Goal: Contribute content: Contribute content

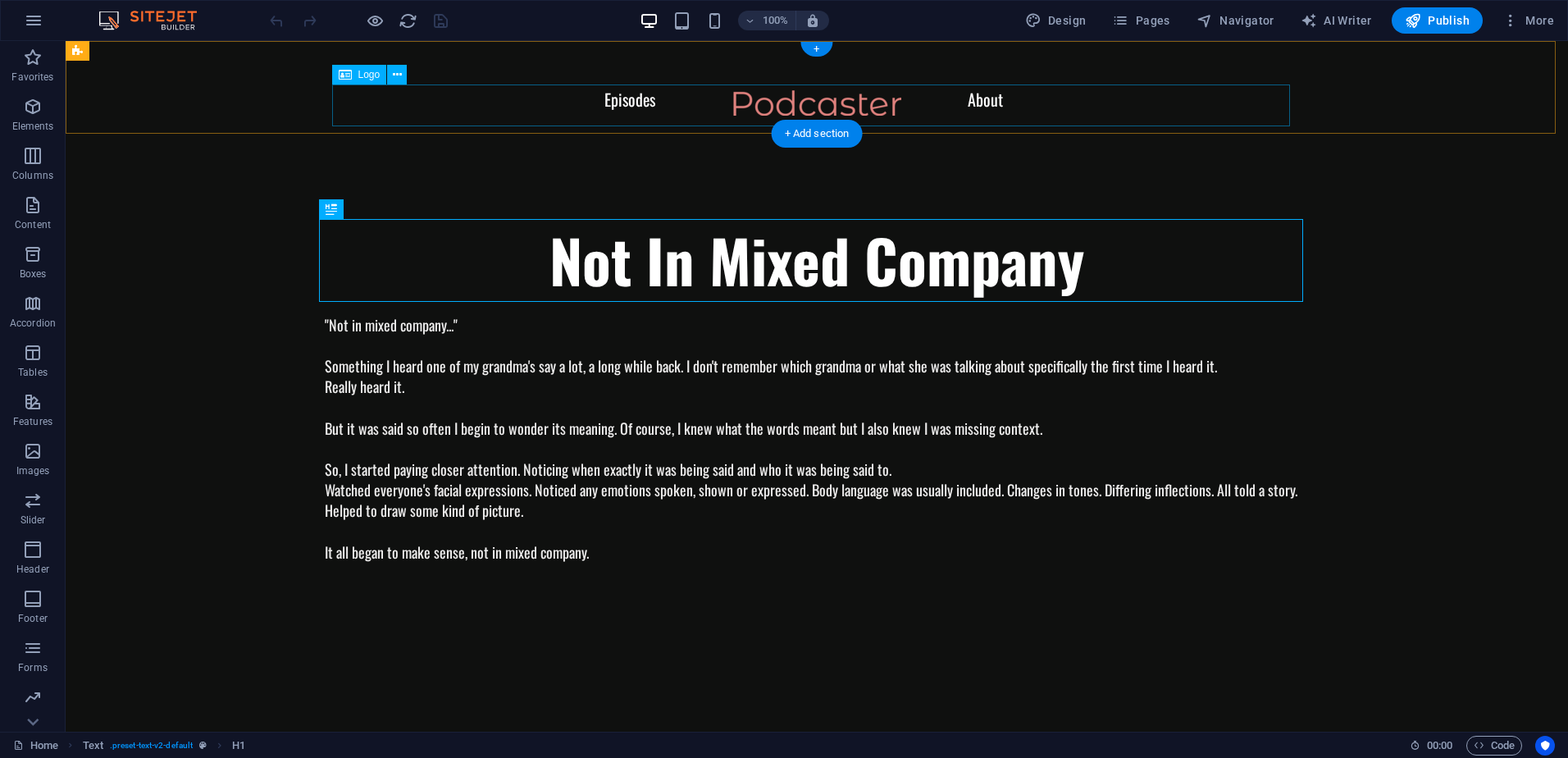
click at [805, 95] on div at bounding box center [817, 111] width 1437 height 42
select select "px"
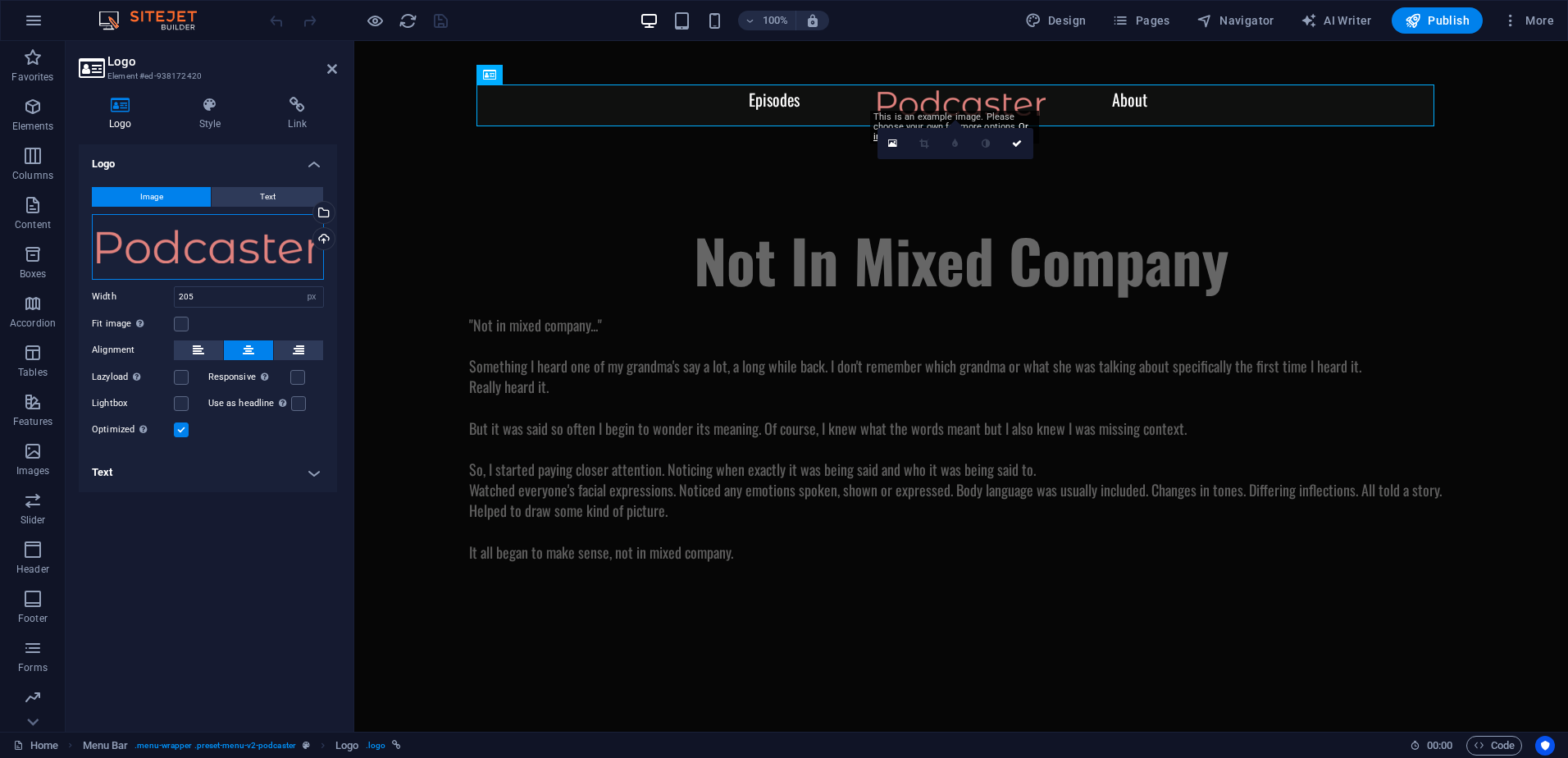
click at [316, 263] on div "Drag files here, click to choose files or select files from Files or our free s…" at bounding box center [208, 247] width 232 height 65
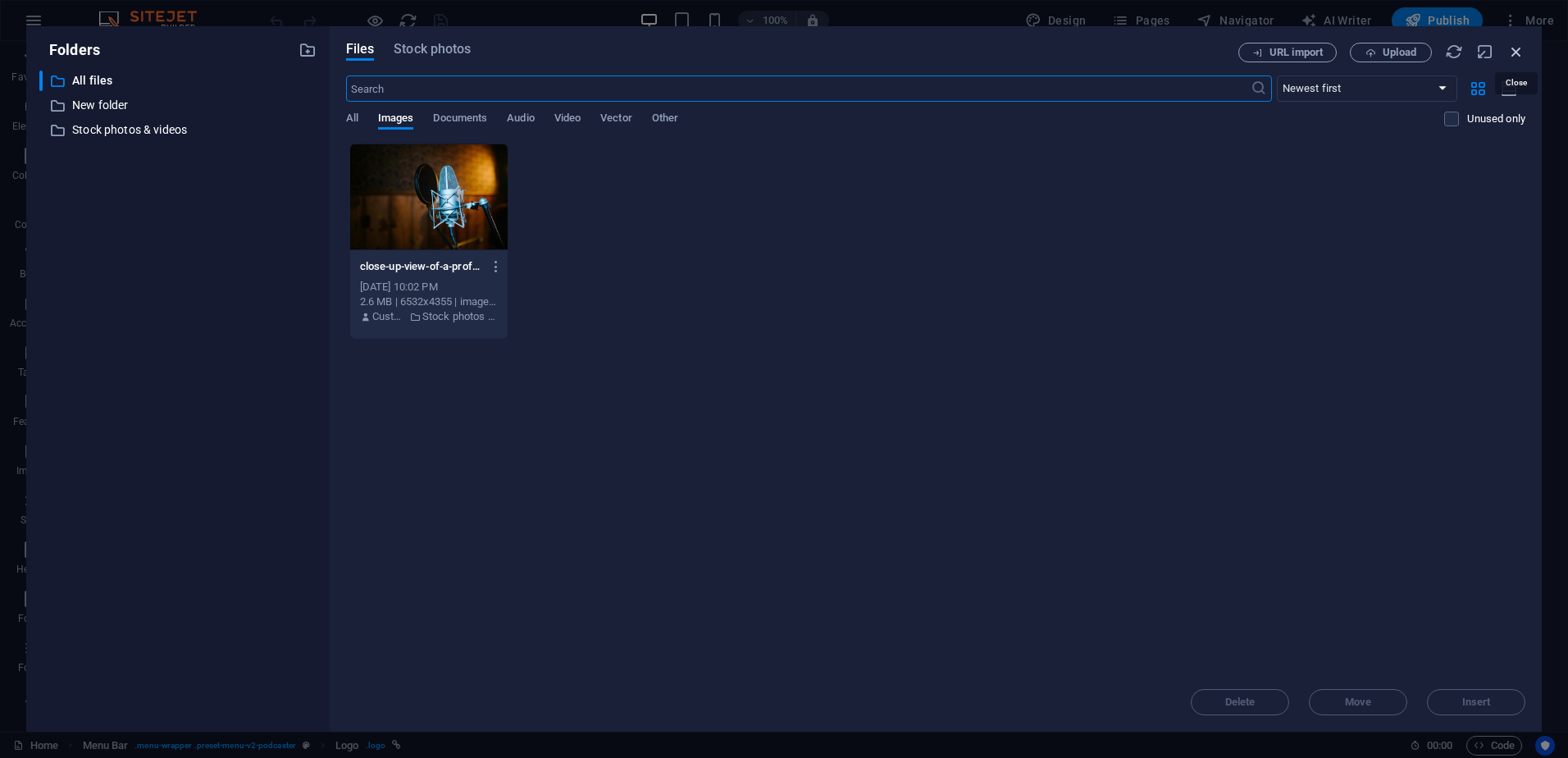
click at [1514, 51] on icon "button" at bounding box center [1517, 52] width 18 height 18
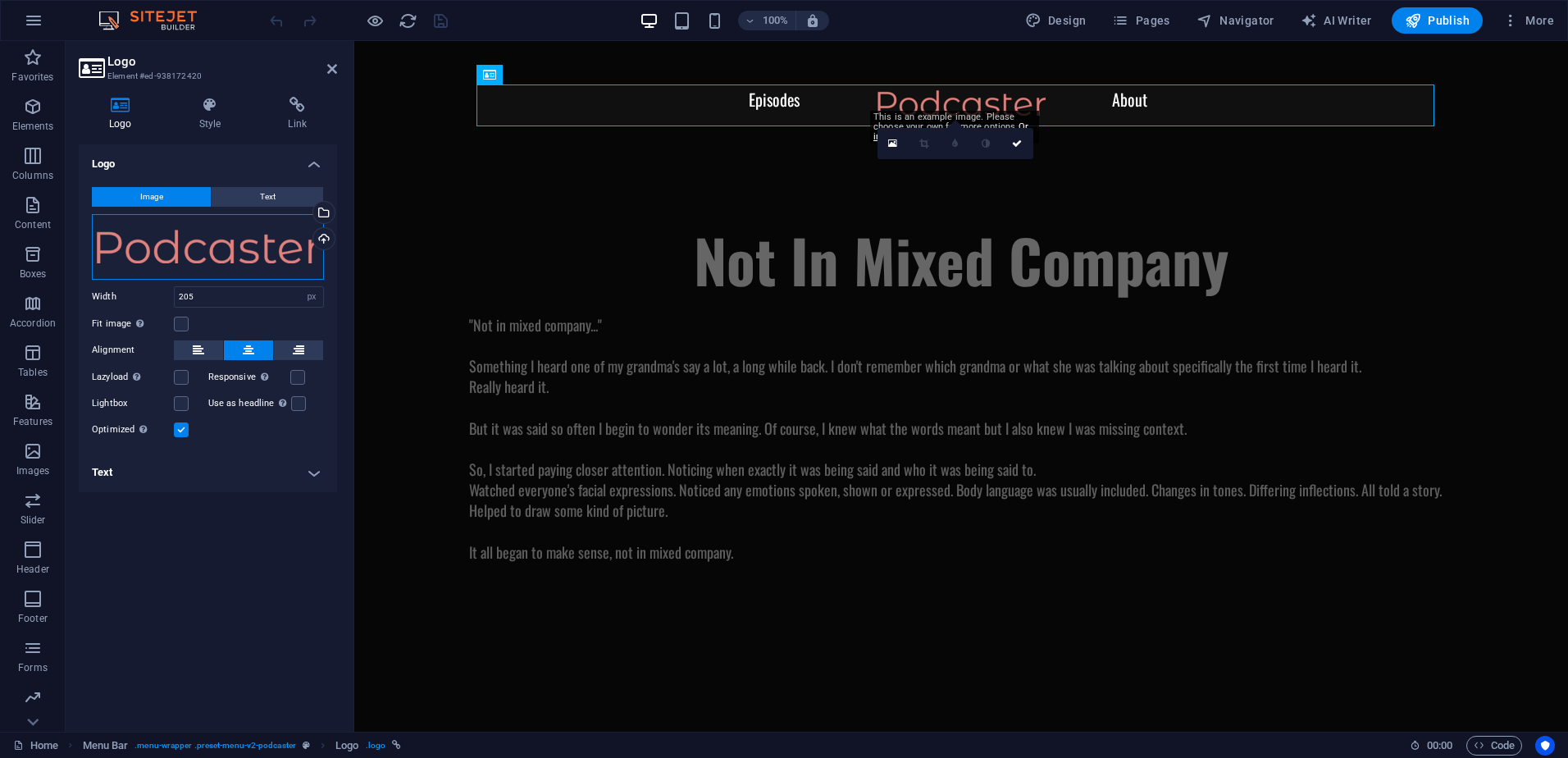
click at [260, 246] on div "Drag files here, click to choose files or select files from Files or our free s…" at bounding box center [208, 247] width 232 height 65
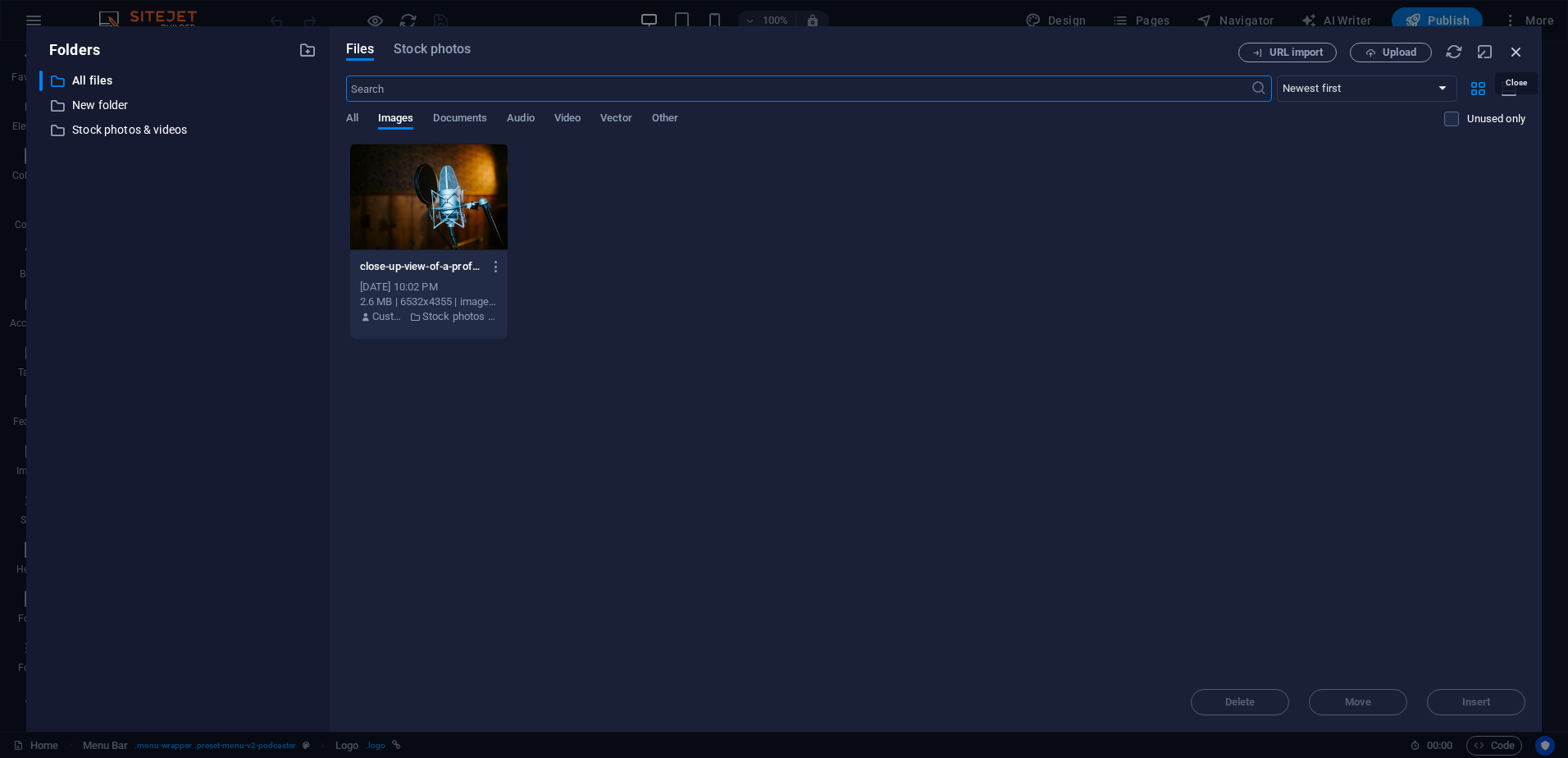
click at [1520, 46] on icon "button" at bounding box center [1517, 52] width 18 height 18
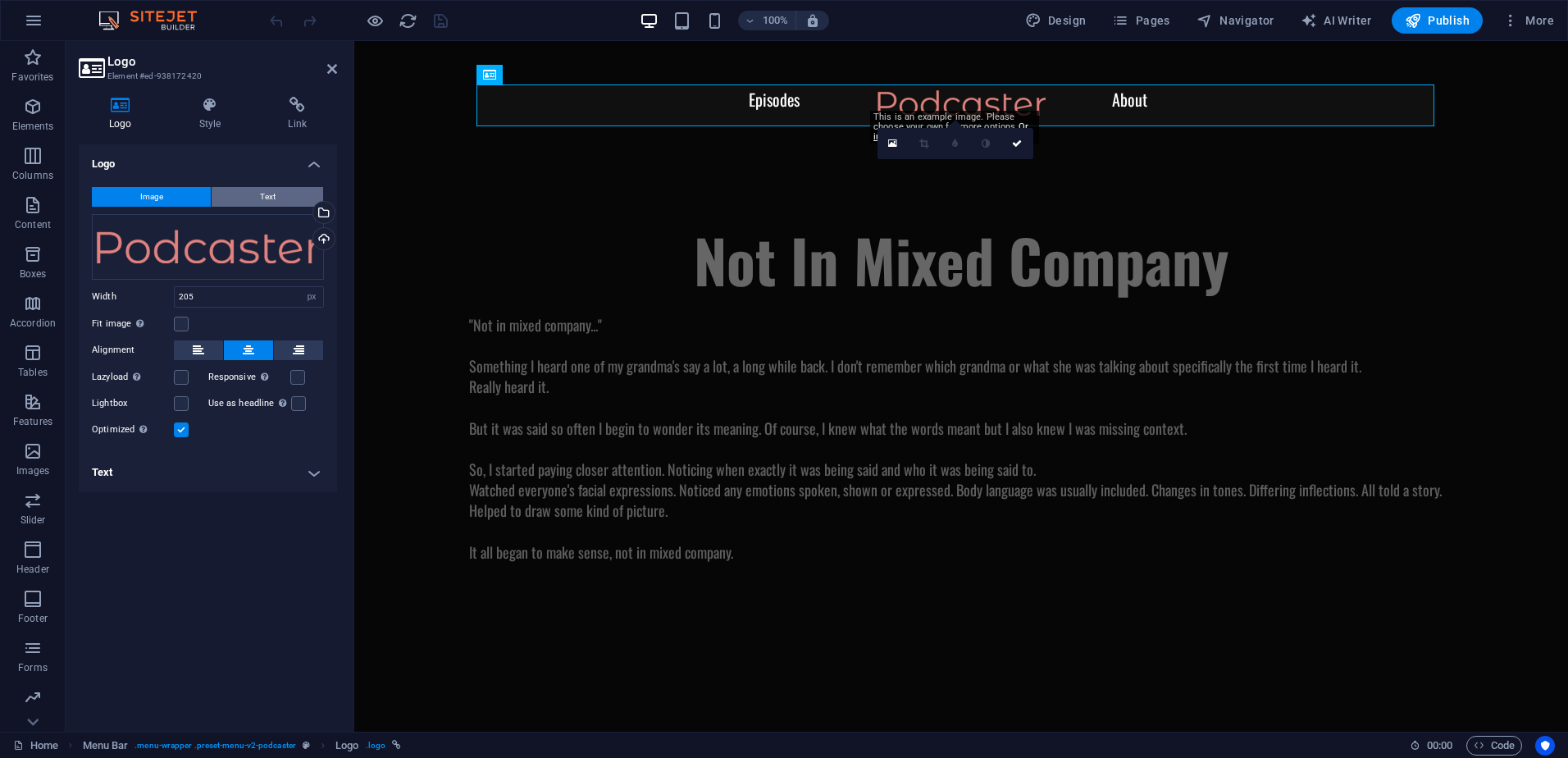
click at [261, 204] on span "Text" at bounding box center [268, 197] width 16 height 20
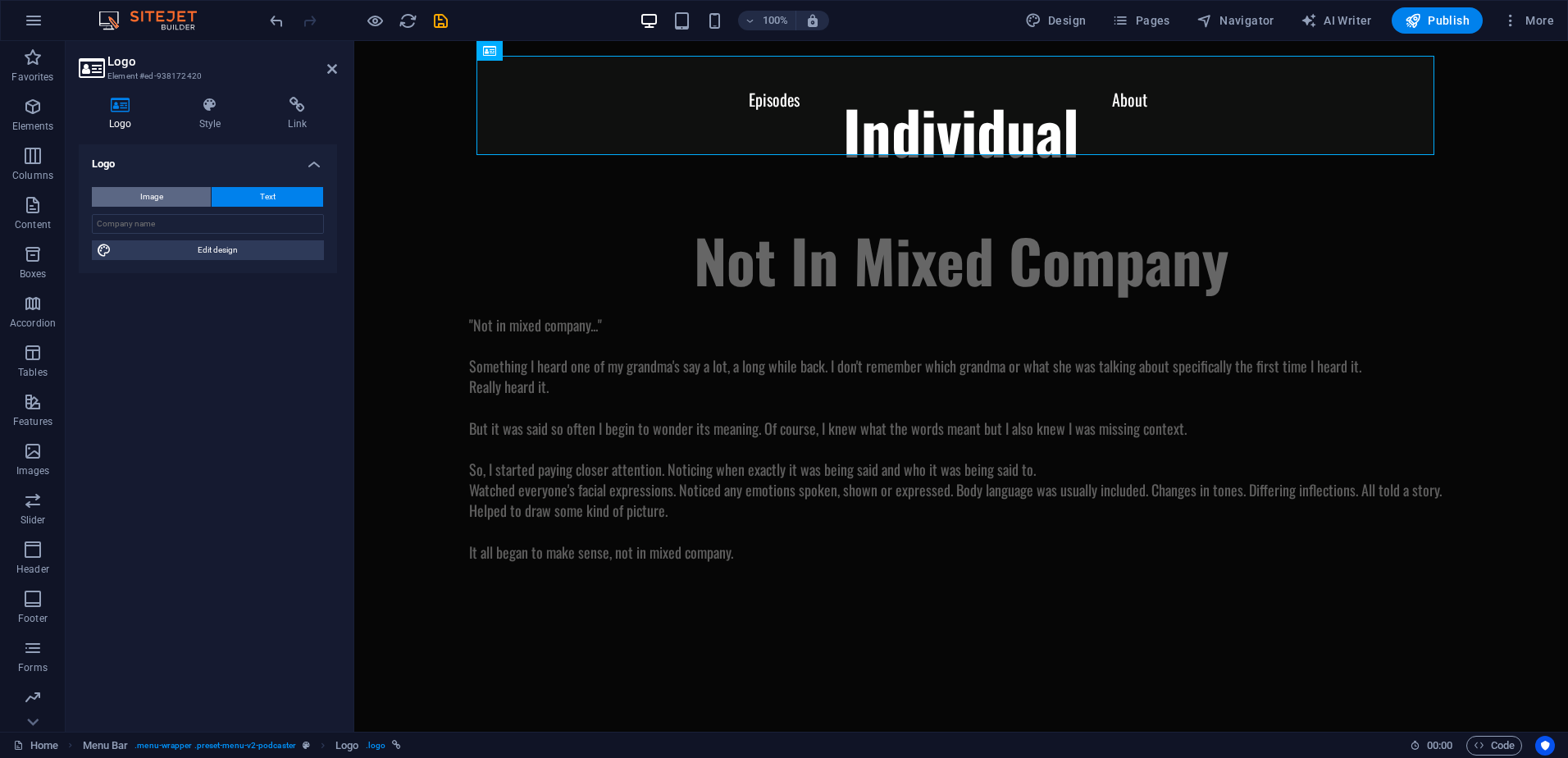
click at [188, 200] on button "Image" at bounding box center [152, 197] width 119 height 20
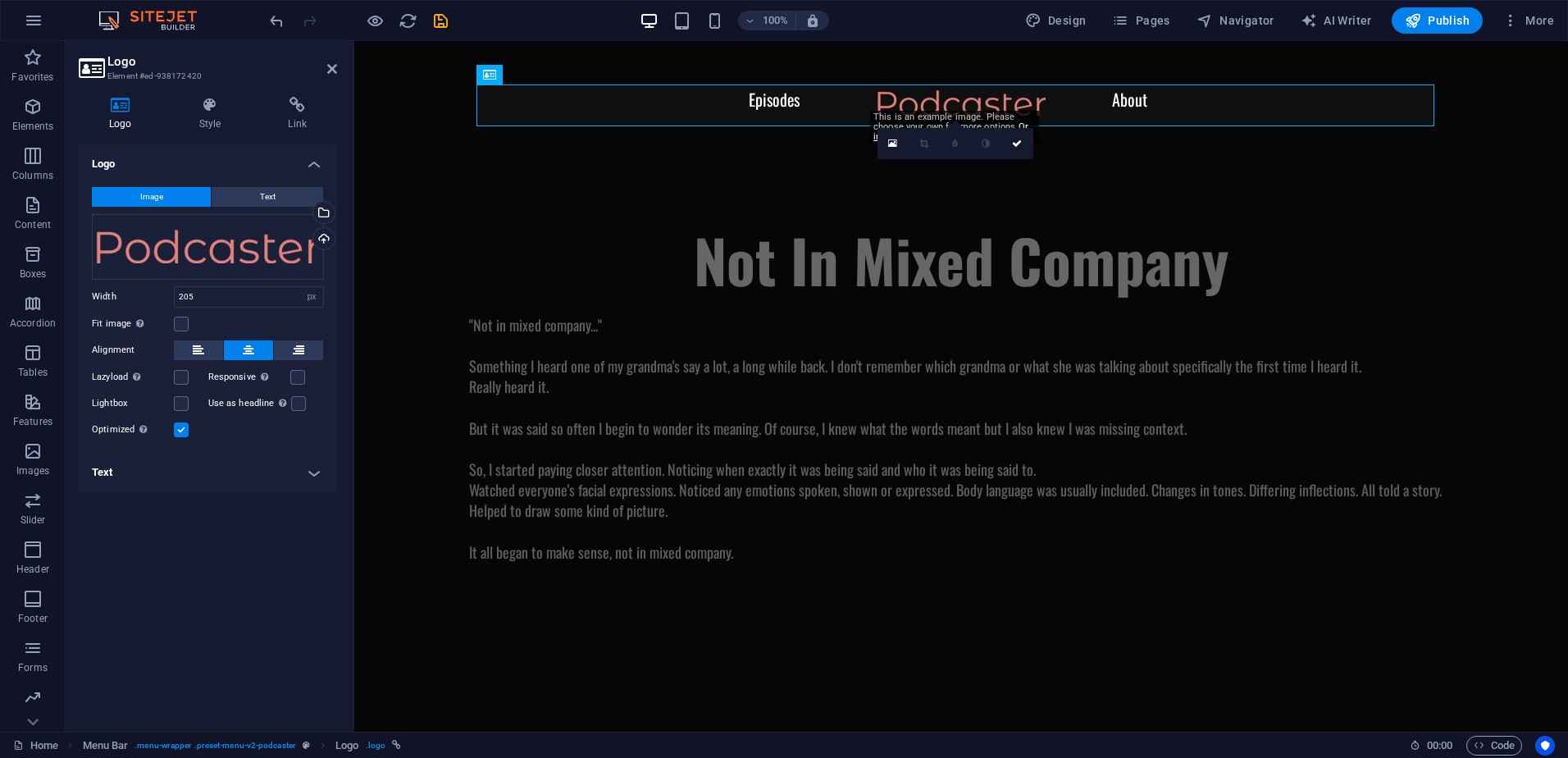
click at [209, 473] on h4 "Text" at bounding box center [208, 472] width 259 height 39
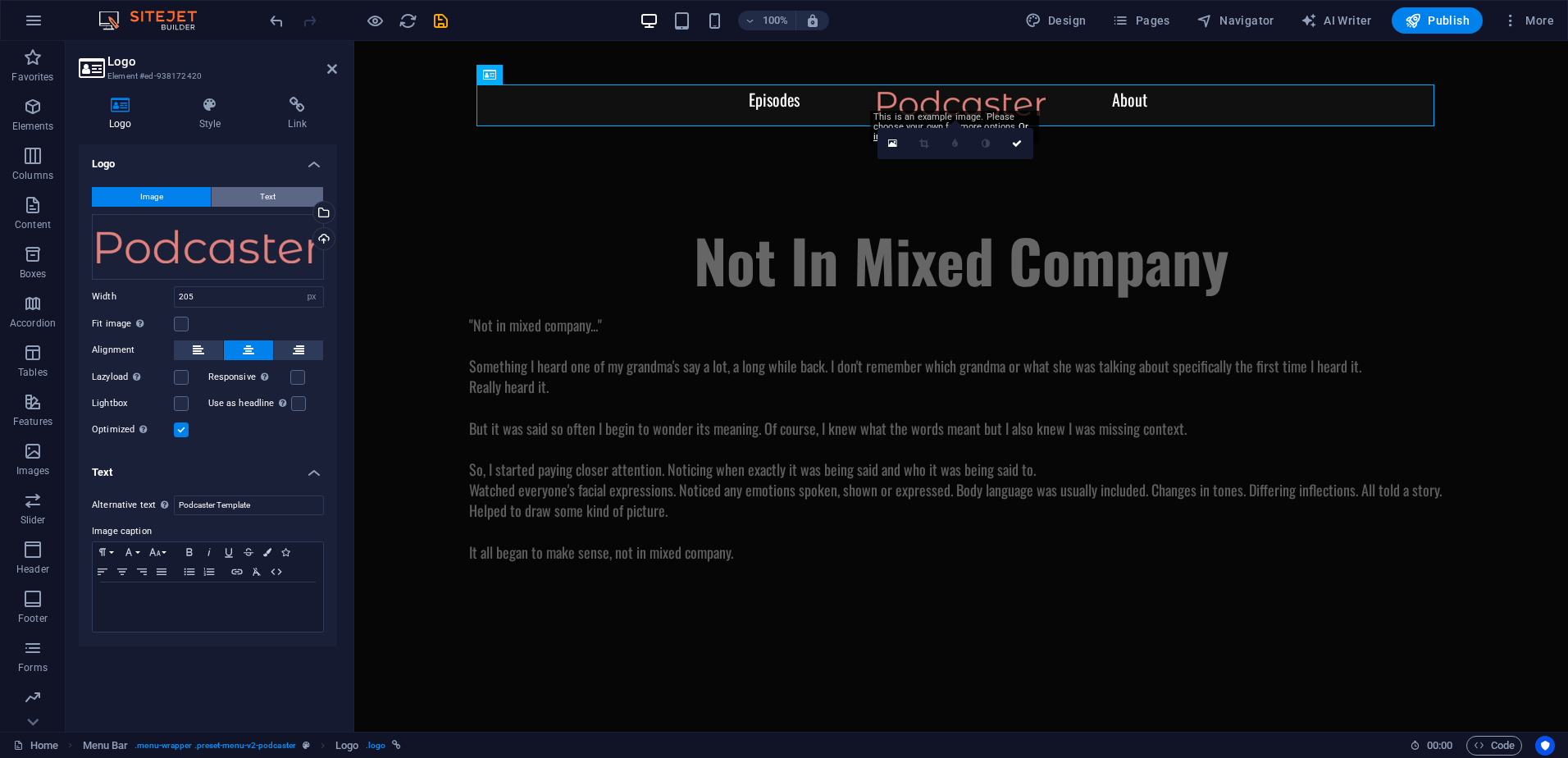
click at [256, 197] on button "Text" at bounding box center [267, 197] width 111 height 20
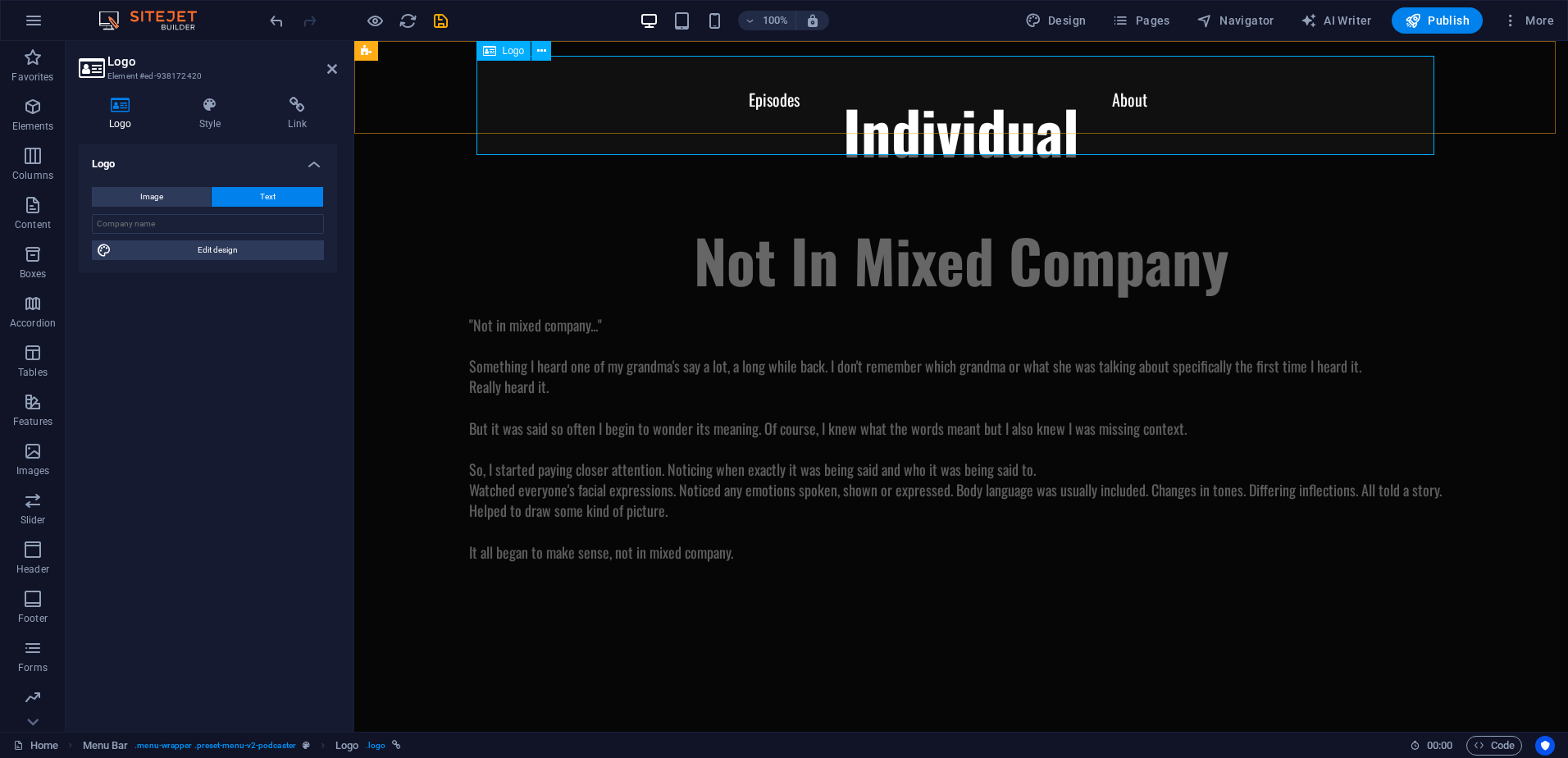
click at [902, 103] on div "Individual" at bounding box center [961, 140] width 1149 height 100
click at [156, 193] on span "Image" at bounding box center [152, 197] width 23 height 20
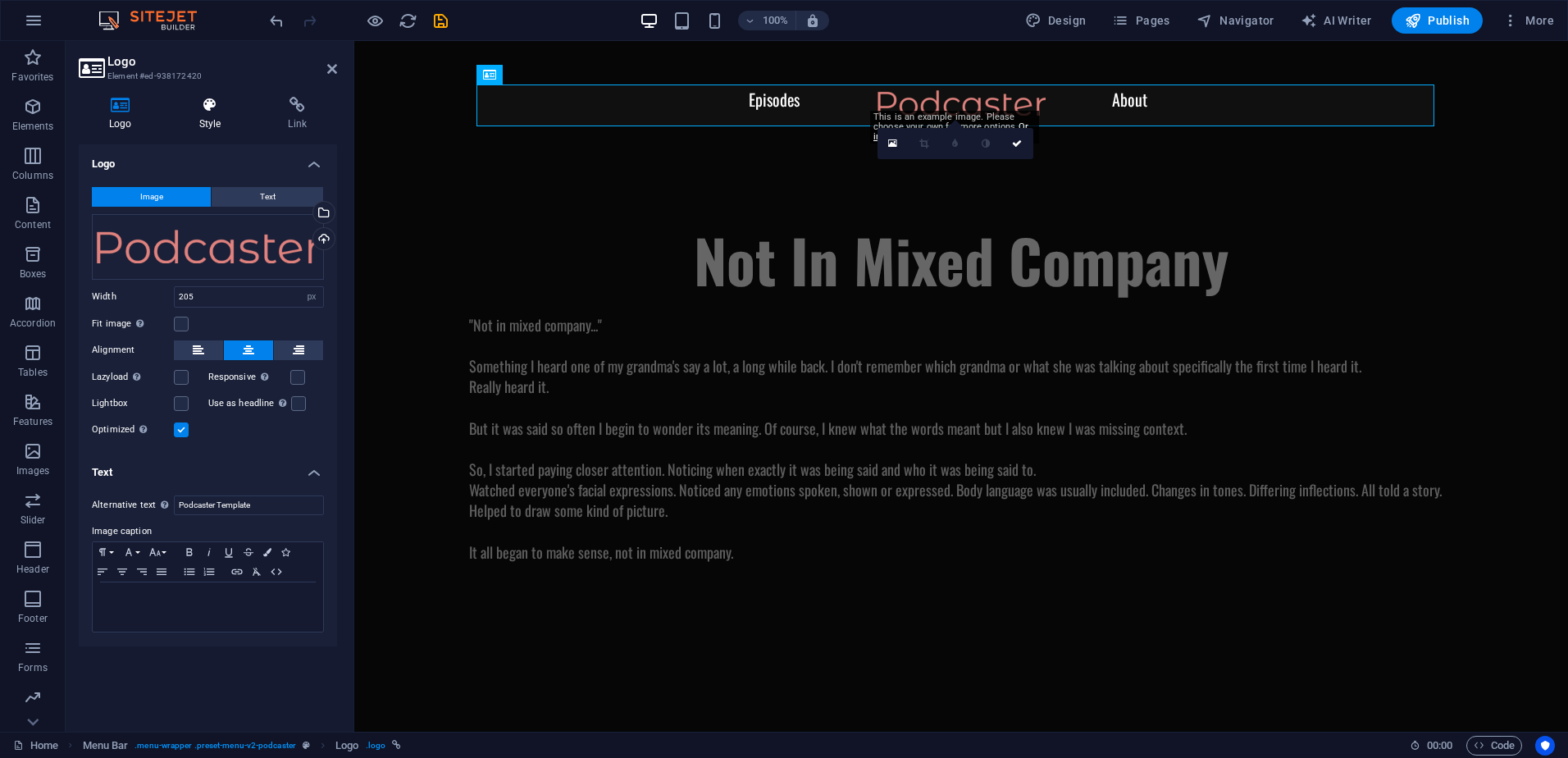
click at [203, 114] on h4 "Style" at bounding box center [213, 114] width 90 height 34
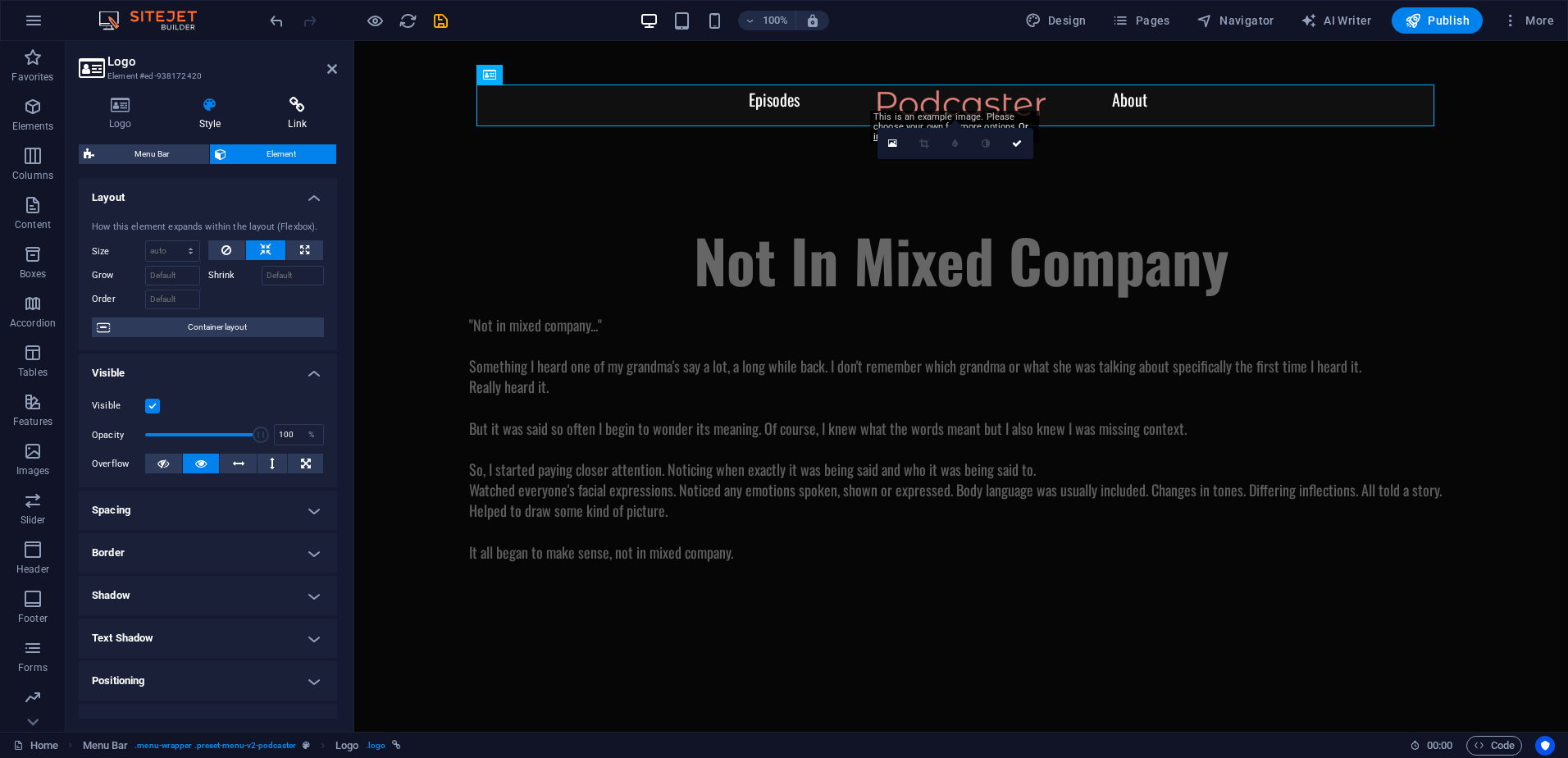
click at [307, 109] on icon at bounding box center [297, 106] width 80 height 17
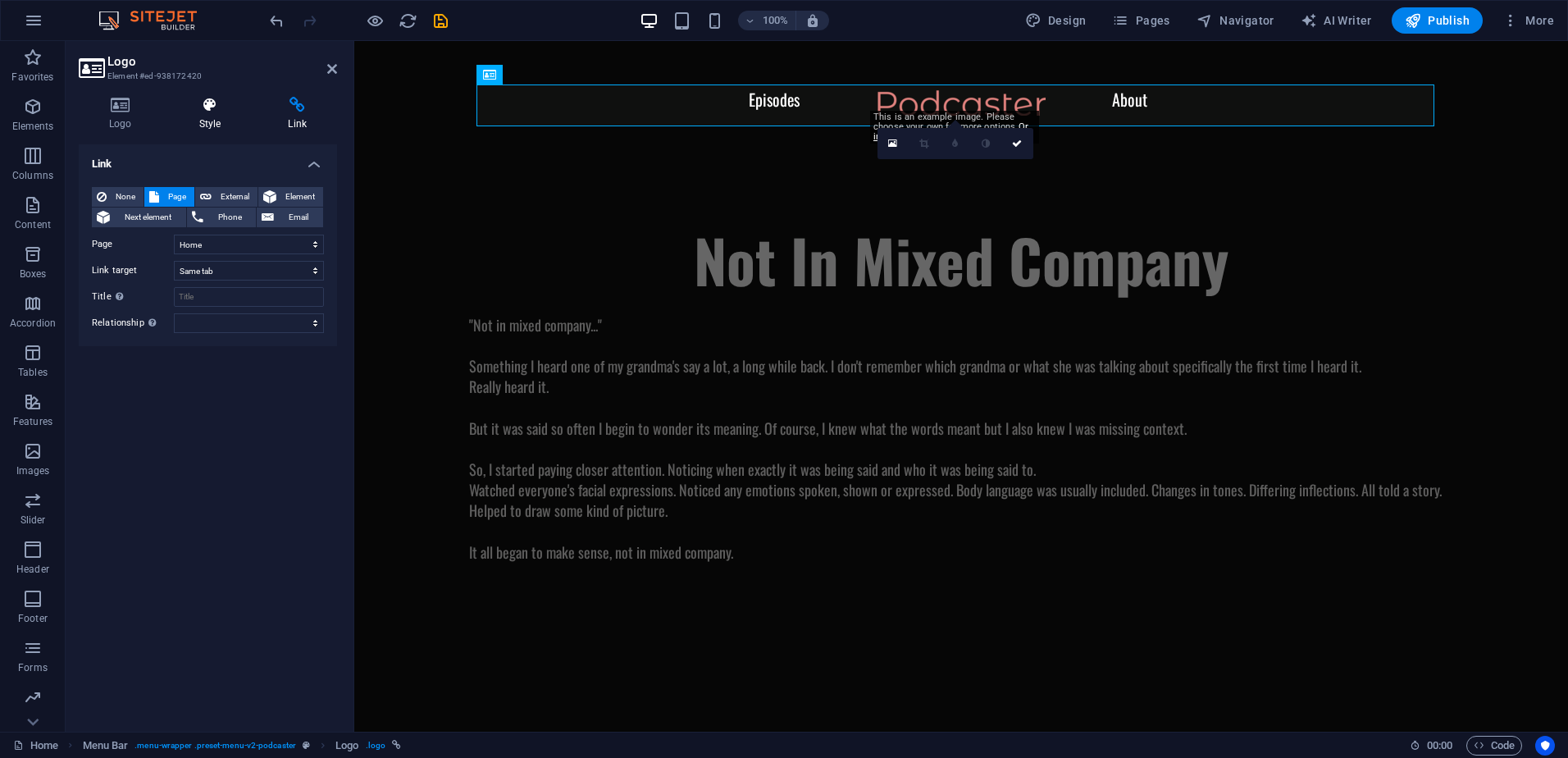
click at [199, 121] on h4 "Style" at bounding box center [213, 114] width 90 height 34
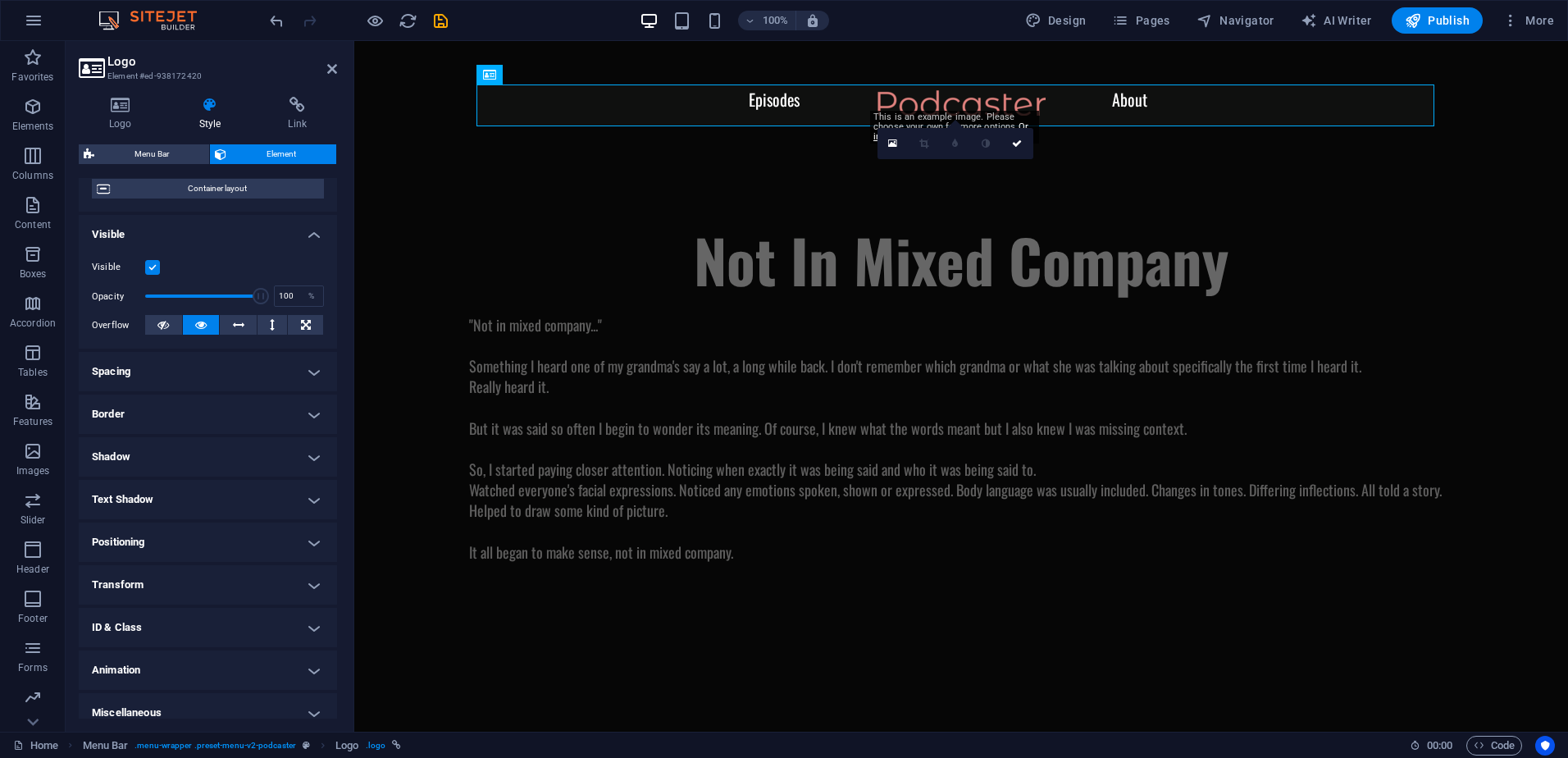
scroll to position [152, 0]
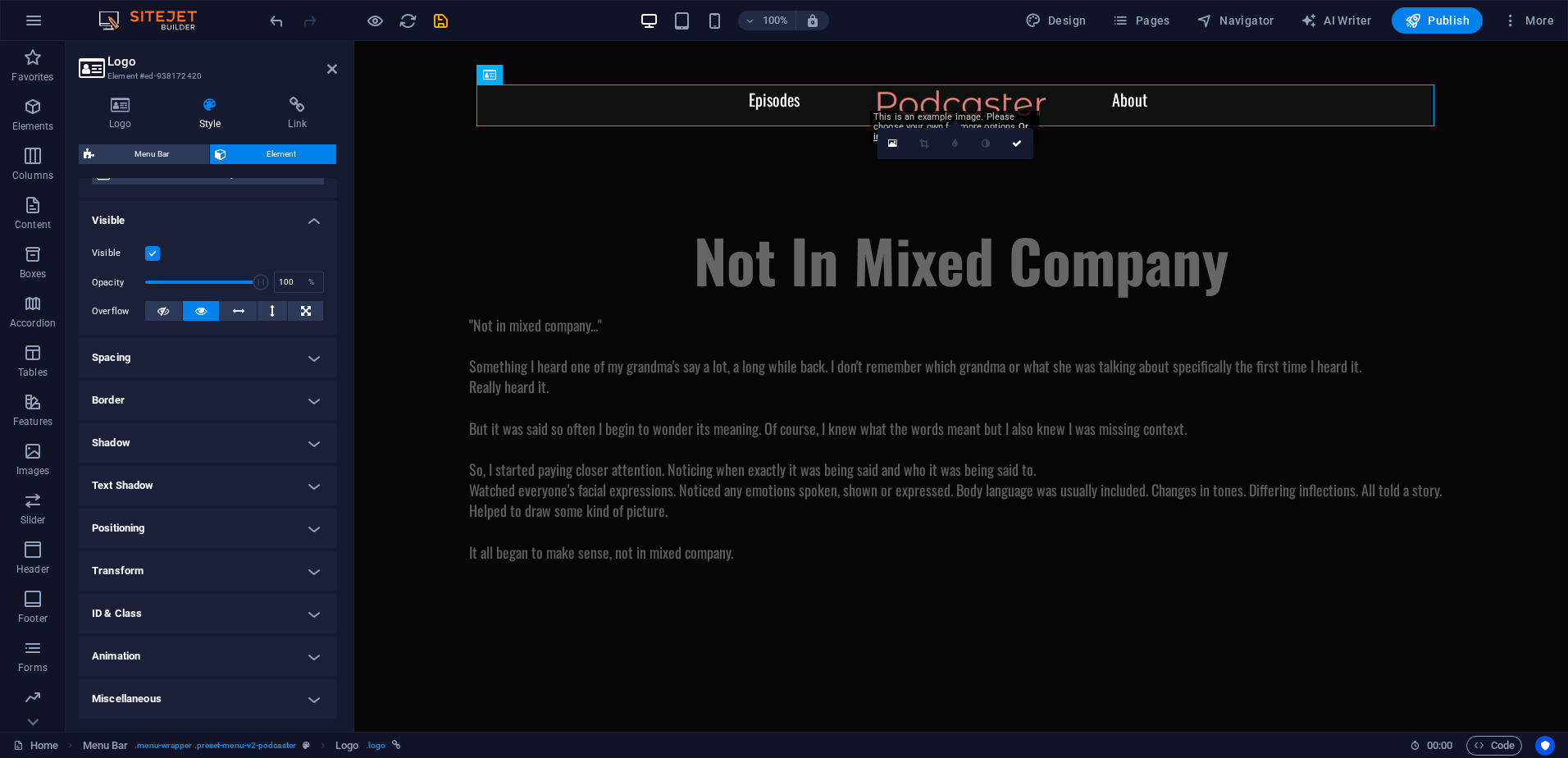
click at [159, 487] on h4 "Text Shadow" at bounding box center [208, 485] width 259 height 39
click at [159, 487] on h4 "Text Shadow" at bounding box center [208, 480] width 259 height 29
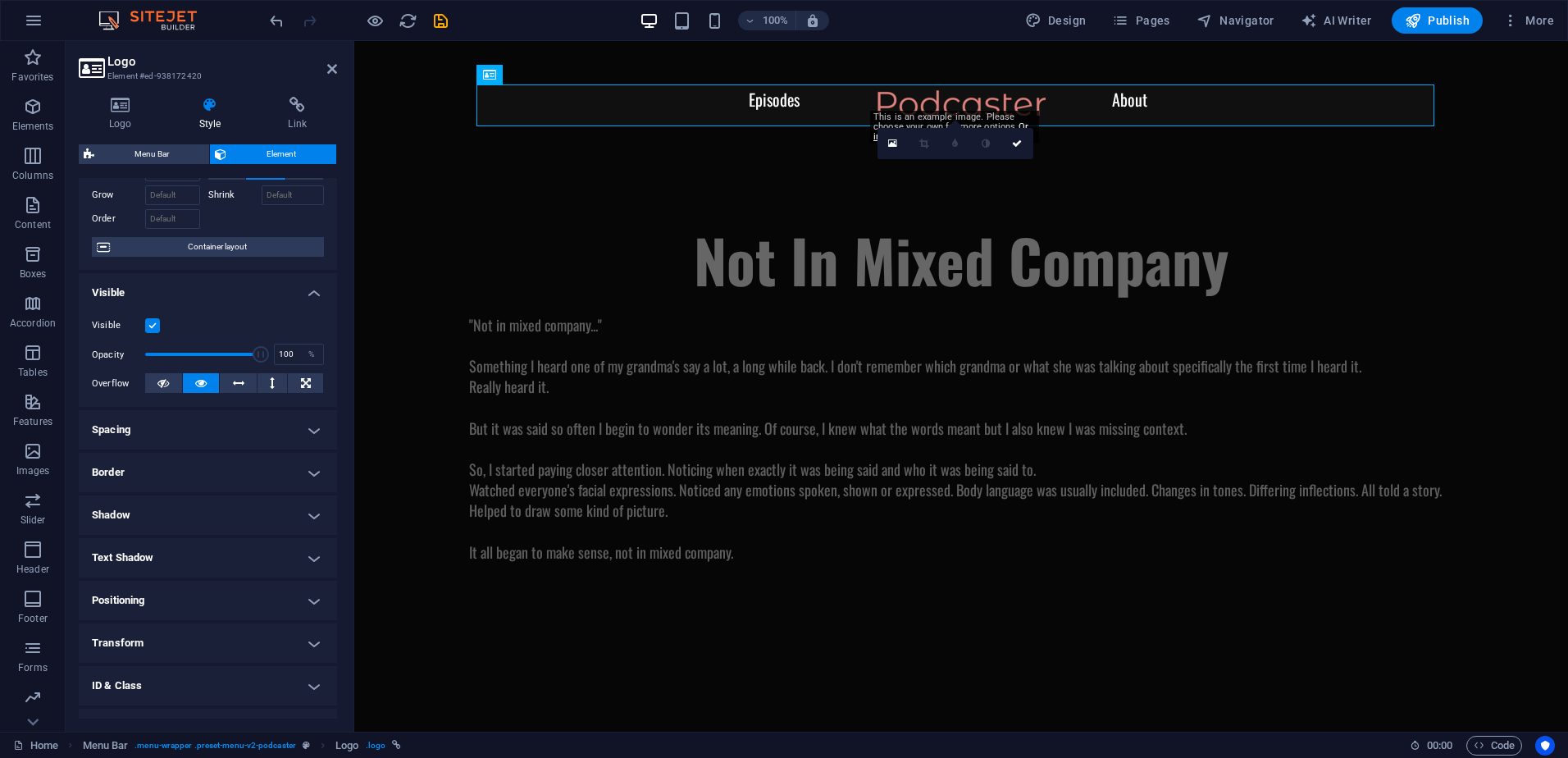
scroll to position [0, 0]
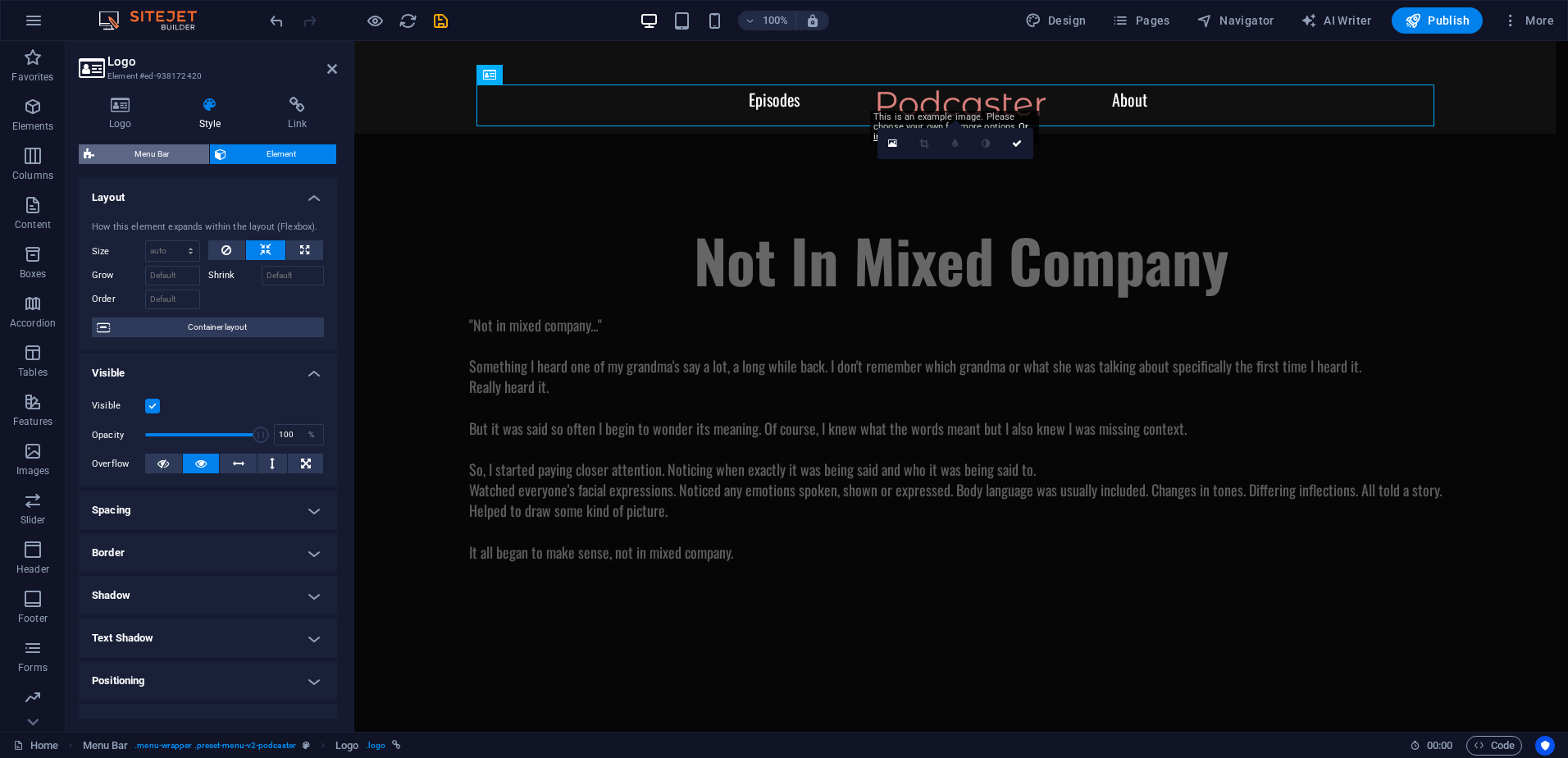
click at [160, 152] on span "Menu Bar" at bounding box center [152, 154] width 105 height 20
select select "px"
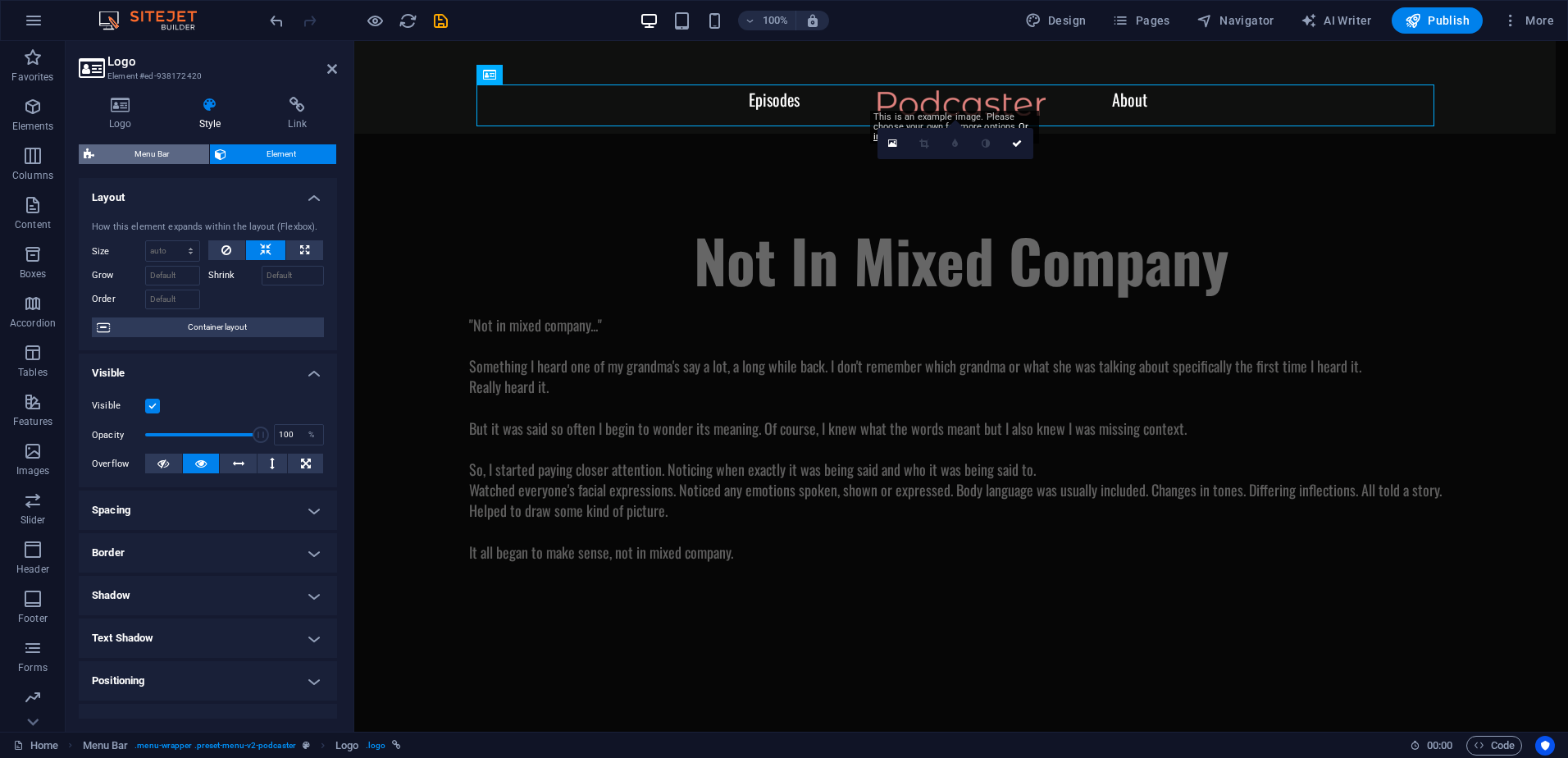
select select "rem"
select select "px"
select select "rem"
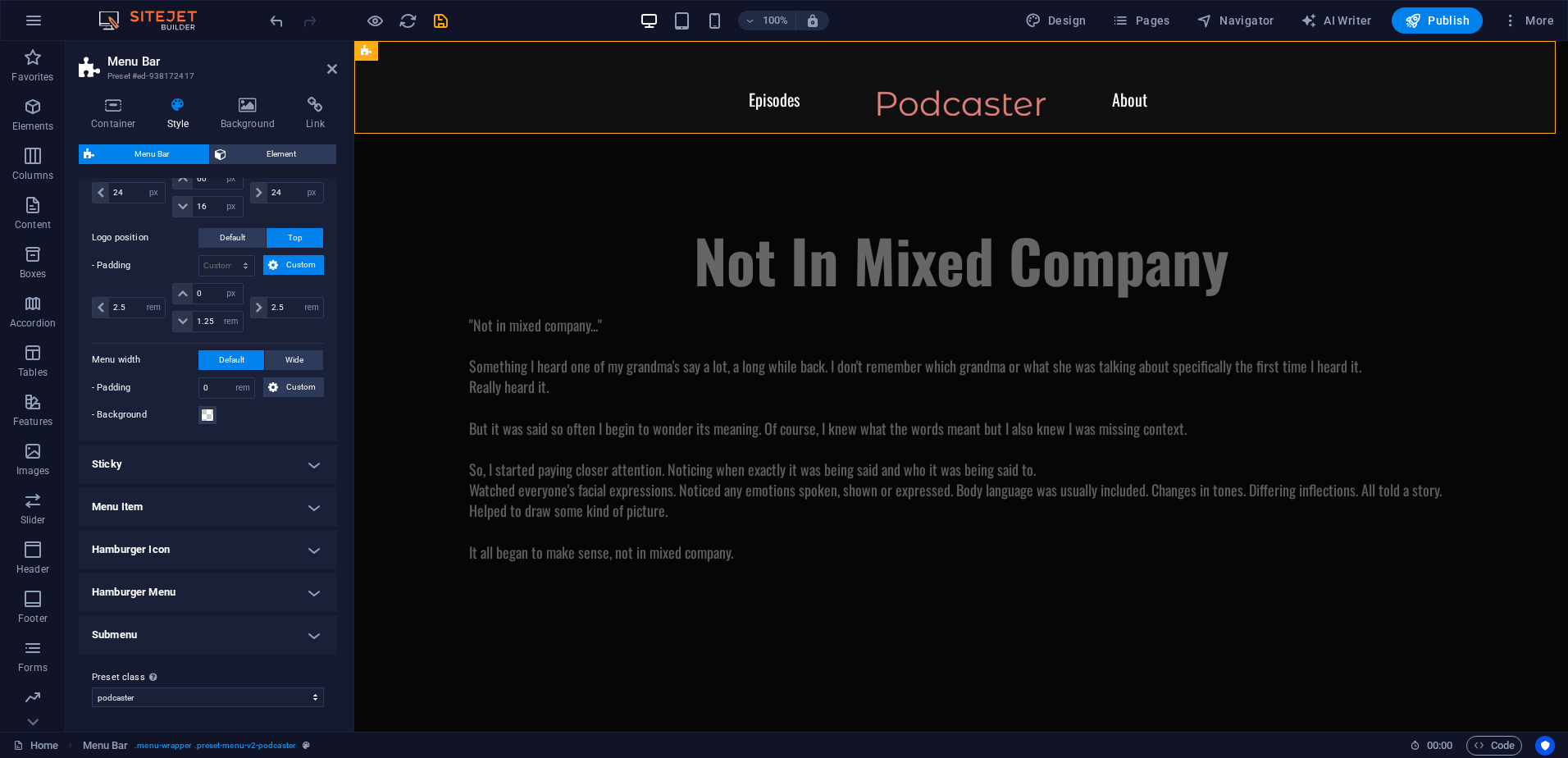
scroll to position [420, 0]
click at [156, 693] on select "podcaster Add preset class" at bounding box center [208, 696] width 232 height 20
click at [143, 699] on select "podcaster Add preset class" at bounding box center [208, 696] width 232 height 20
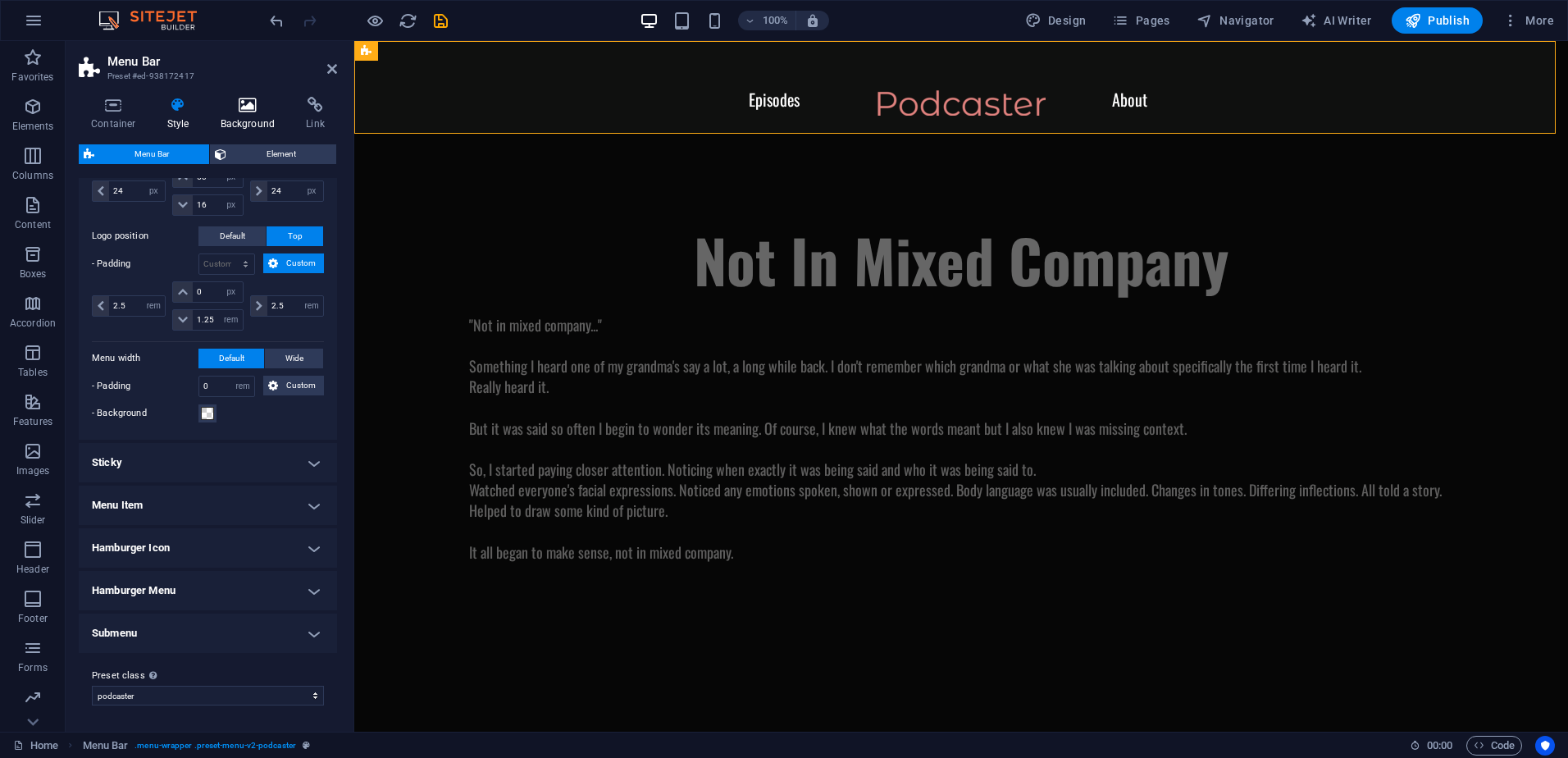
click at [248, 116] on h4 "Background" at bounding box center [251, 114] width 86 height 34
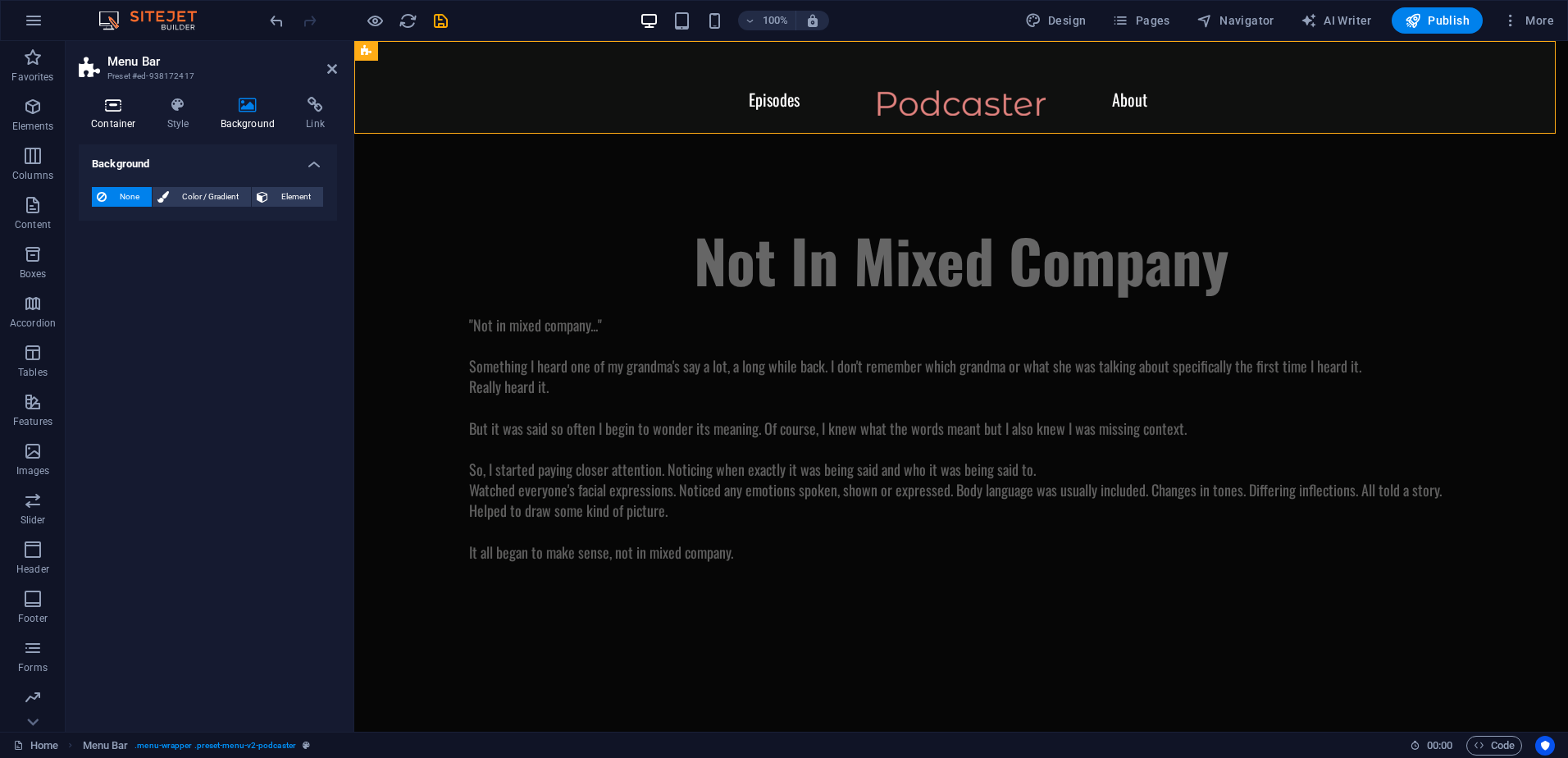
click at [116, 108] on icon at bounding box center [113, 106] width 69 height 17
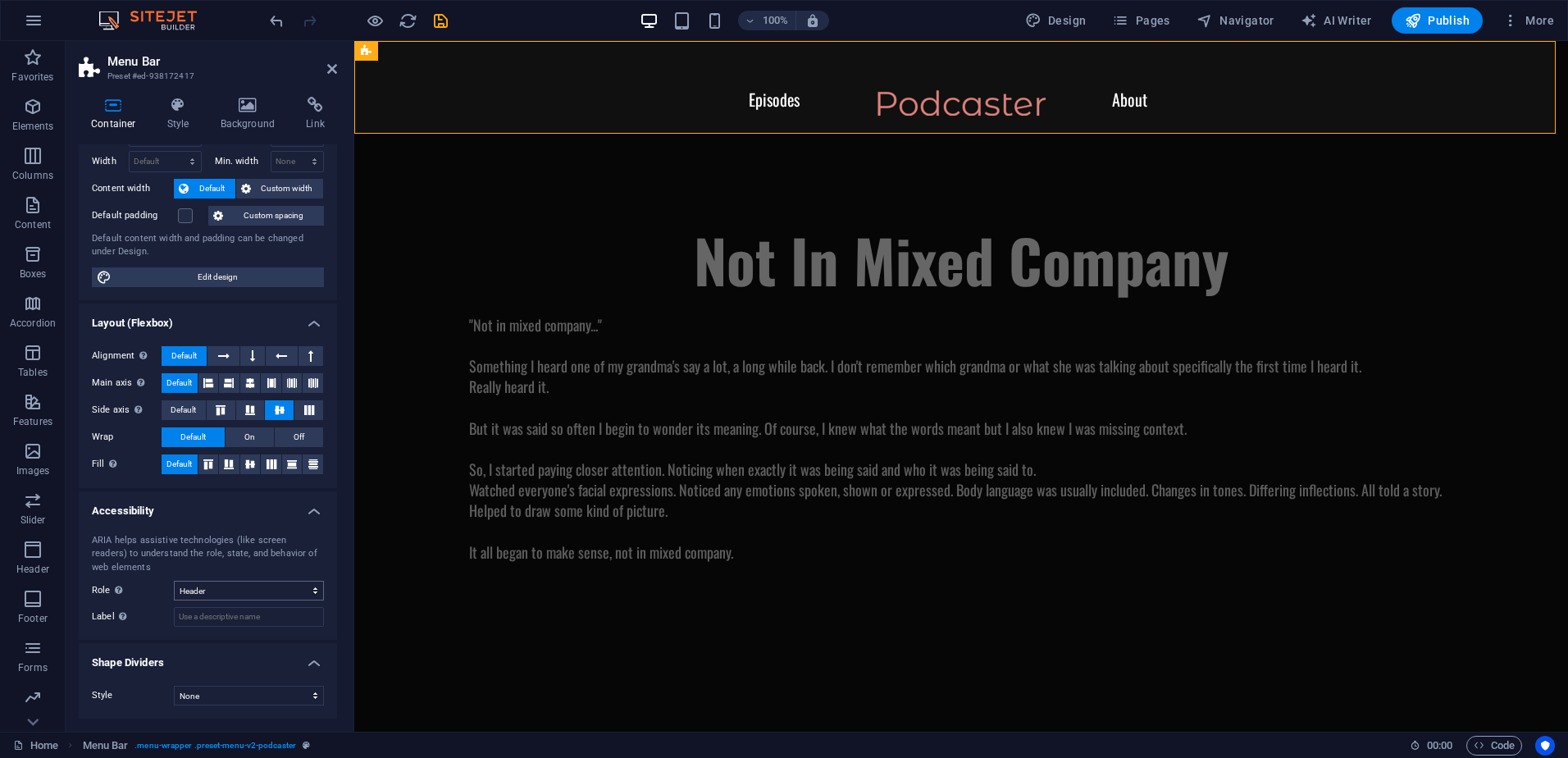
scroll to position [0, 0]
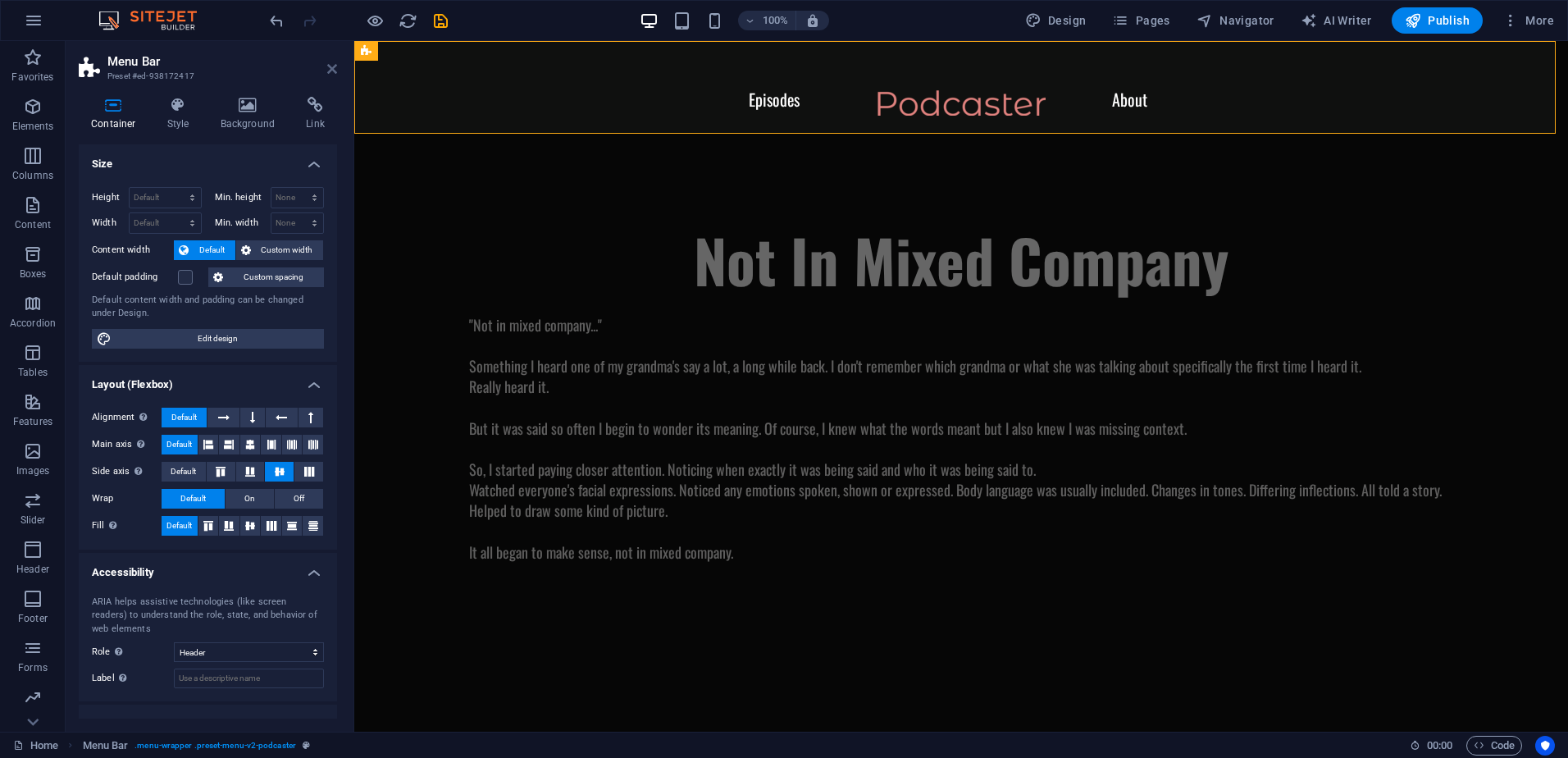
click at [329, 67] on icon at bounding box center [332, 69] width 10 height 13
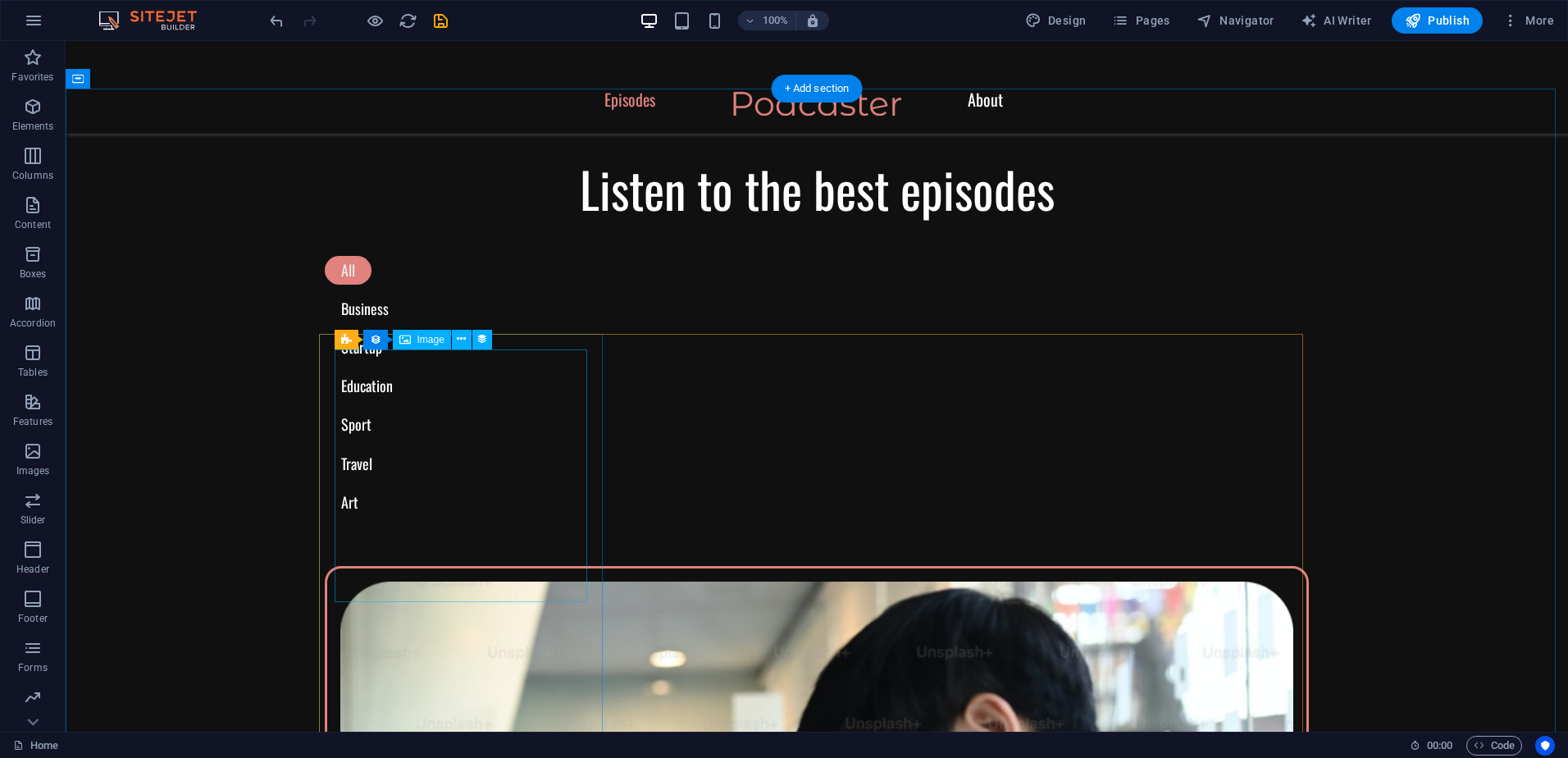
scroll to position [575, 0]
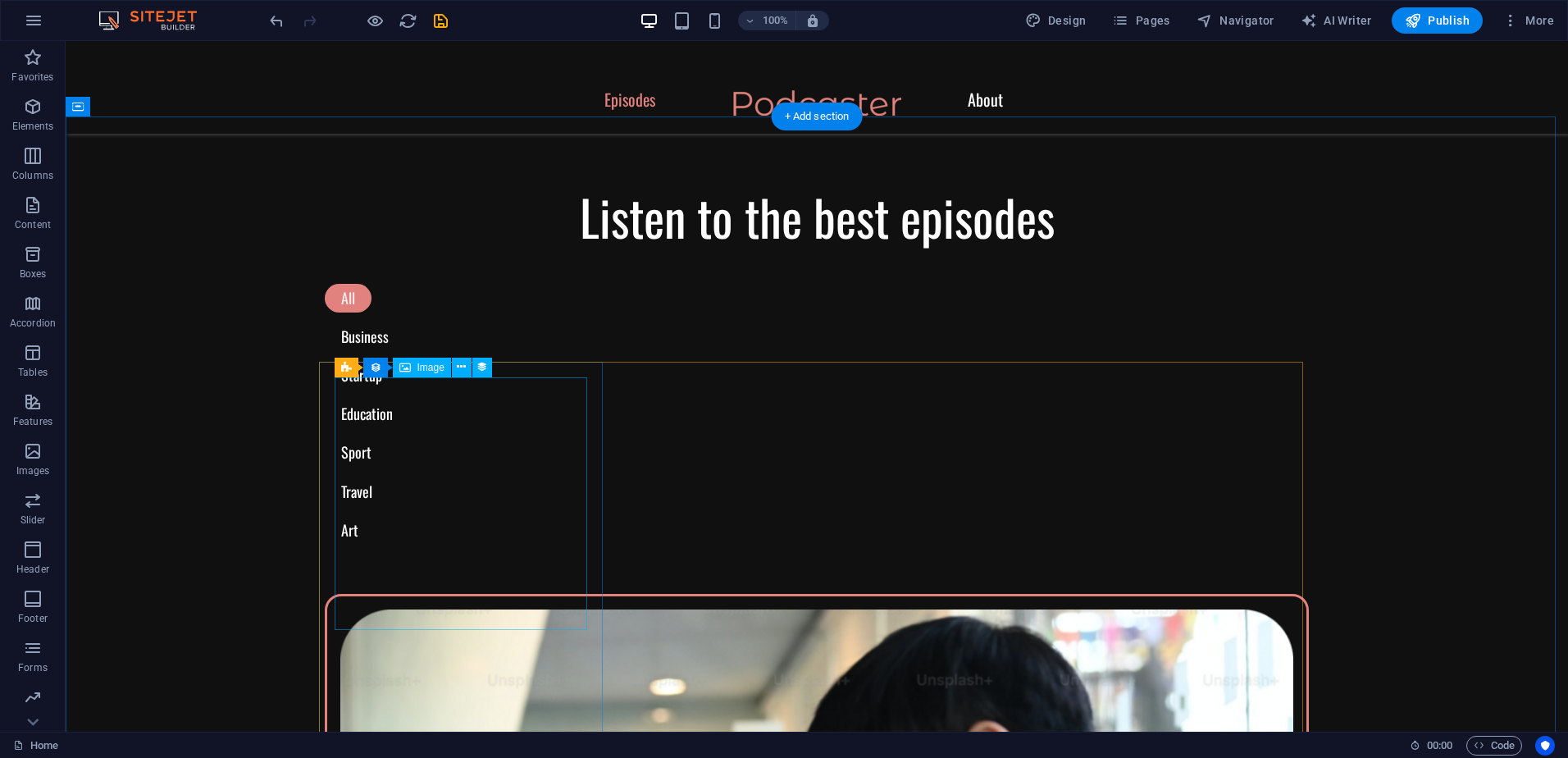
select select "%"
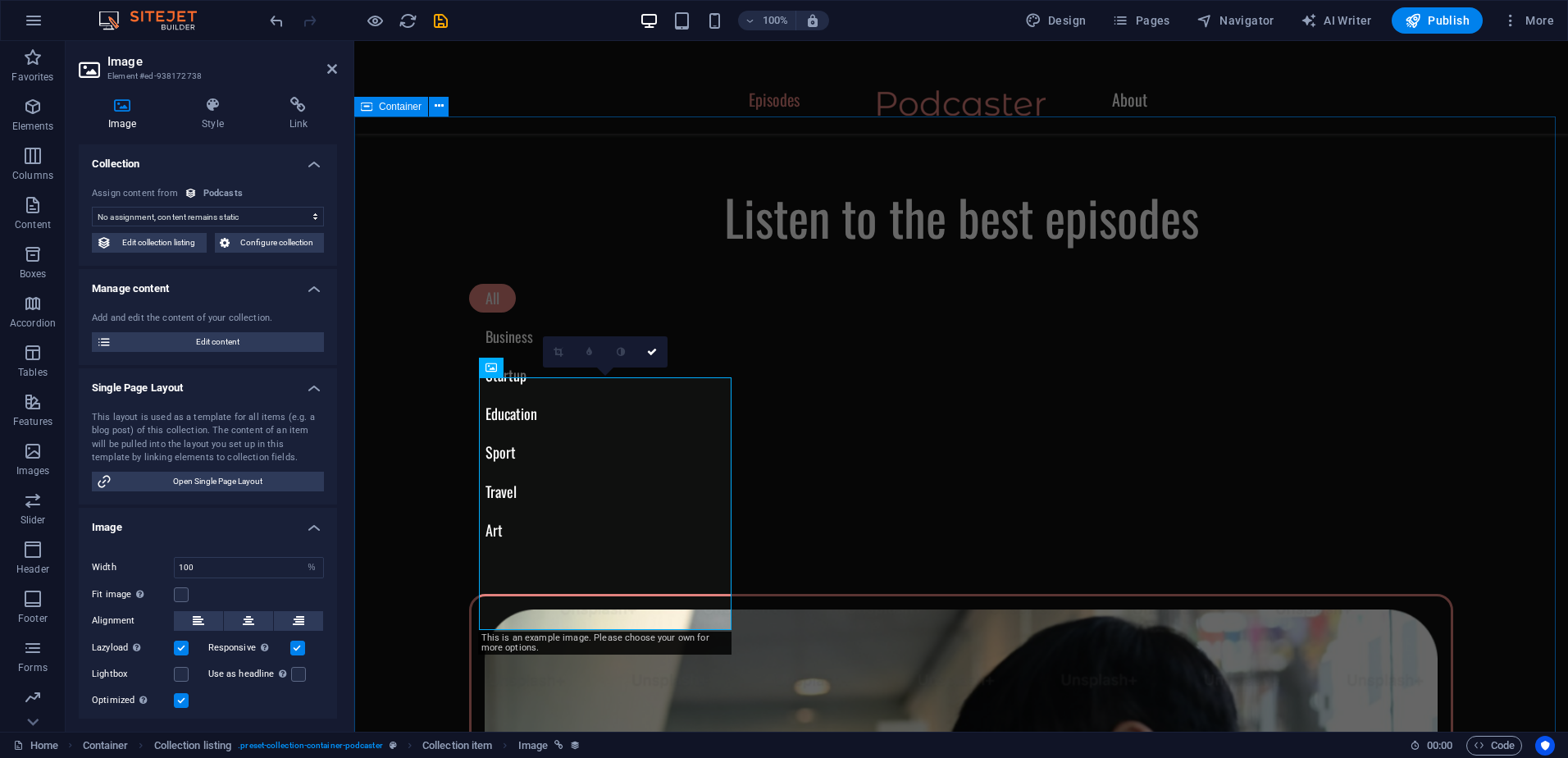
select select "podcast-image"
click at [147, 242] on span "Edit collection listing" at bounding box center [159, 243] width 85 height 20
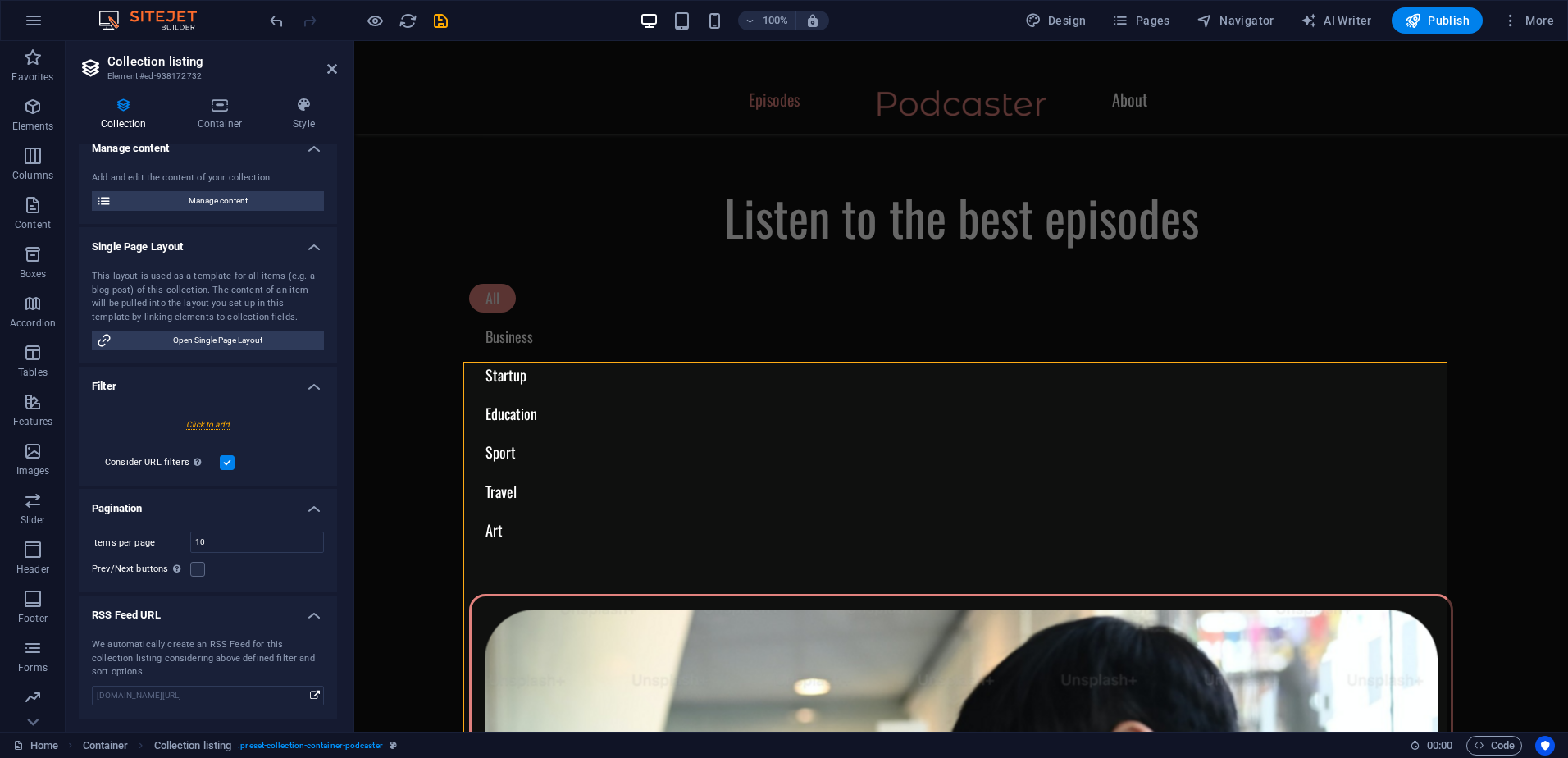
scroll to position [0, 0]
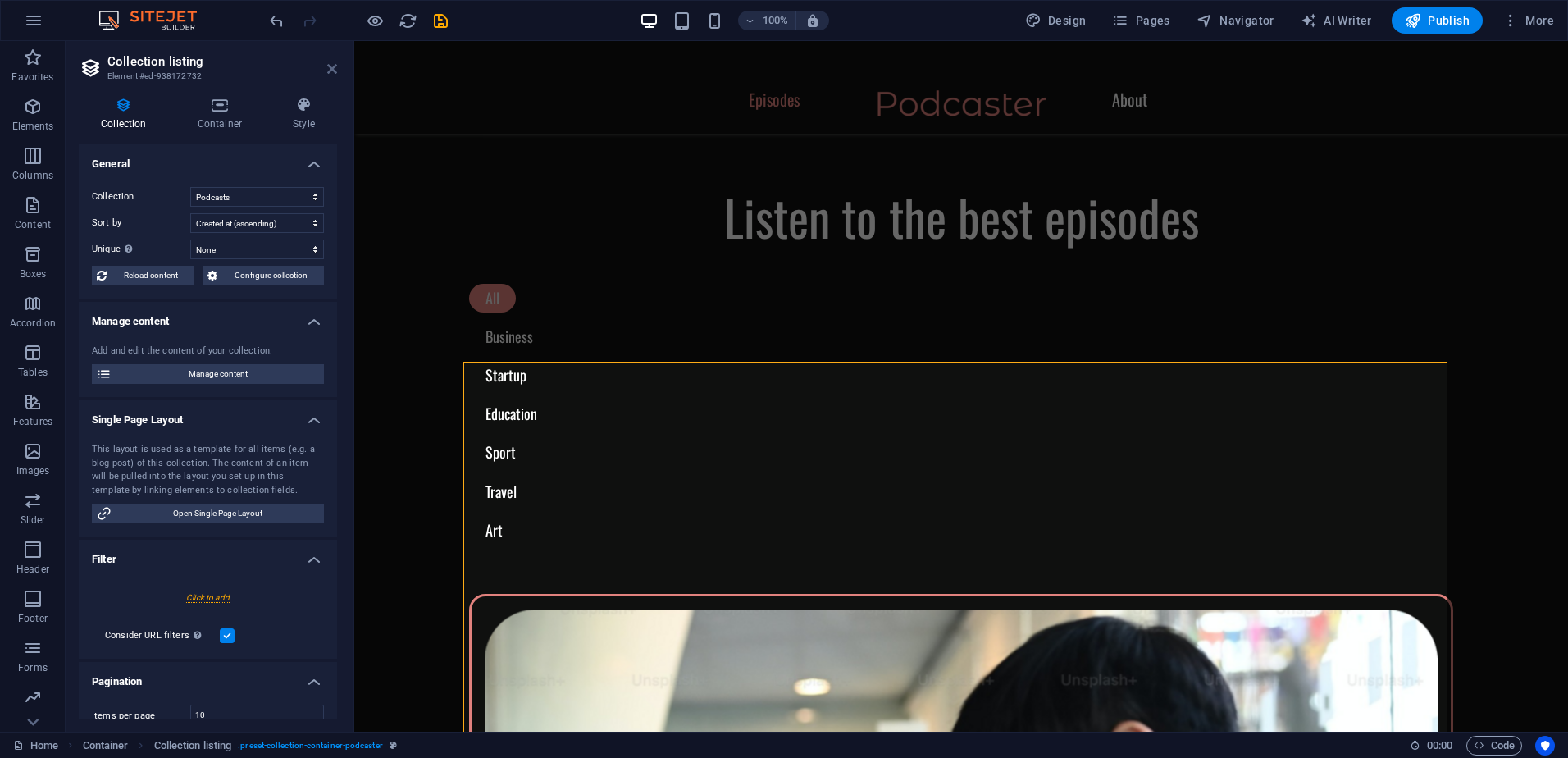
click at [331, 63] on icon at bounding box center [332, 69] width 10 height 13
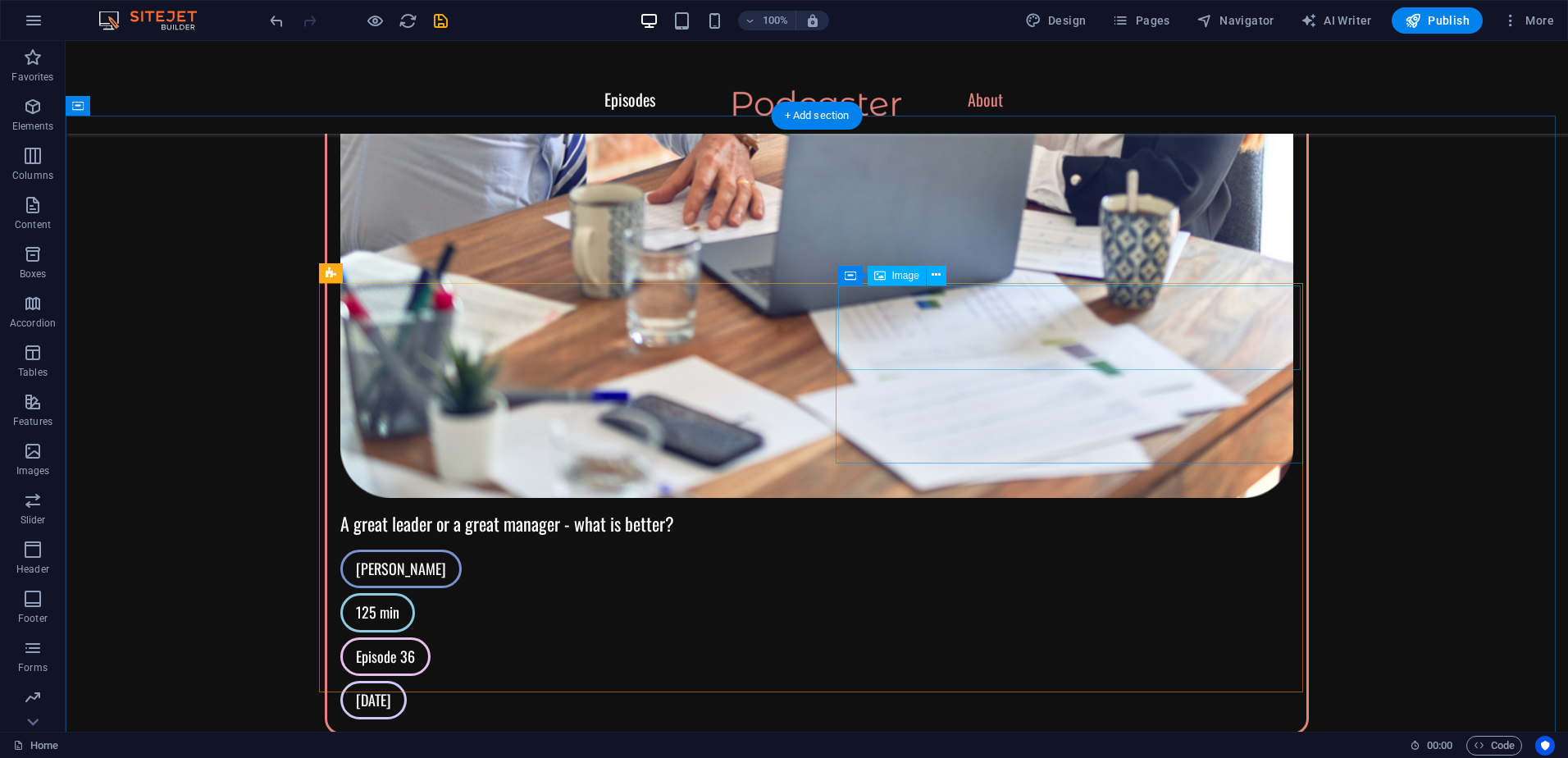
scroll to position [2872, 0]
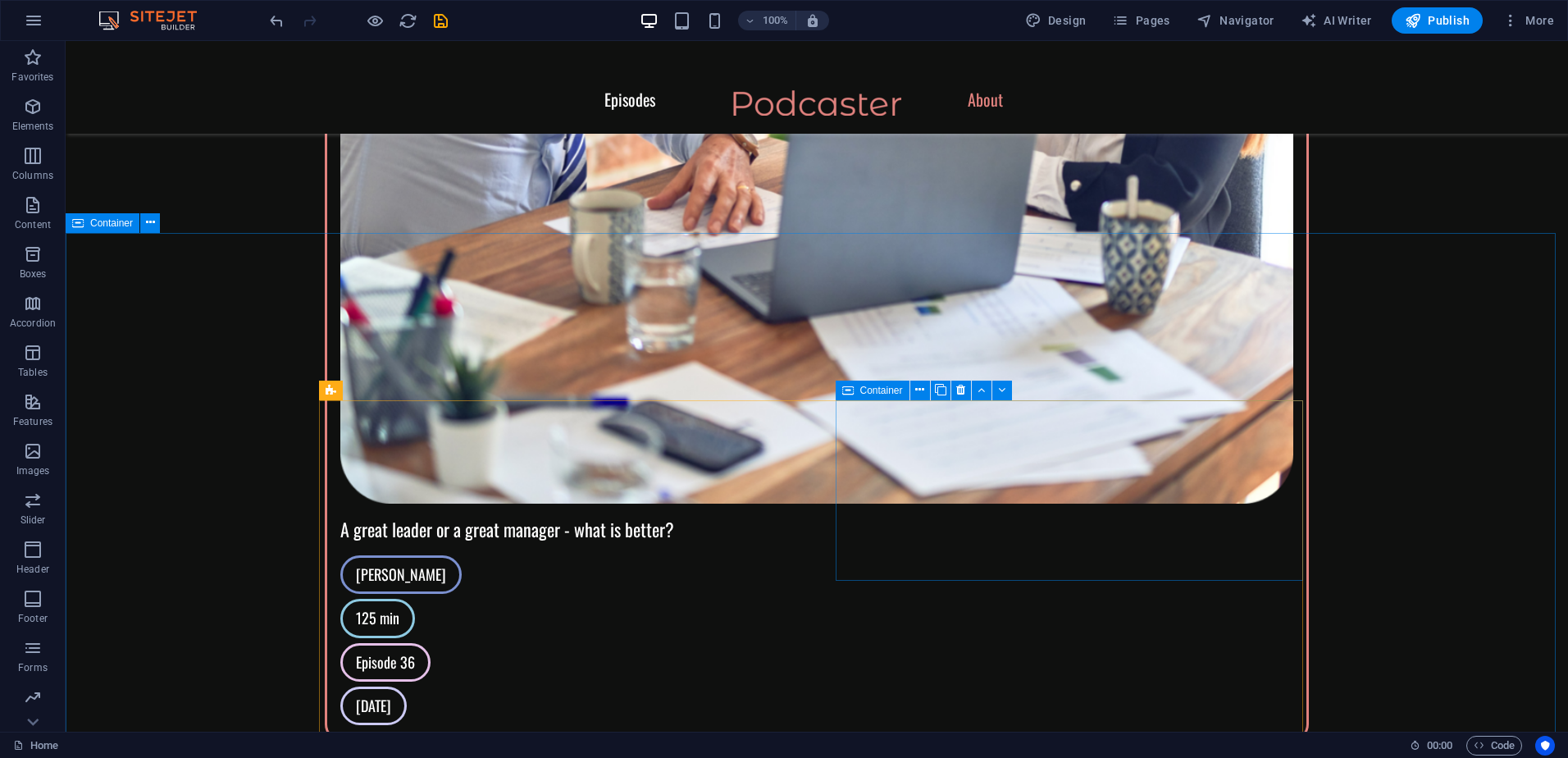
click at [106, 222] on span "Container" at bounding box center [111, 224] width 43 height 10
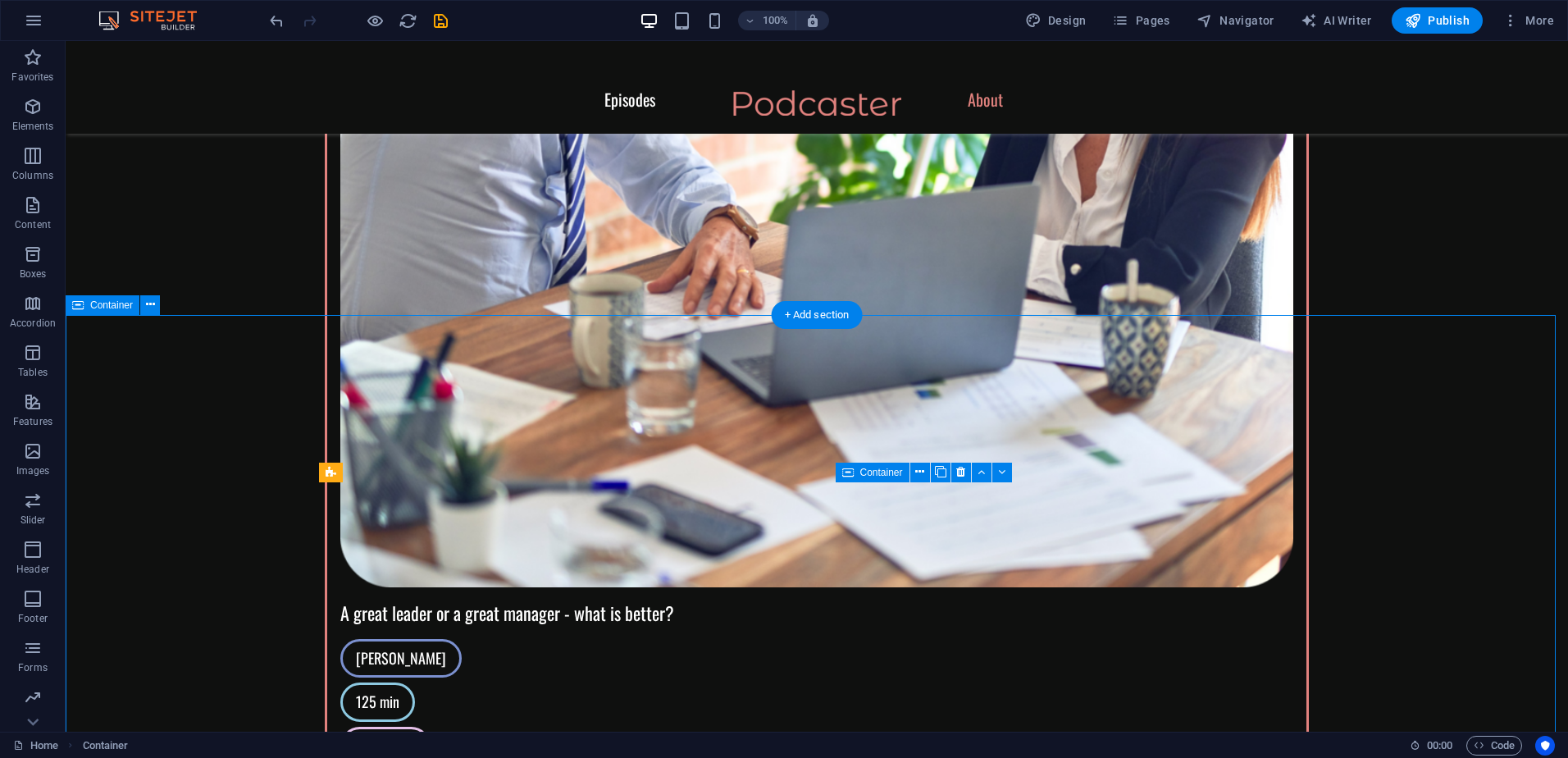
scroll to position [2790, 0]
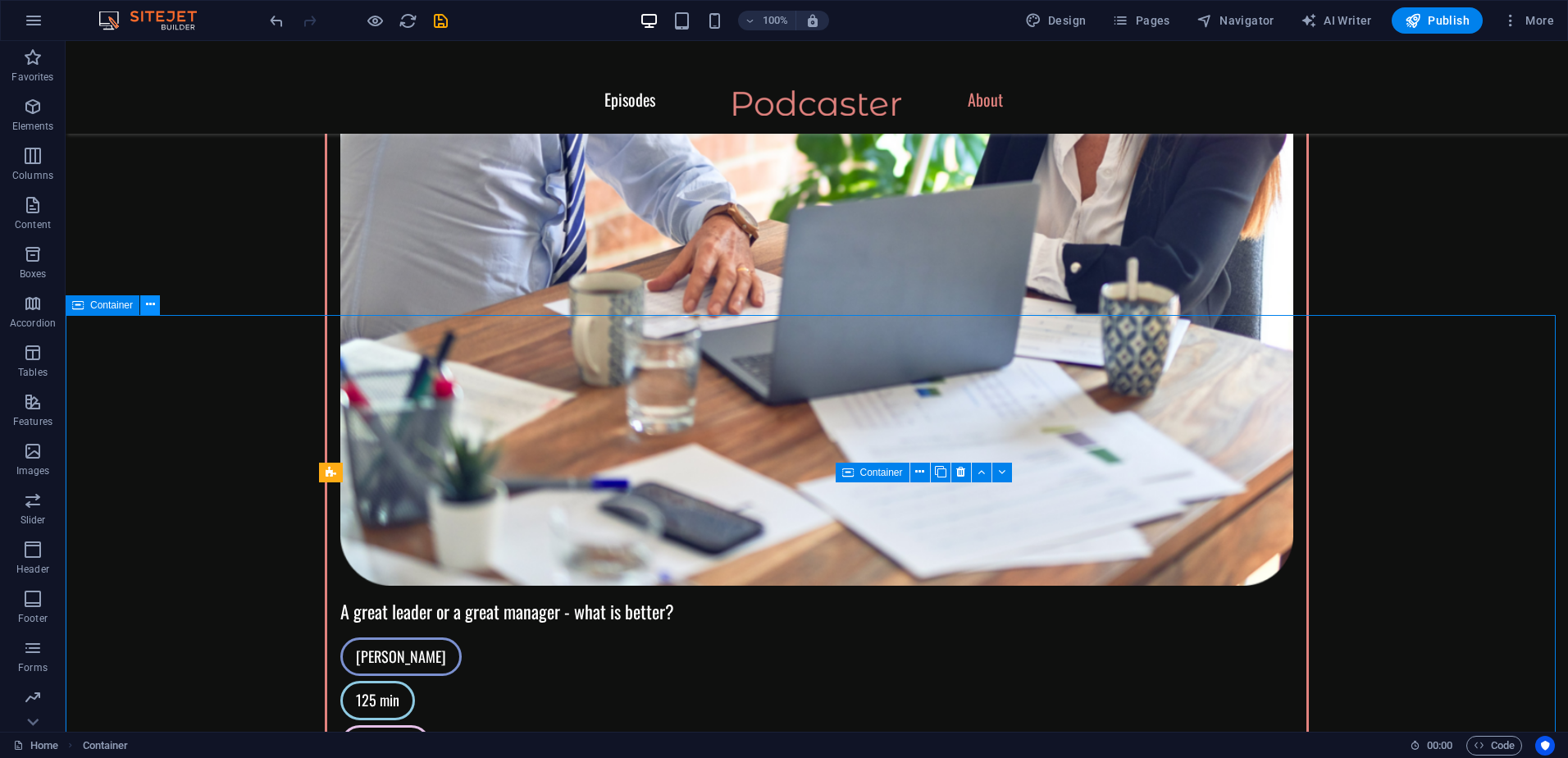
click at [155, 306] on button at bounding box center [151, 306] width 20 height 20
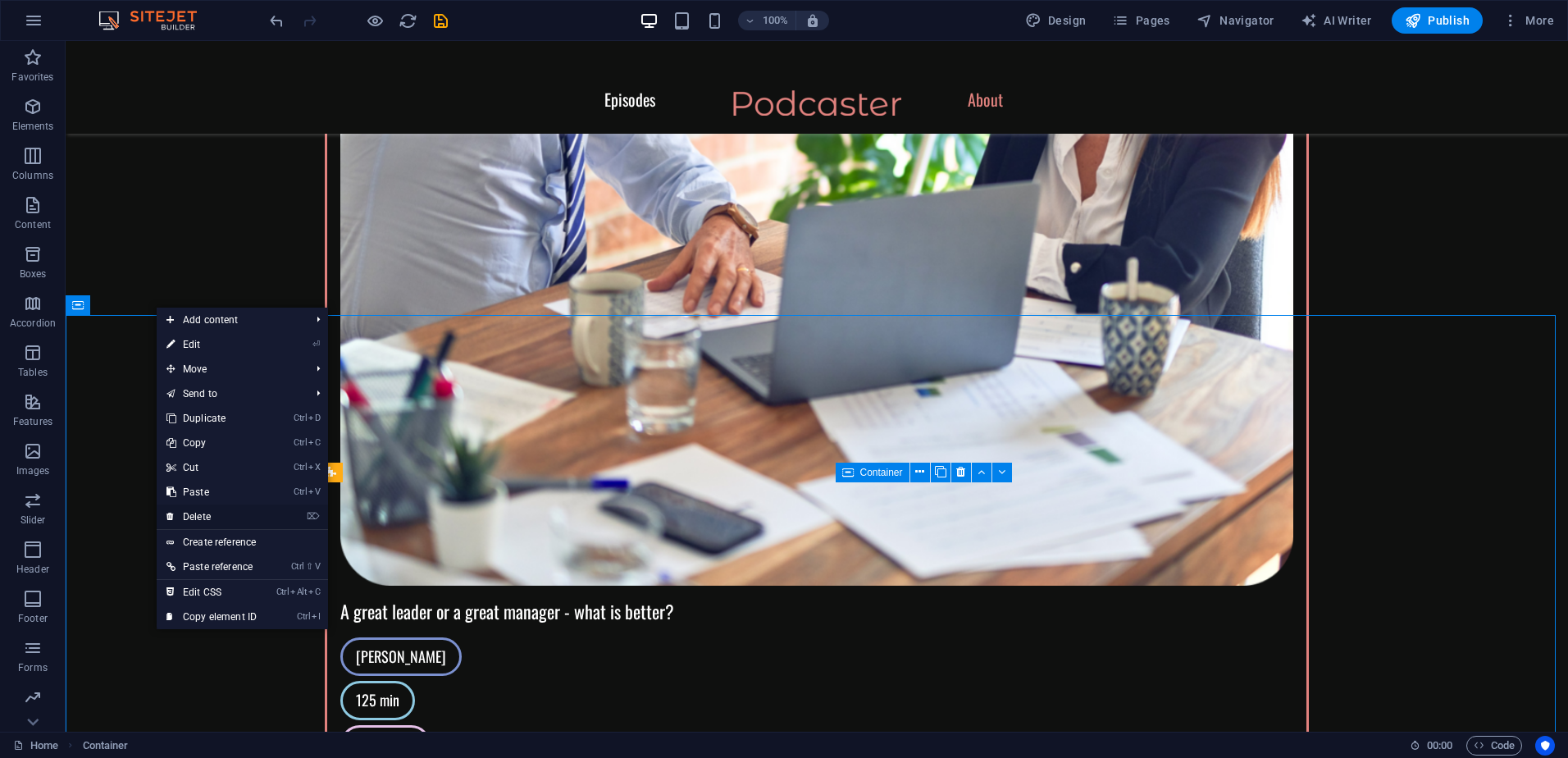
click at [238, 519] on link "⌦ Delete" at bounding box center [211, 517] width 110 height 24
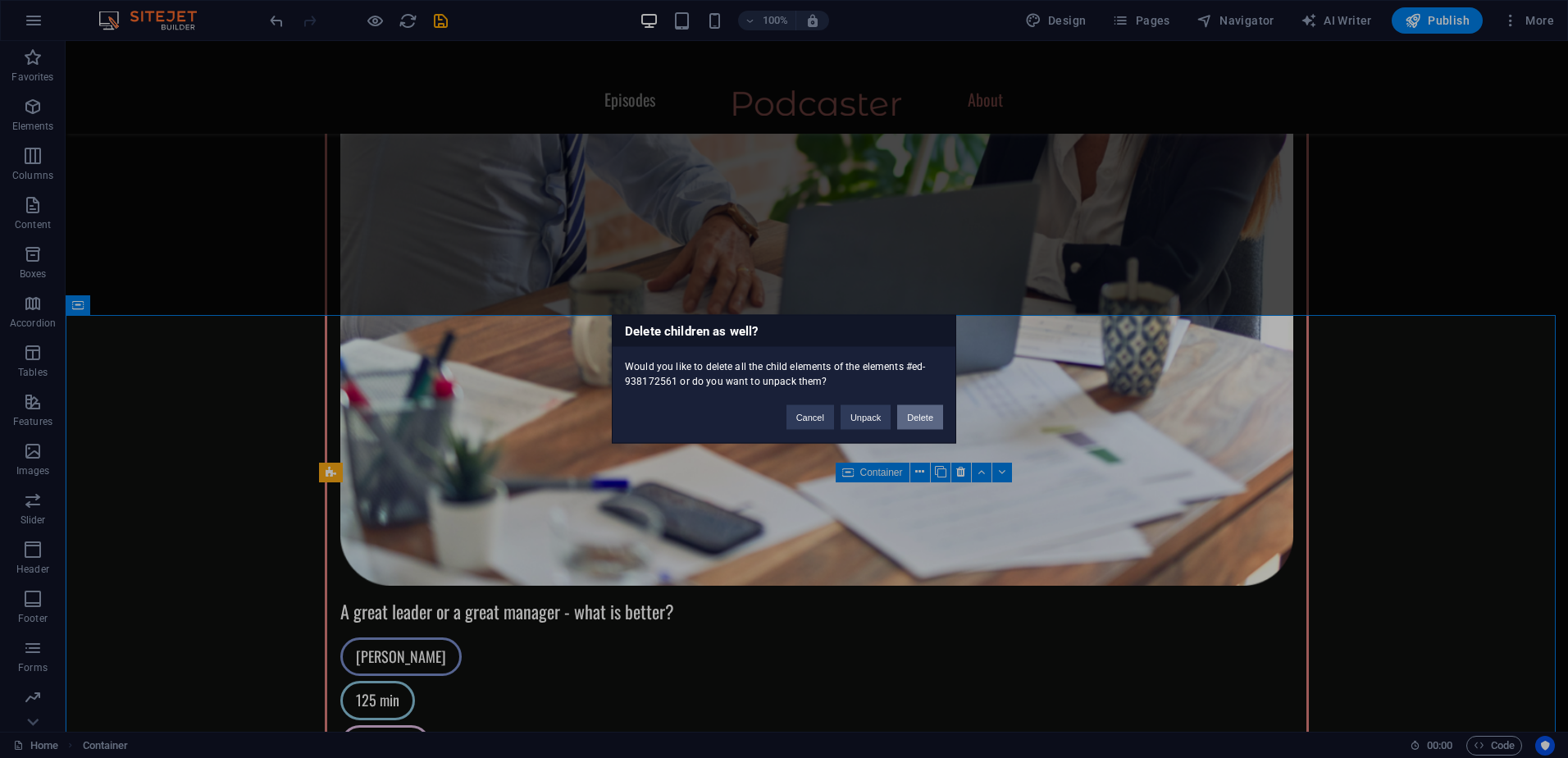
click at [920, 415] on button "Delete" at bounding box center [920, 417] width 46 height 24
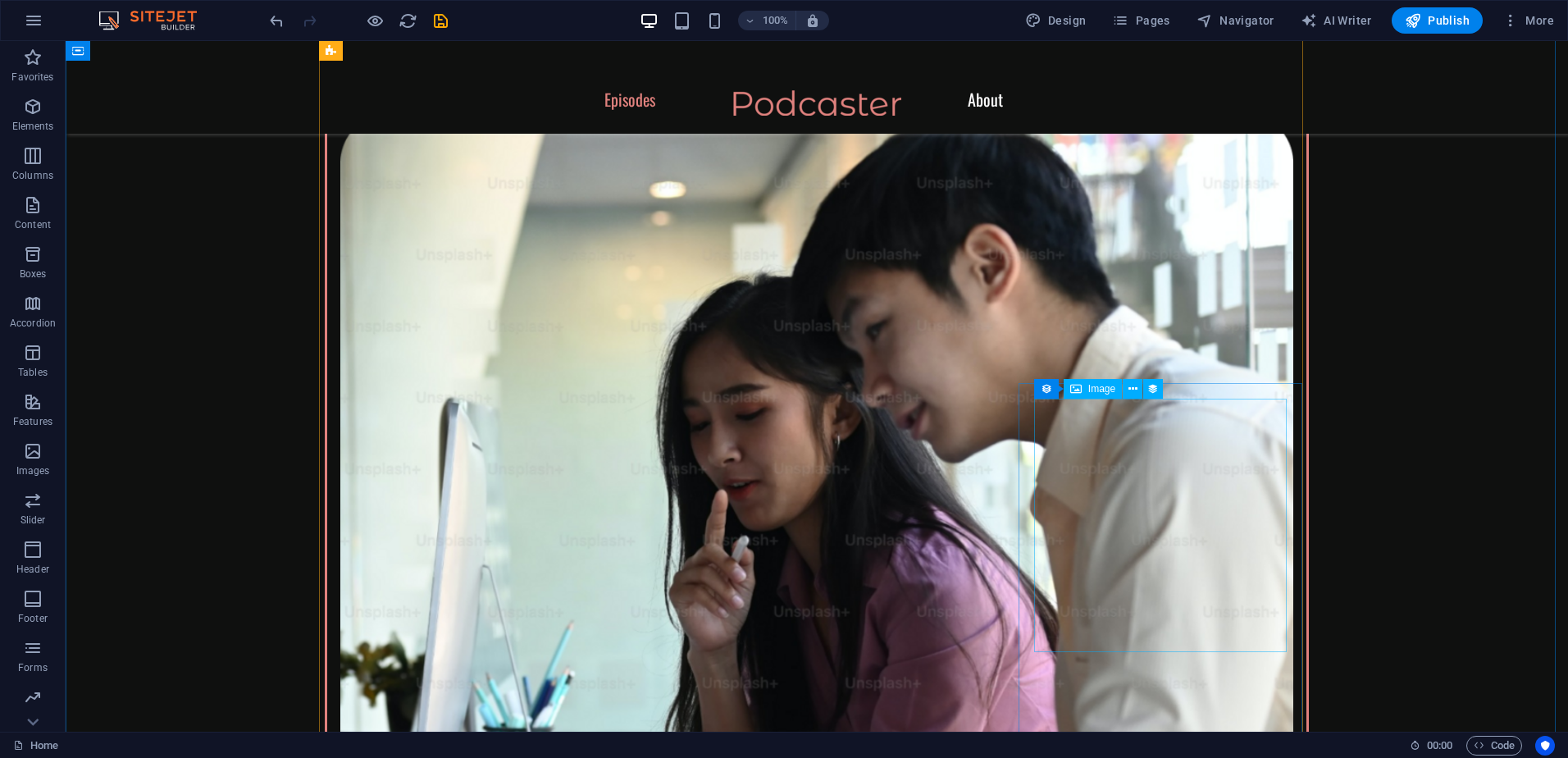
scroll to position [1067, 0]
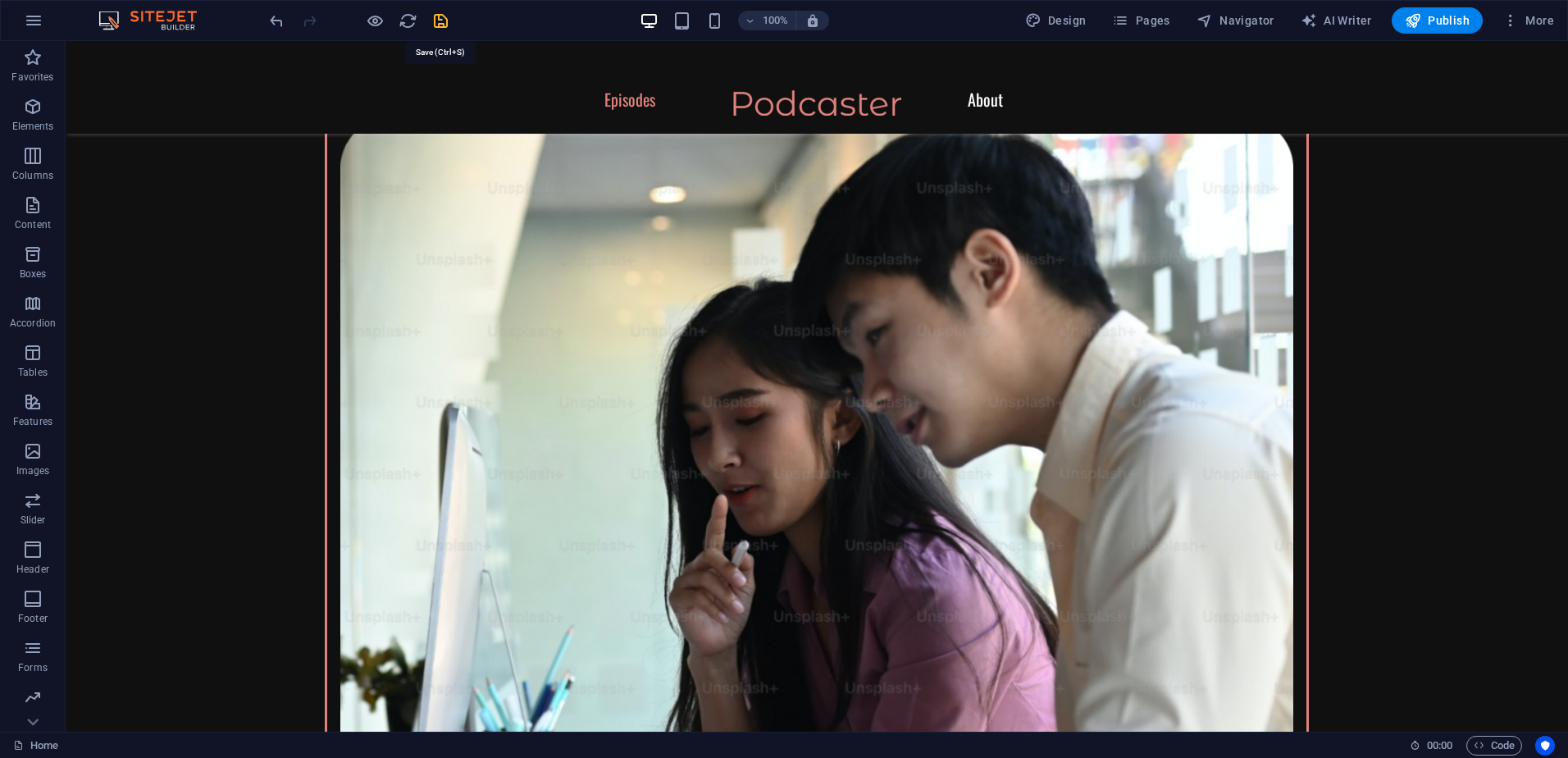
click at [439, 23] on icon "save" at bounding box center [440, 21] width 19 height 19
checkbox input "false"
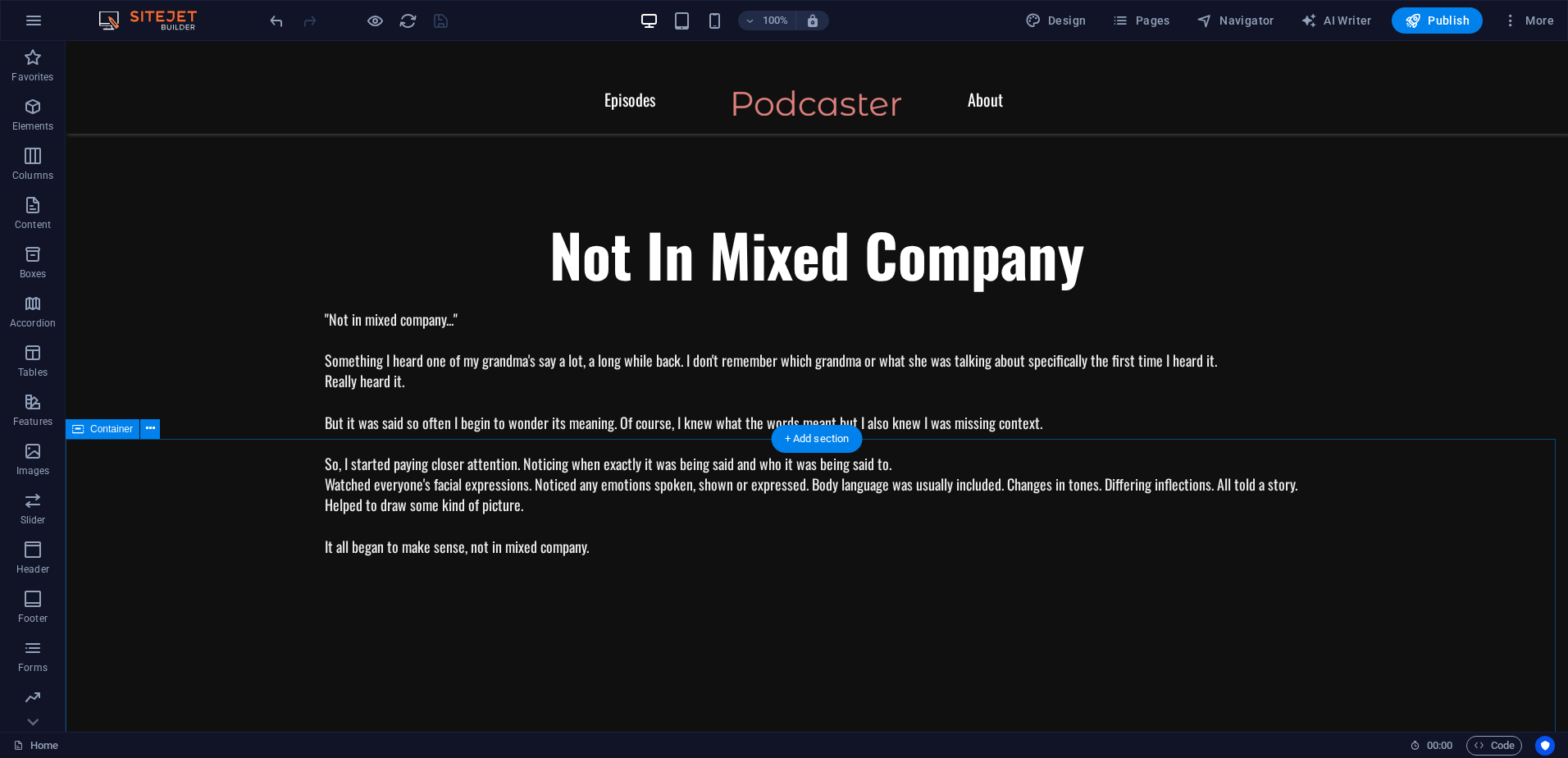
scroll to position [0, 0]
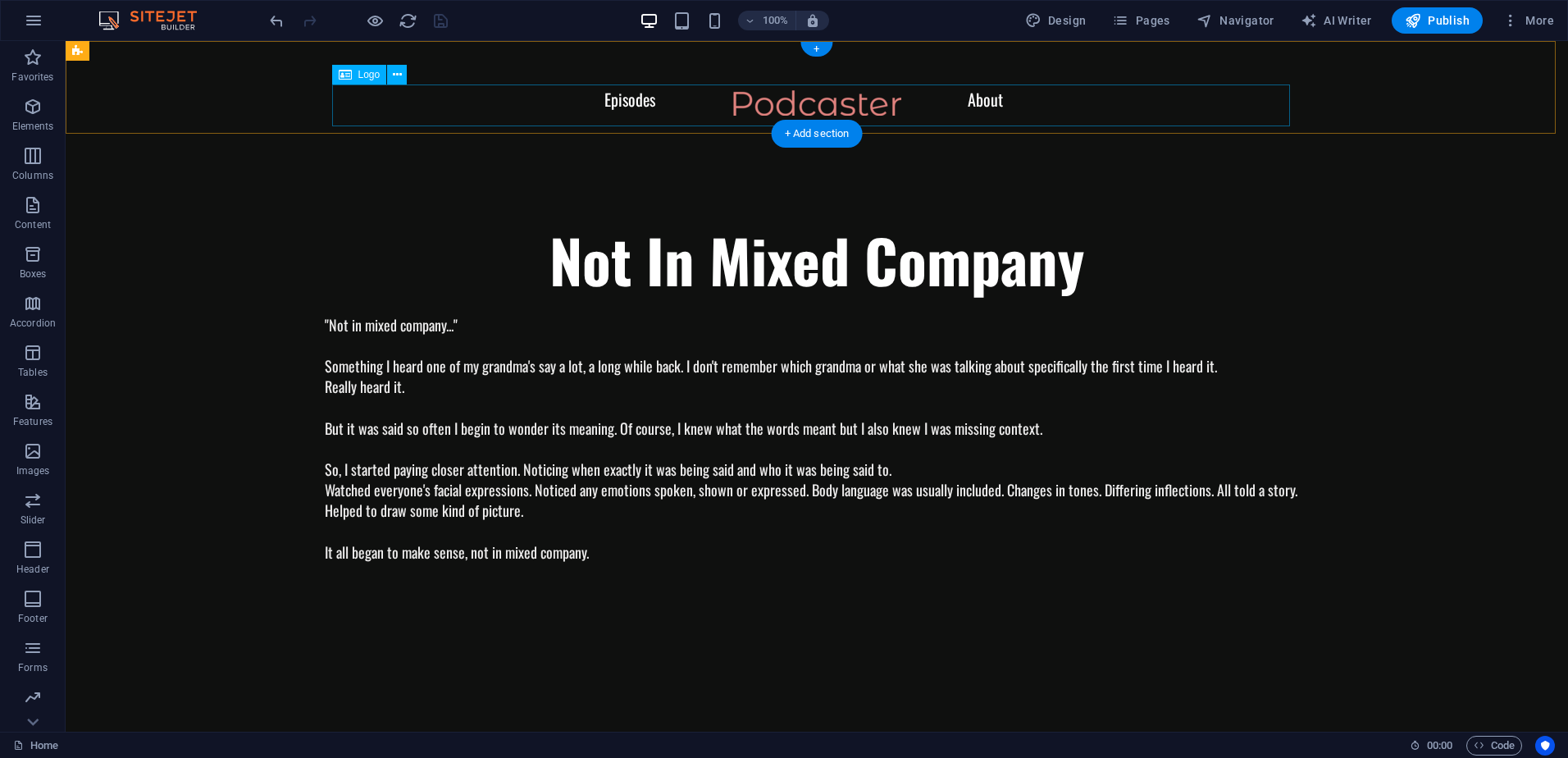
click at [980, 101] on div at bounding box center [817, 111] width 1437 height 42
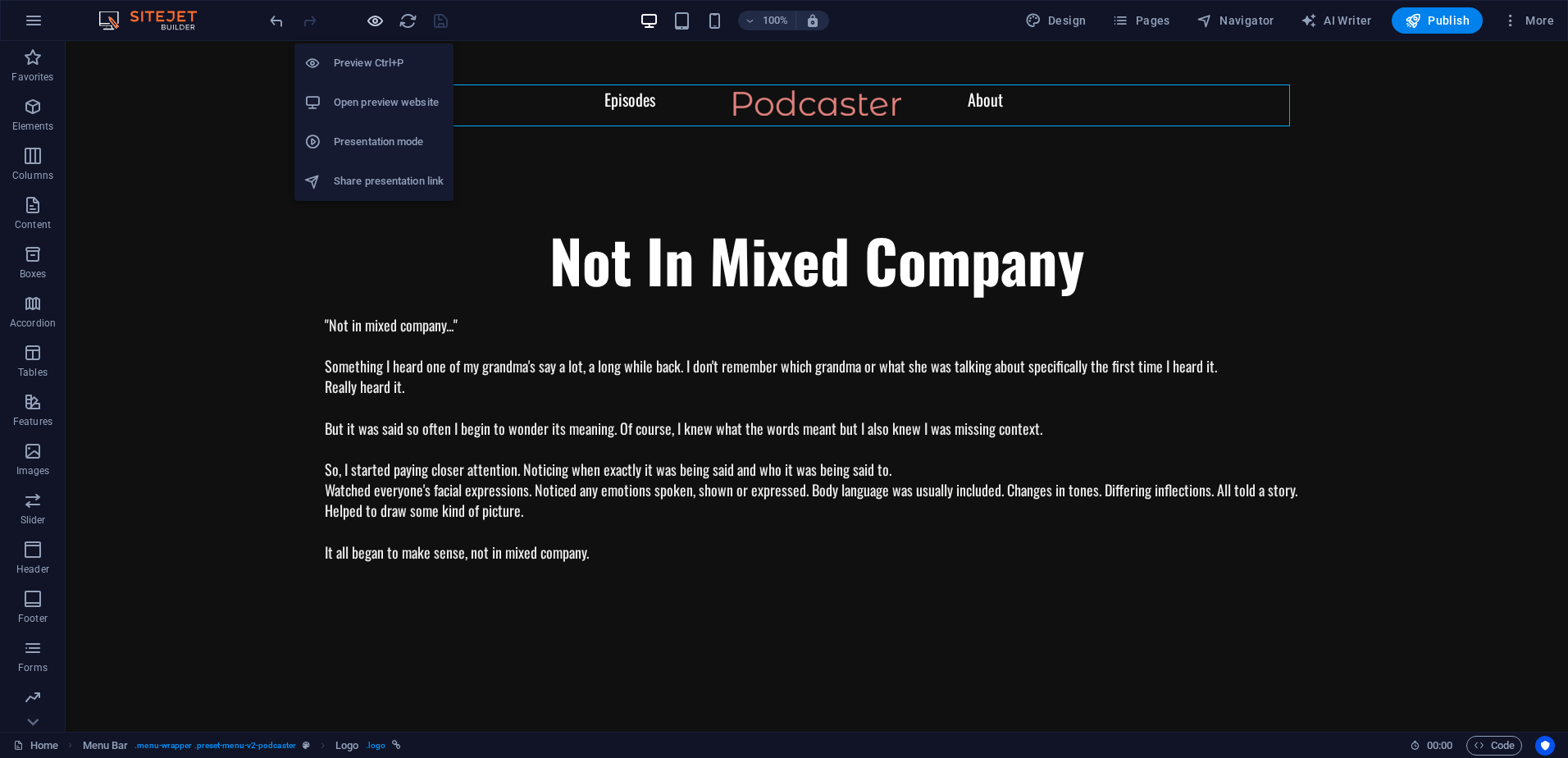
click at [378, 17] on icon "button" at bounding box center [375, 21] width 19 height 19
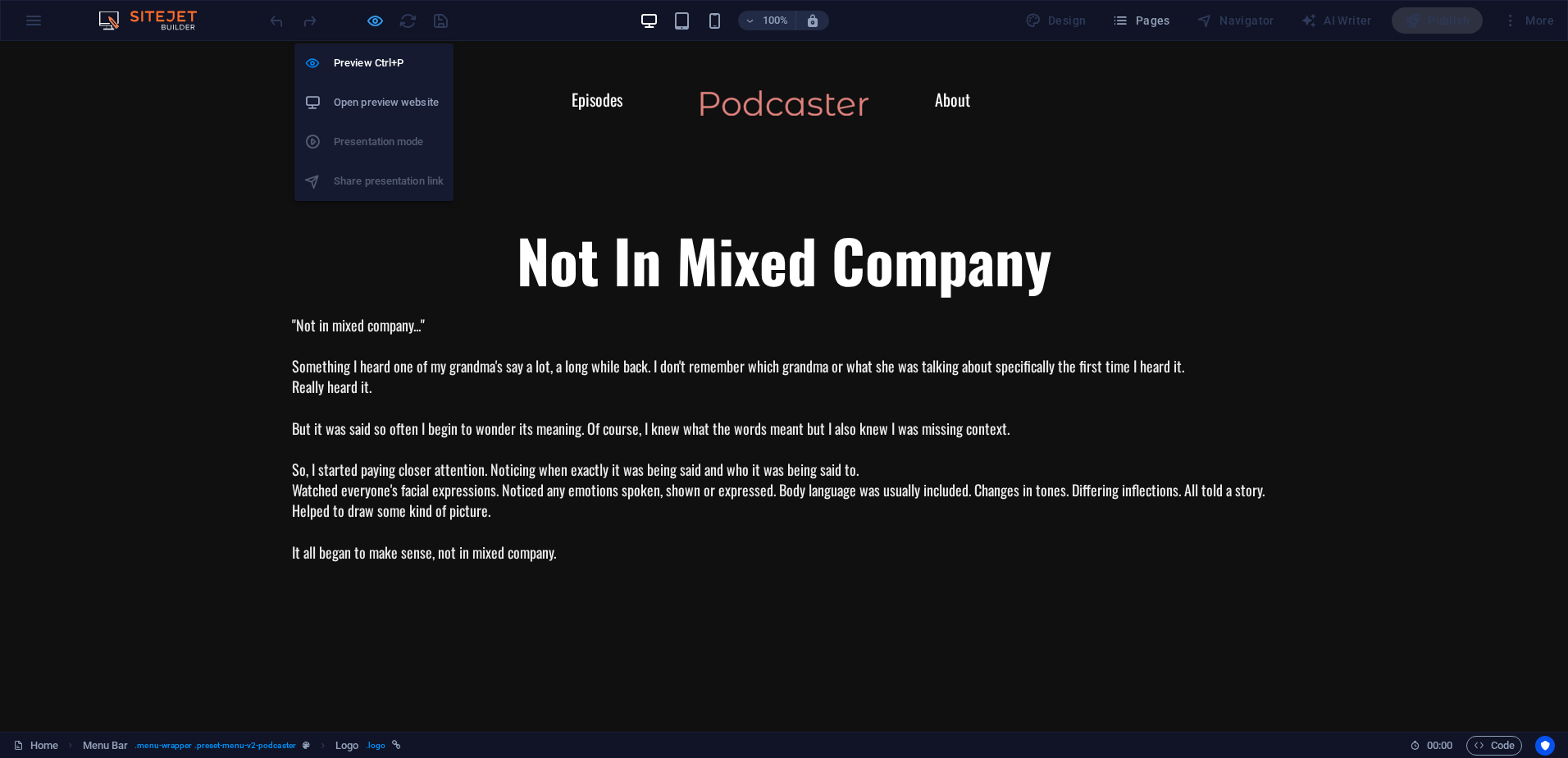
click at [368, 23] on icon "button" at bounding box center [375, 21] width 19 height 19
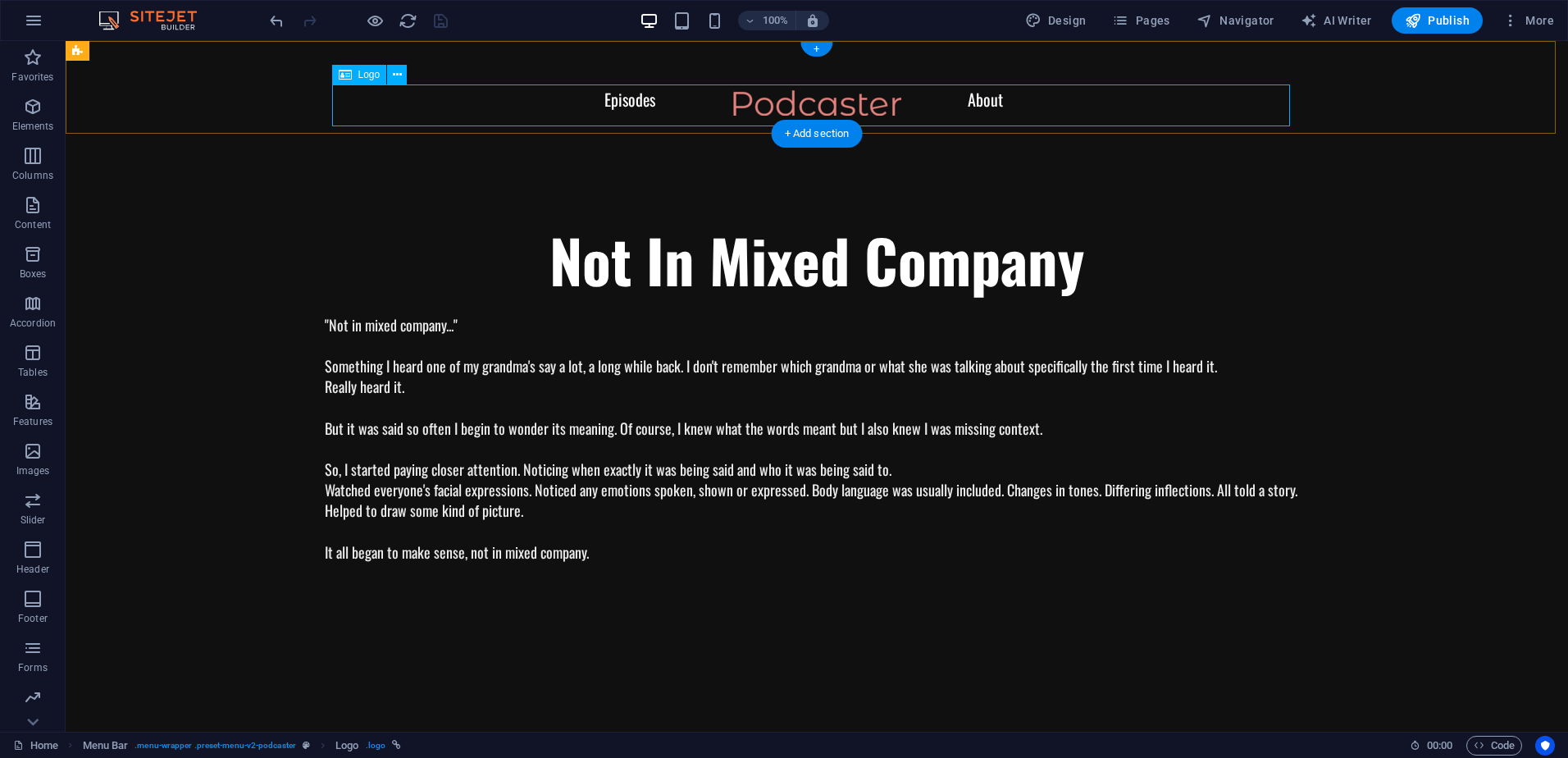
click at [986, 98] on div at bounding box center [817, 111] width 1437 height 42
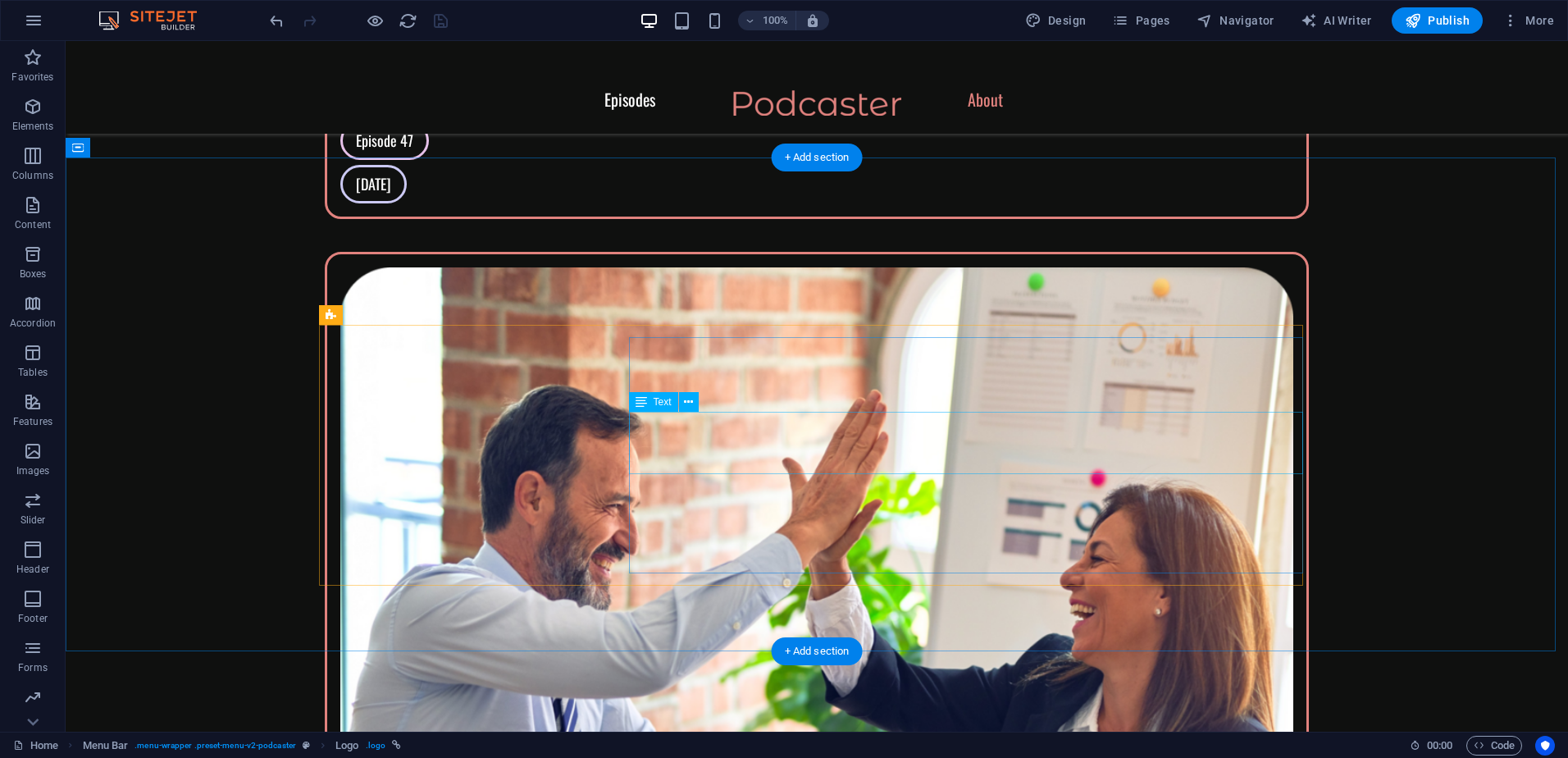
scroll to position [2462, 0]
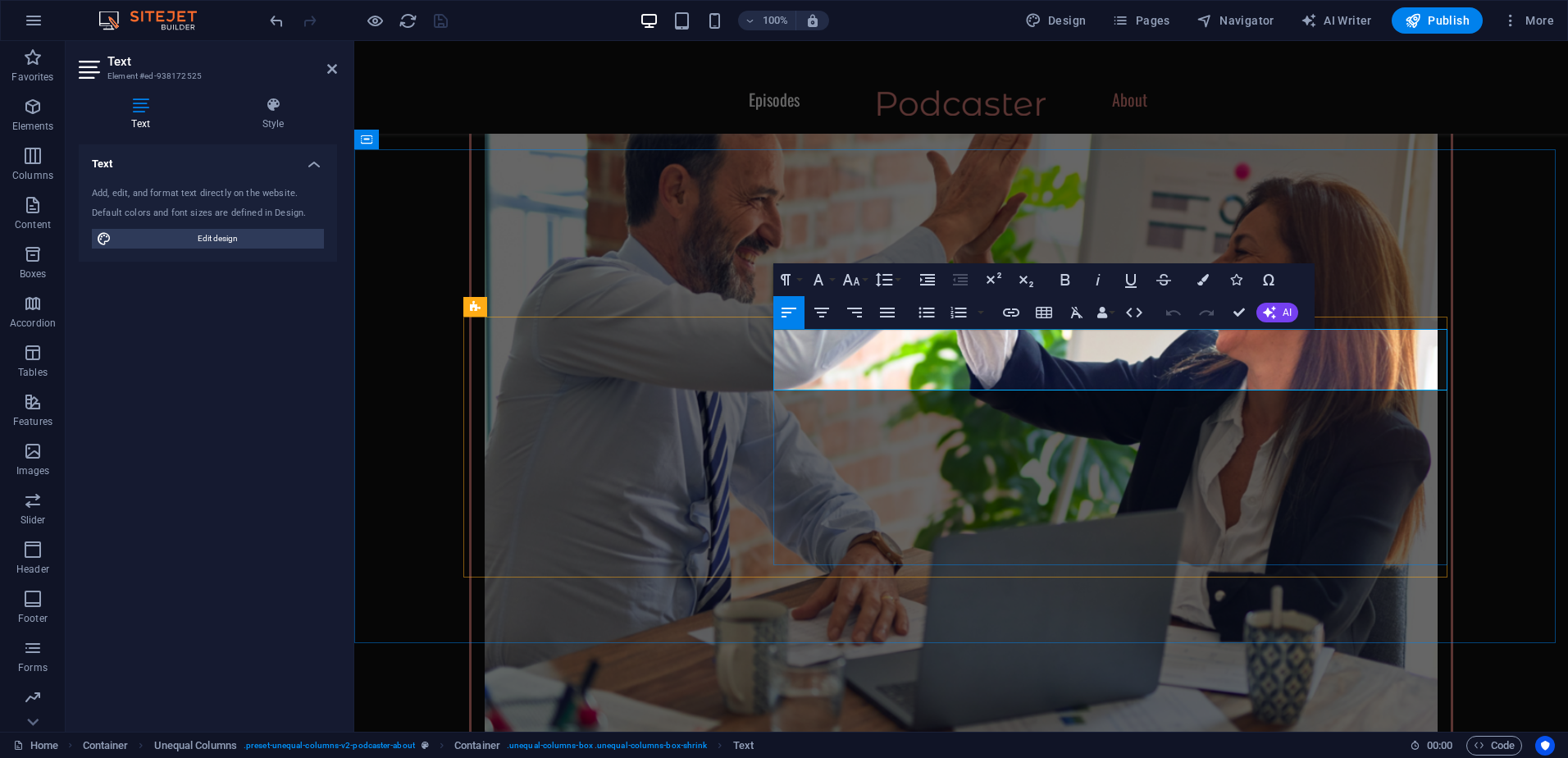
drag, startPoint x: 1005, startPoint y: 385, endPoint x: 776, endPoint y: 344, distance: 232.6
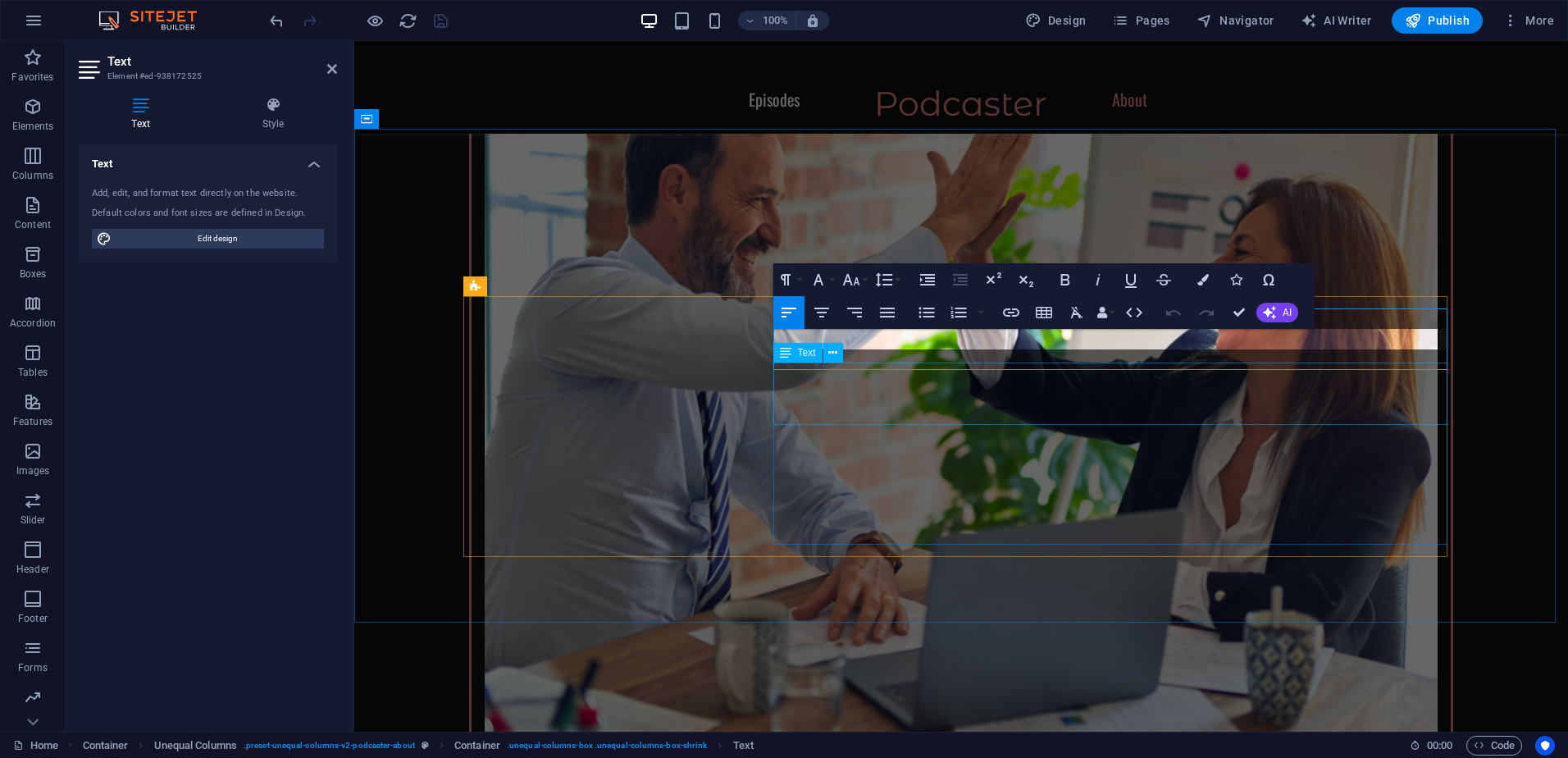
scroll to position [2483, 0]
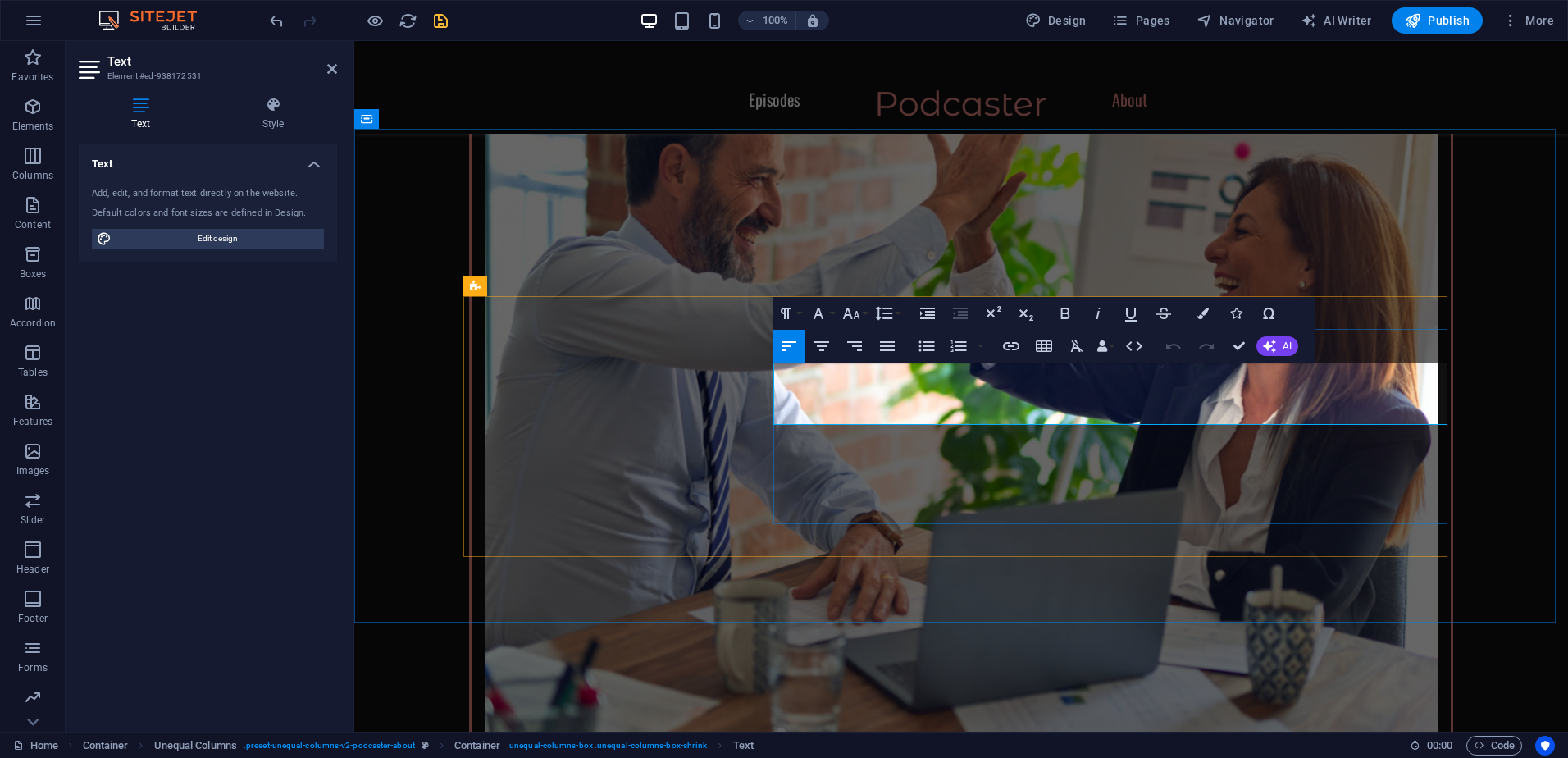
drag, startPoint x: 946, startPoint y: 376, endPoint x: 771, endPoint y: 379, distance: 175.0
drag, startPoint x: 1115, startPoint y: 377, endPoint x: 1324, endPoint y: 371, distance: 209.1
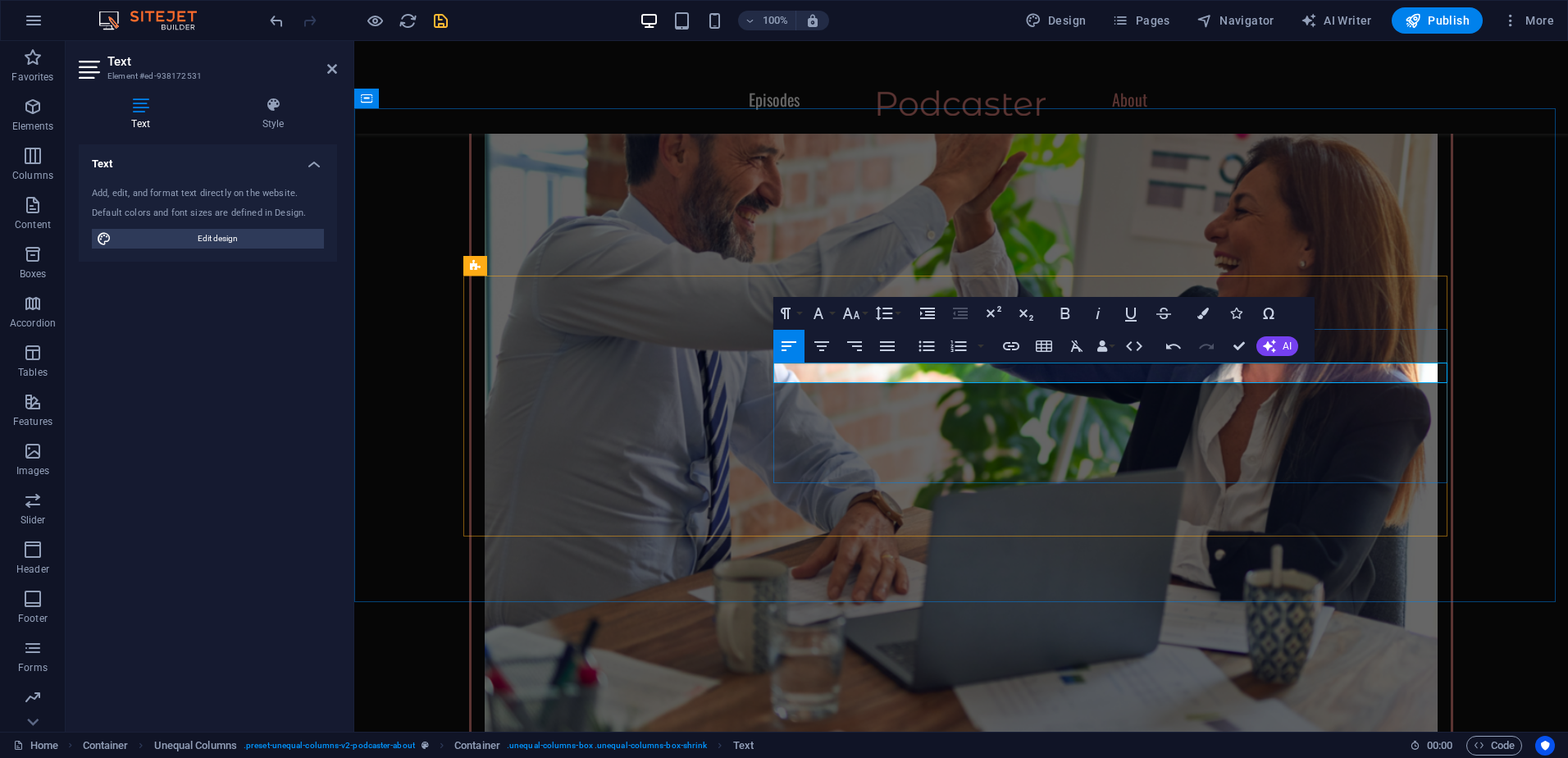
scroll to position [2493, 0]
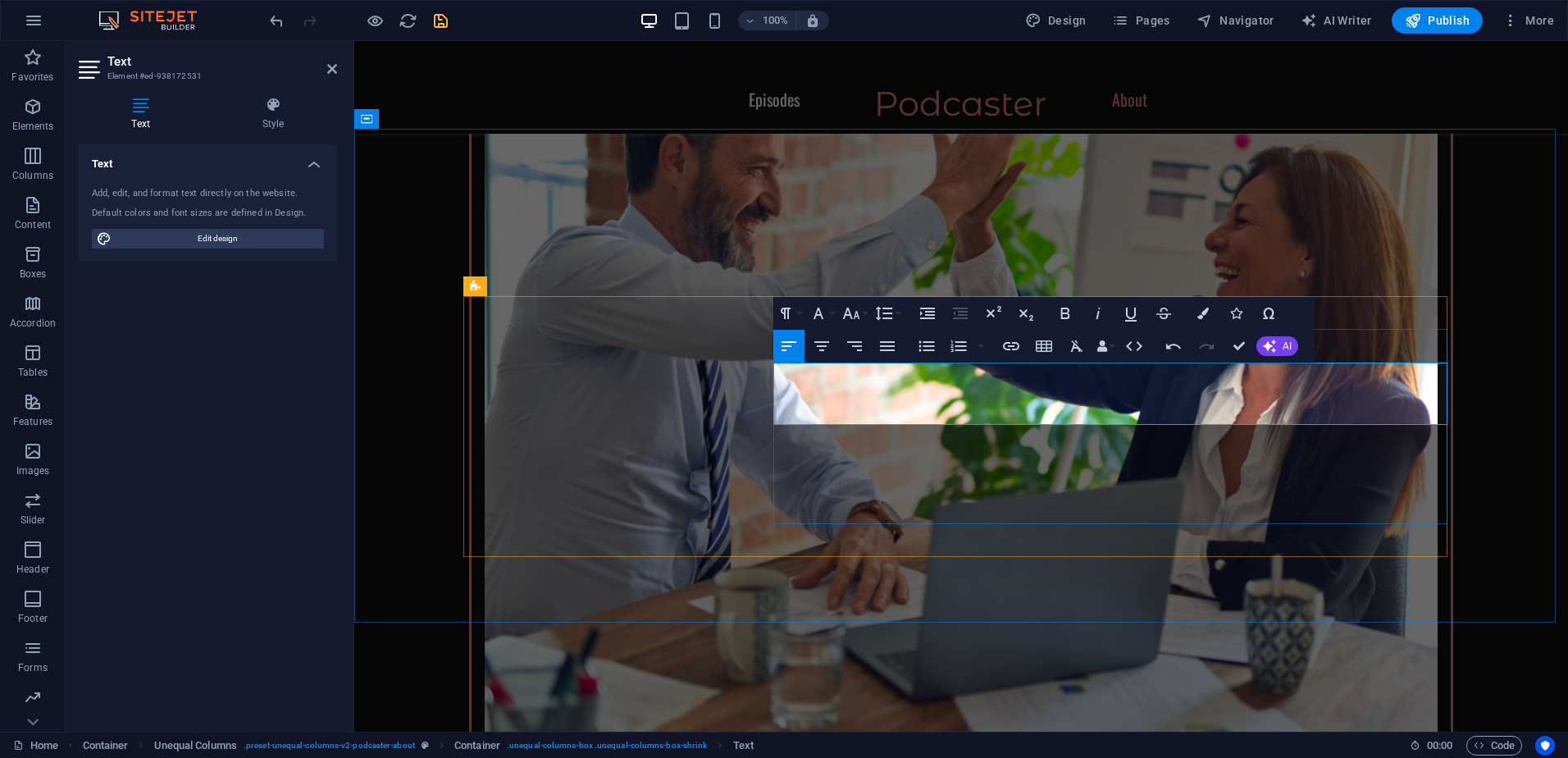
scroll to position [2483, 0]
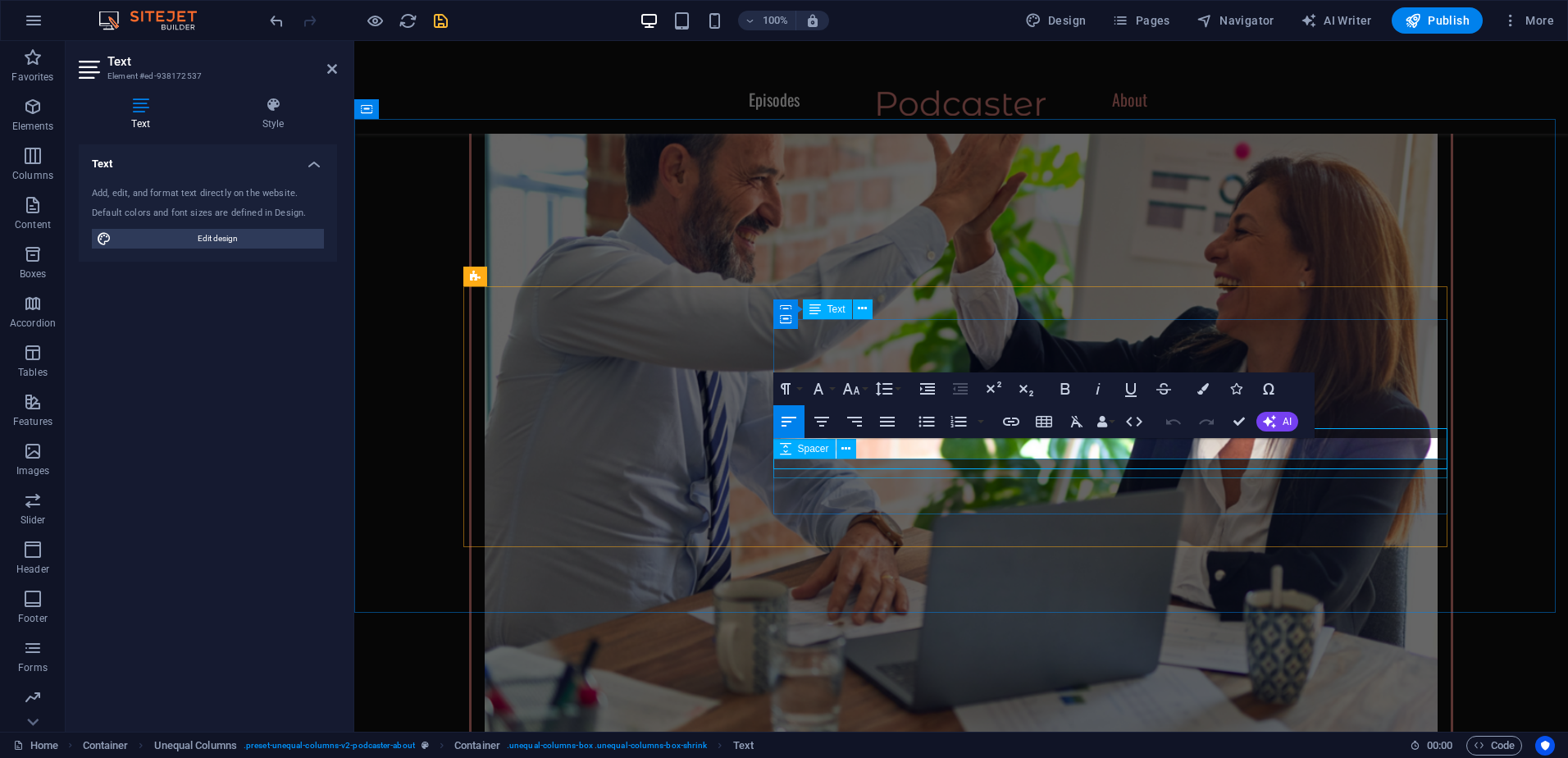
scroll to position [2492, 0]
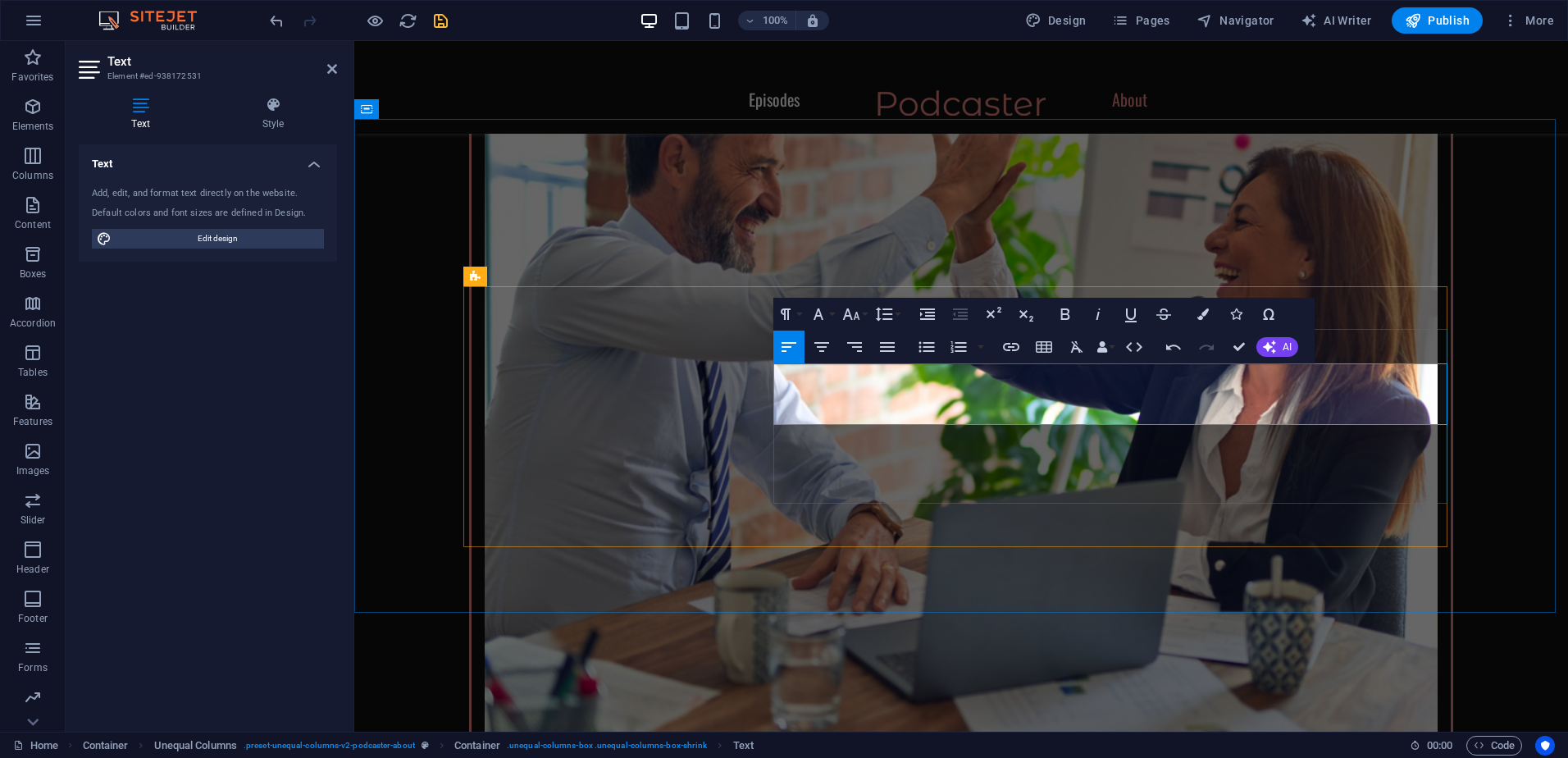
select select "px"
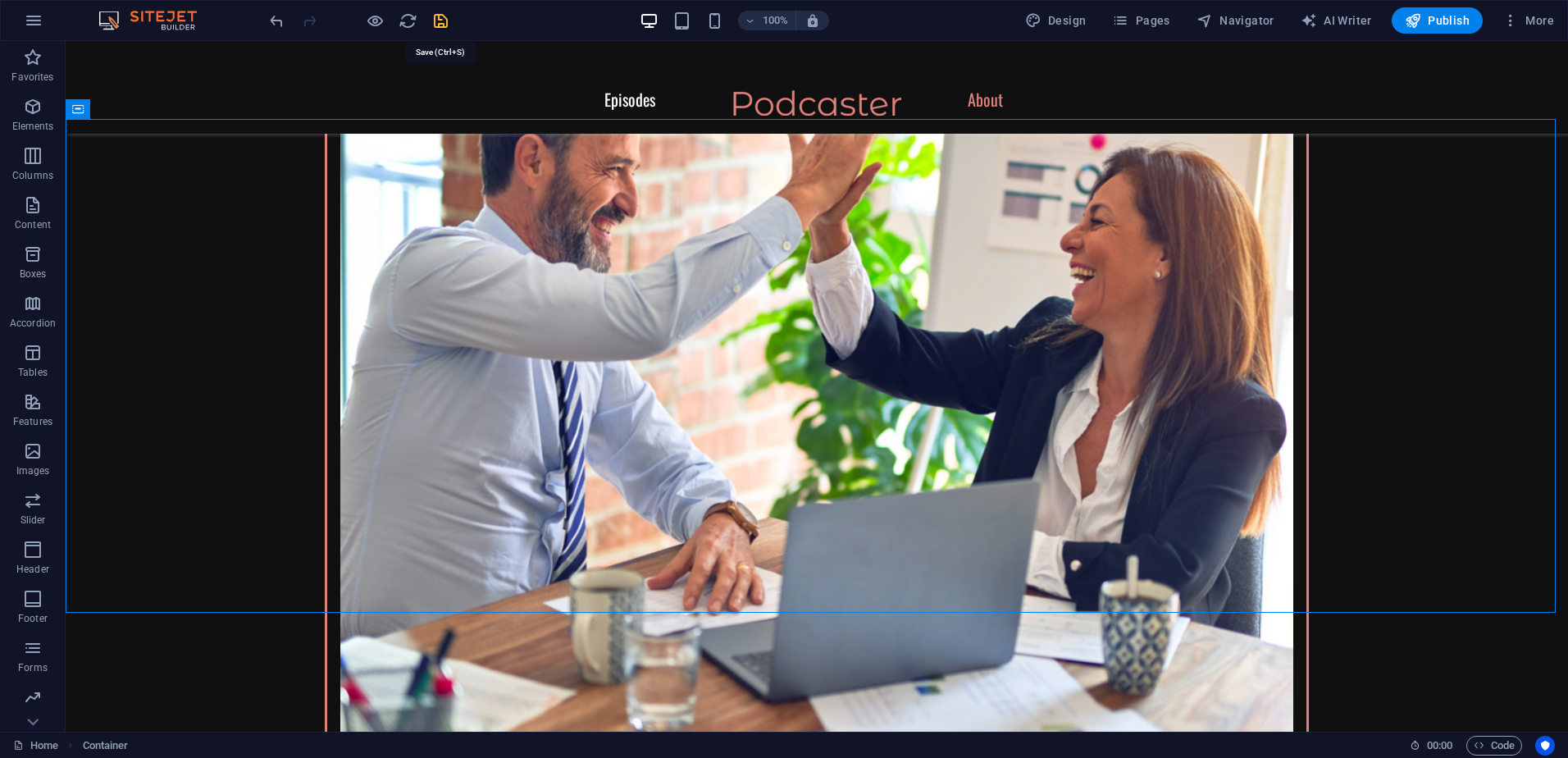
click at [440, 18] on icon "save" at bounding box center [440, 21] width 19 height 19
checkbox input "false"
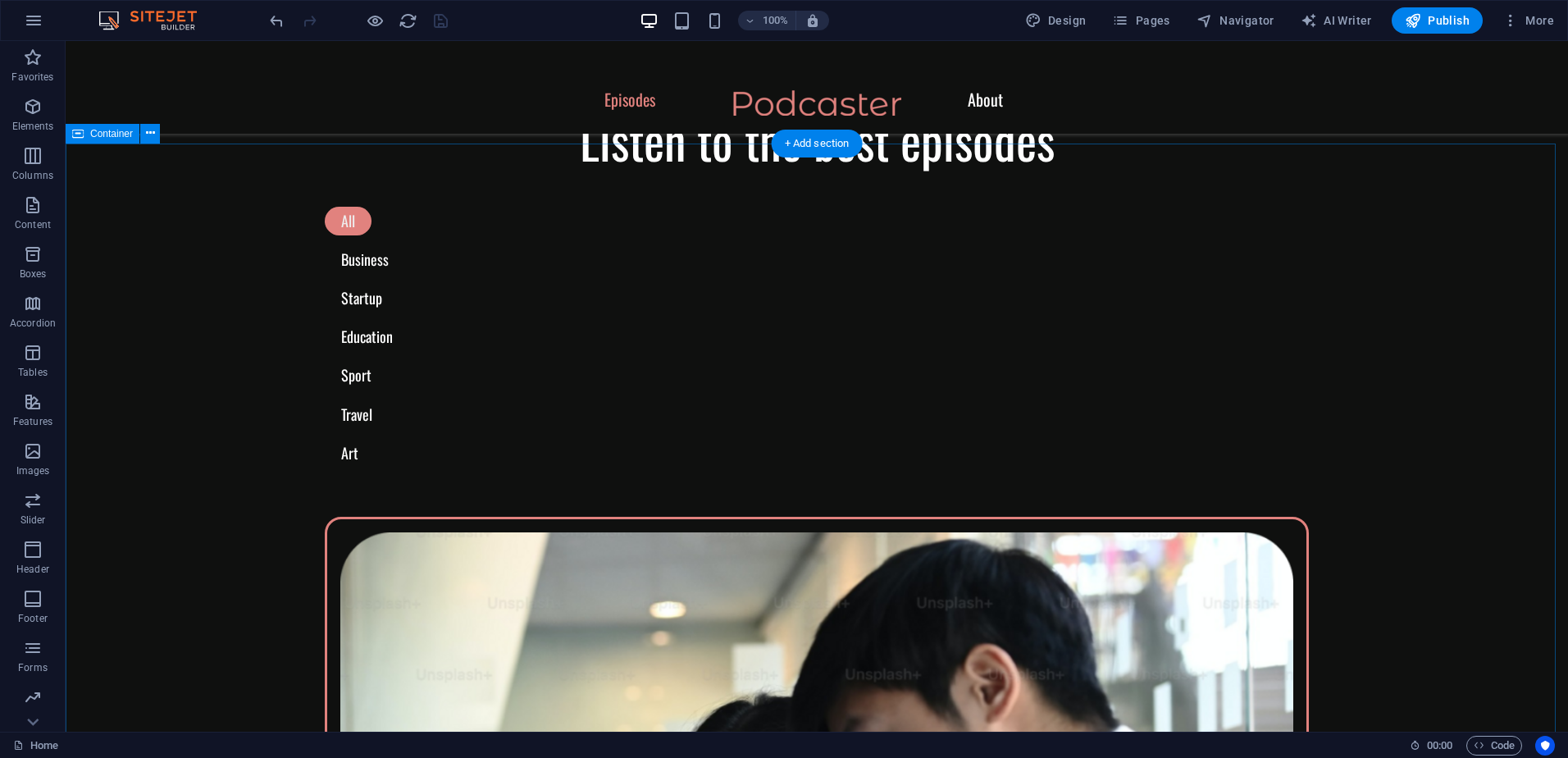
scroll to position [492, 0]
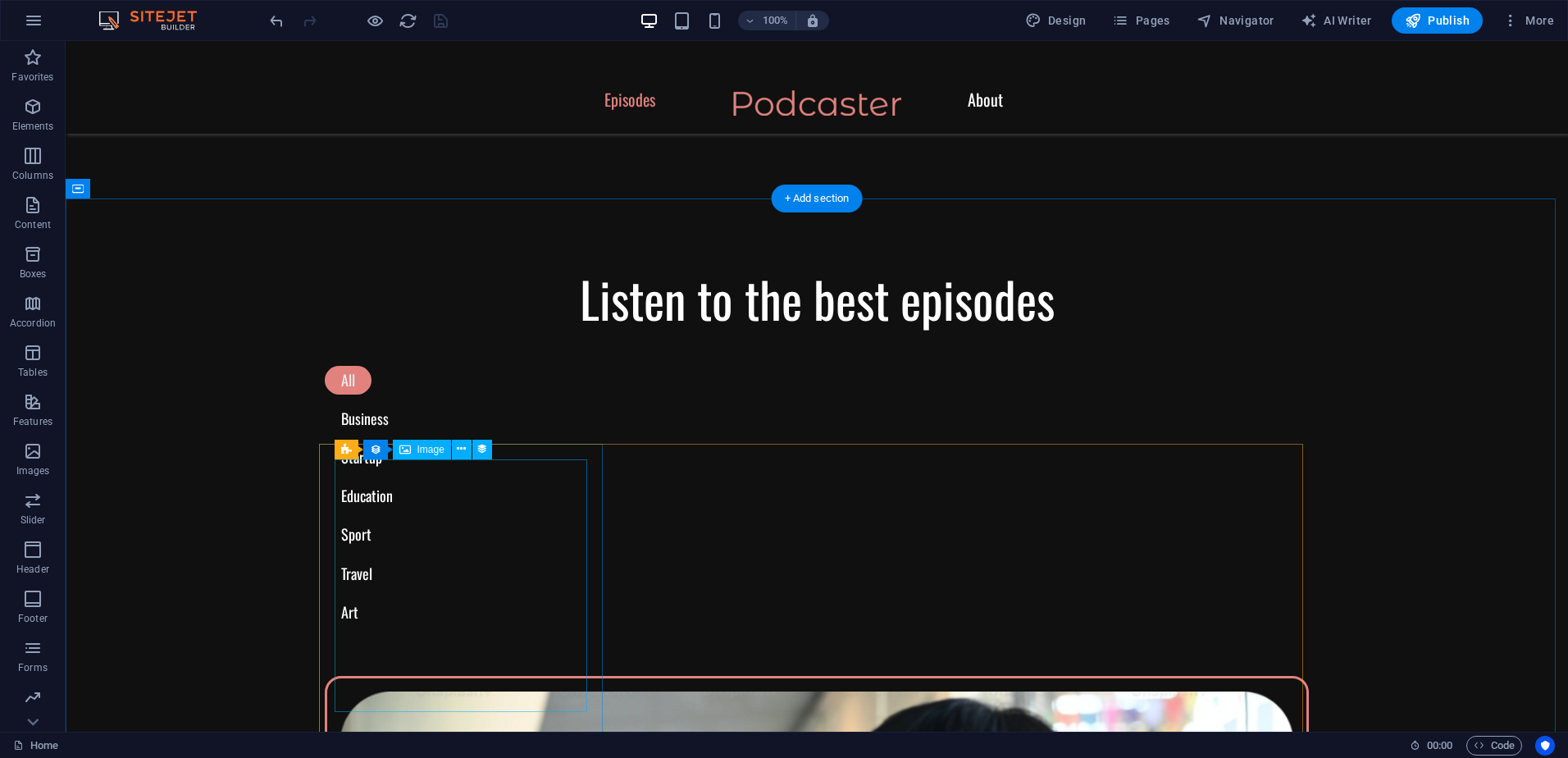
click at [420, 453] on span "Image" at bounding box center [431, 450] width 27 height 10
click at [421, 451] on span "Image" at bounding box center [431, 450] width 27 height 10
click at [424, 452] on span "Image" at bounding box center [431, 450] width 27 height 10
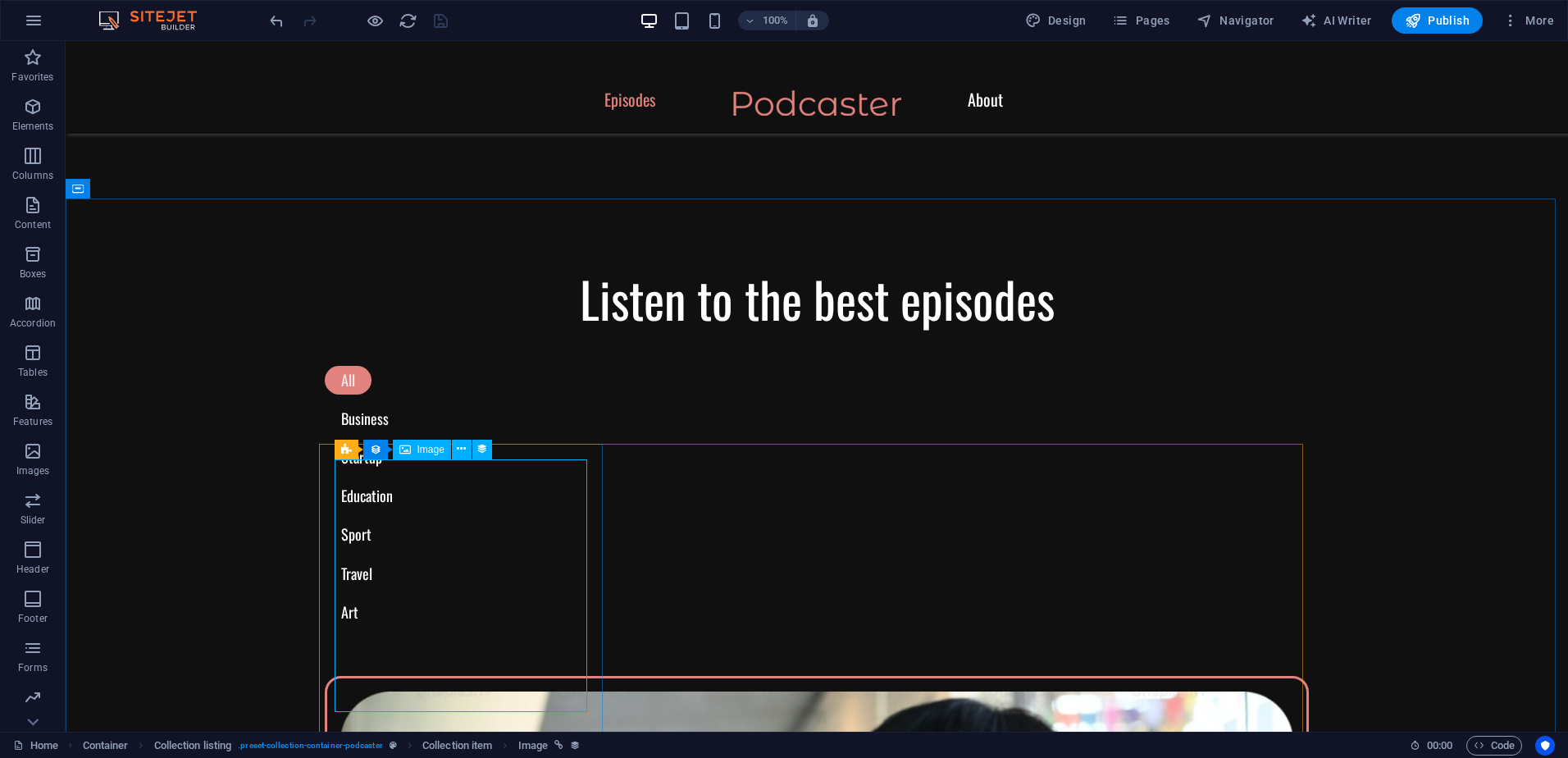
select select "podcast-image"
select select "%"
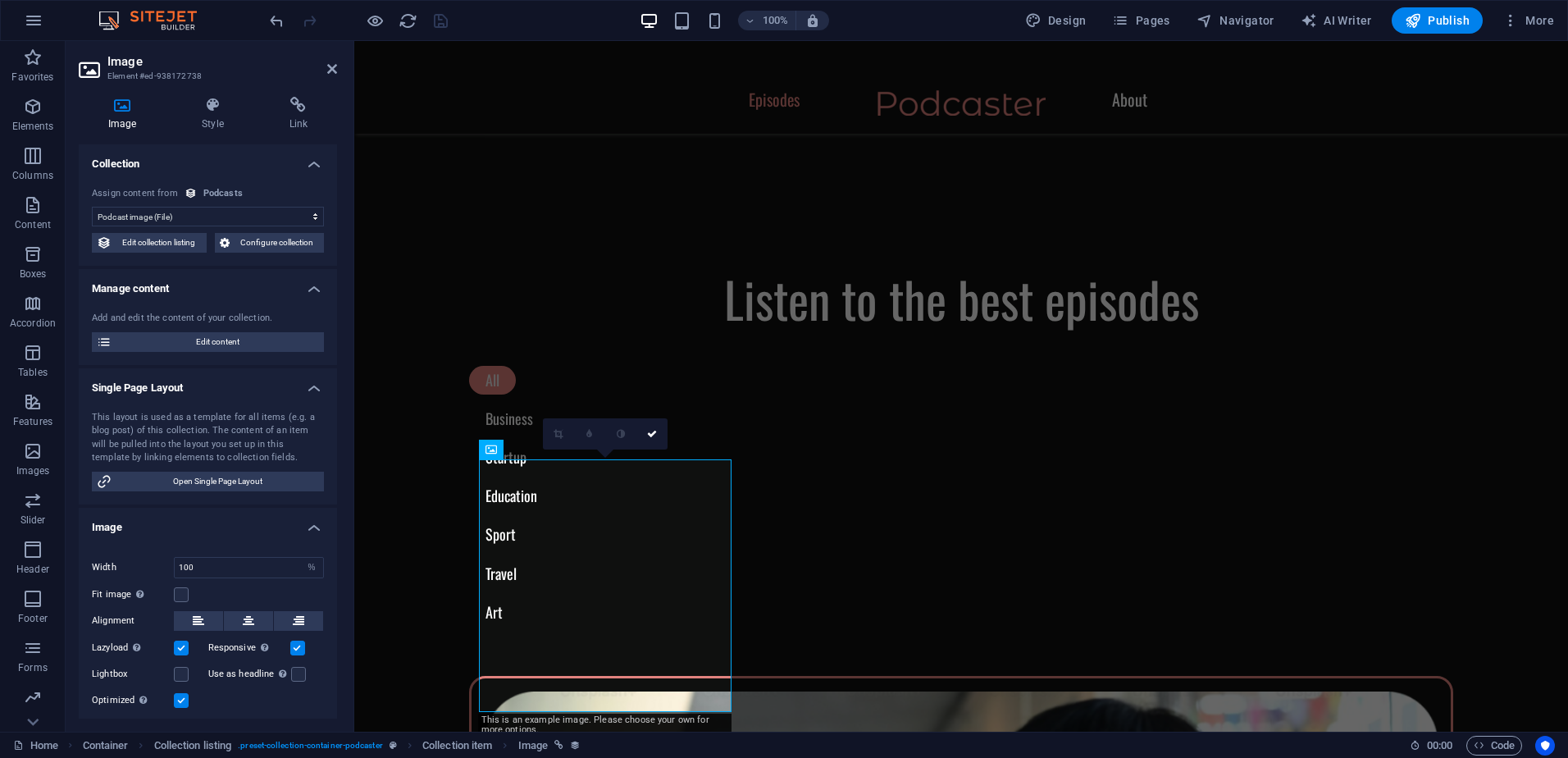
click at [122, 106] on icon at bounding box center [122, 106] width 87 height 17
click at [208, 217] on select "No assignment, content remains static Created at (Date) Updated at (Date) Podca…" at bounding box center [208, 217] width 232 height 20
select select "createdAt"
click at [92, 207] on select "No assignment, content remains static Created at (Date) Updated at (Date) Podca…" at bounding box center [208, 217] width 232 height 20
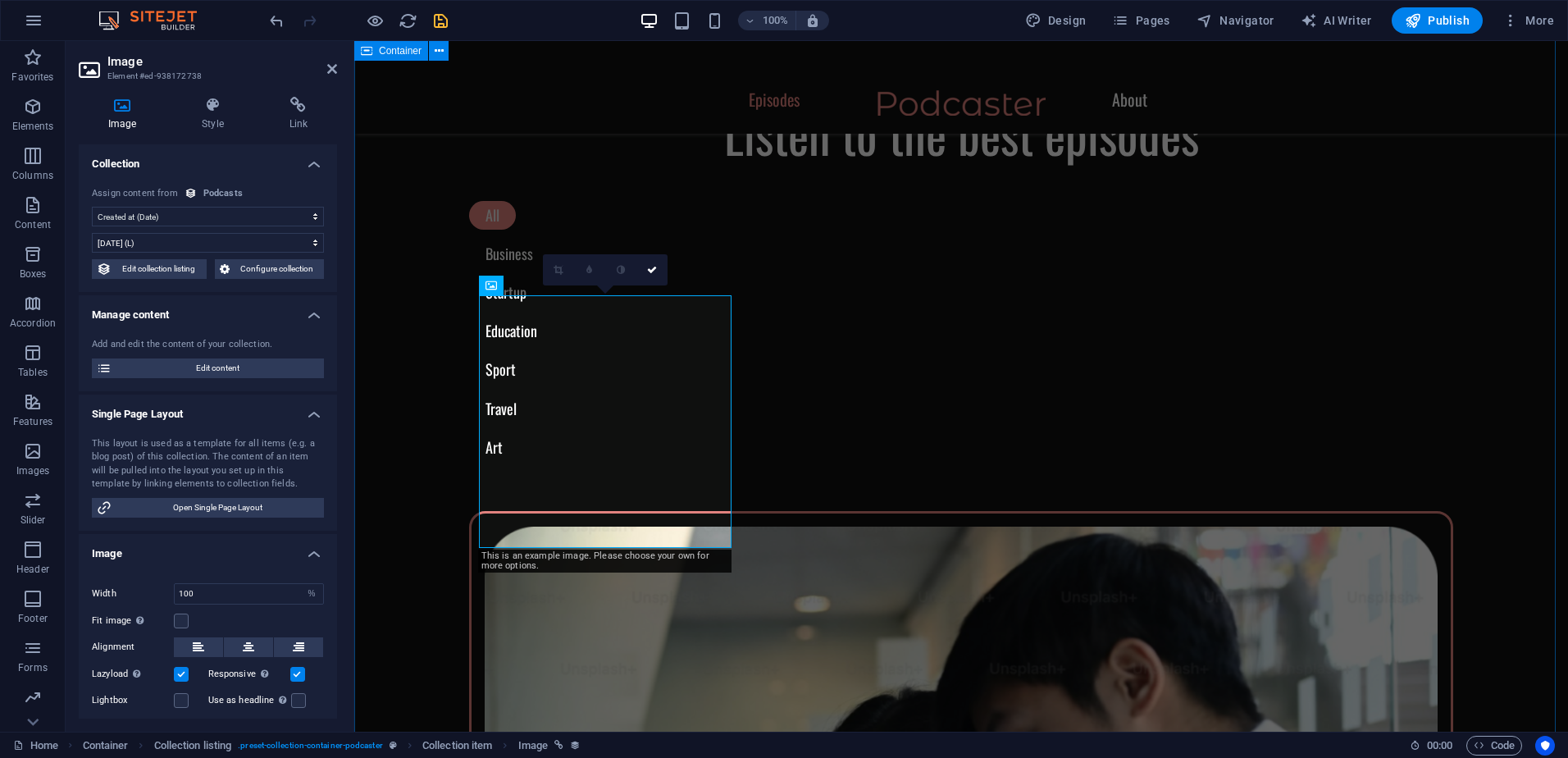
scroll to position [657, 0]
click at [326, 66] on h2 "Image" at bounding box center [222, 62] width 229 height 15
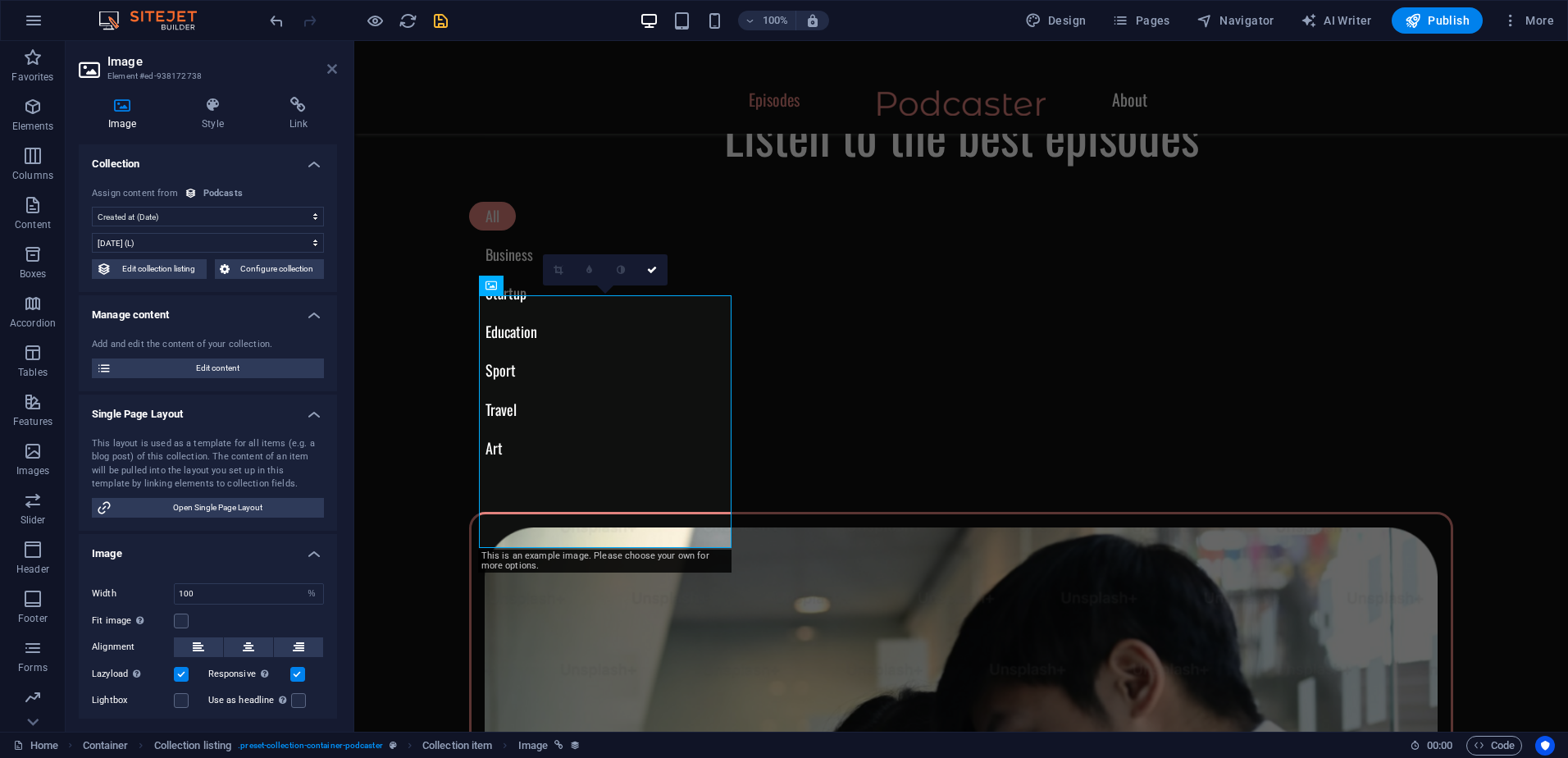
click at [327, 66] on icon at bounding box center [332, 69] width 10 height 13
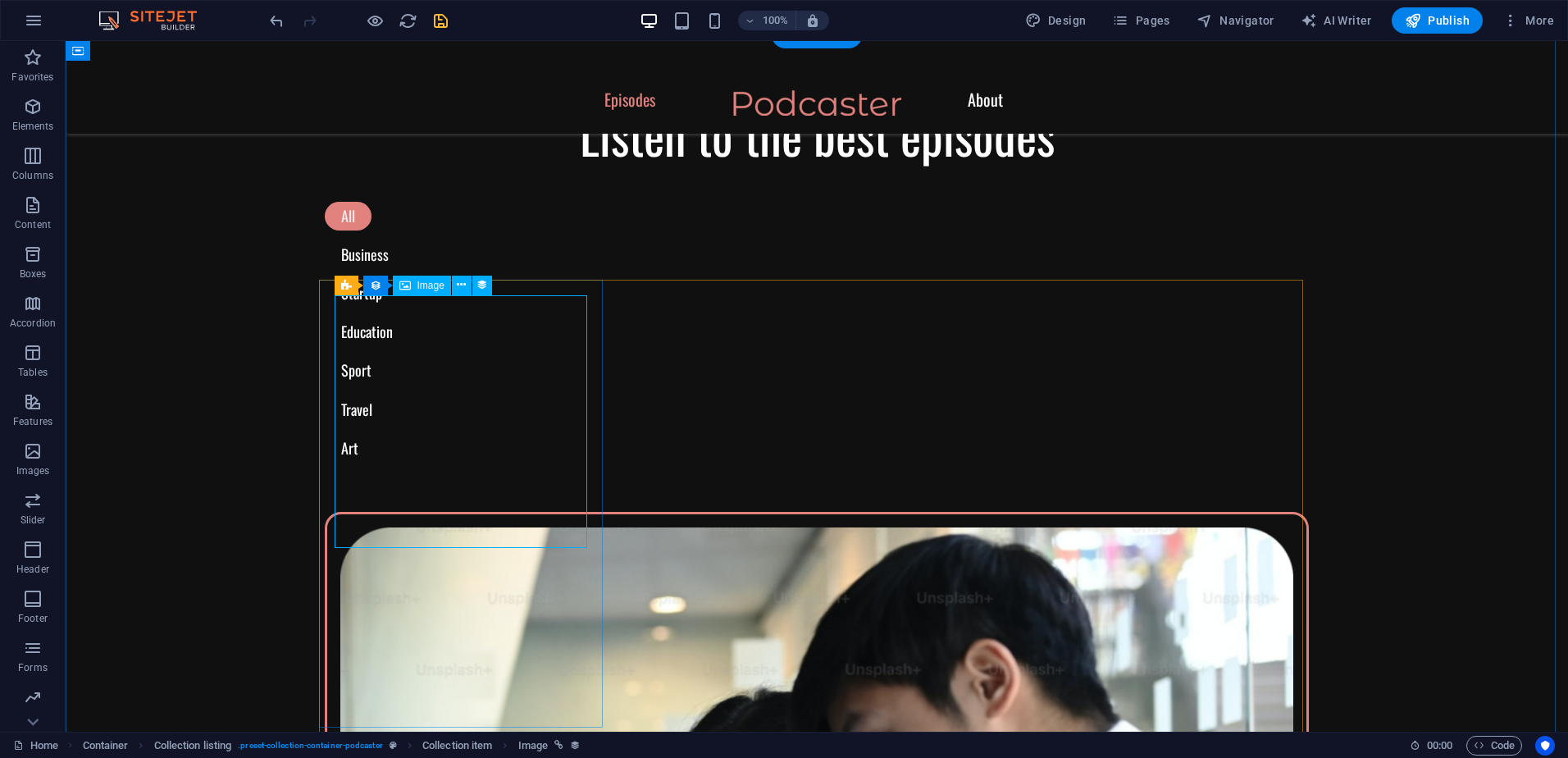
select select "createdAt"
select select "1"
select select "%"
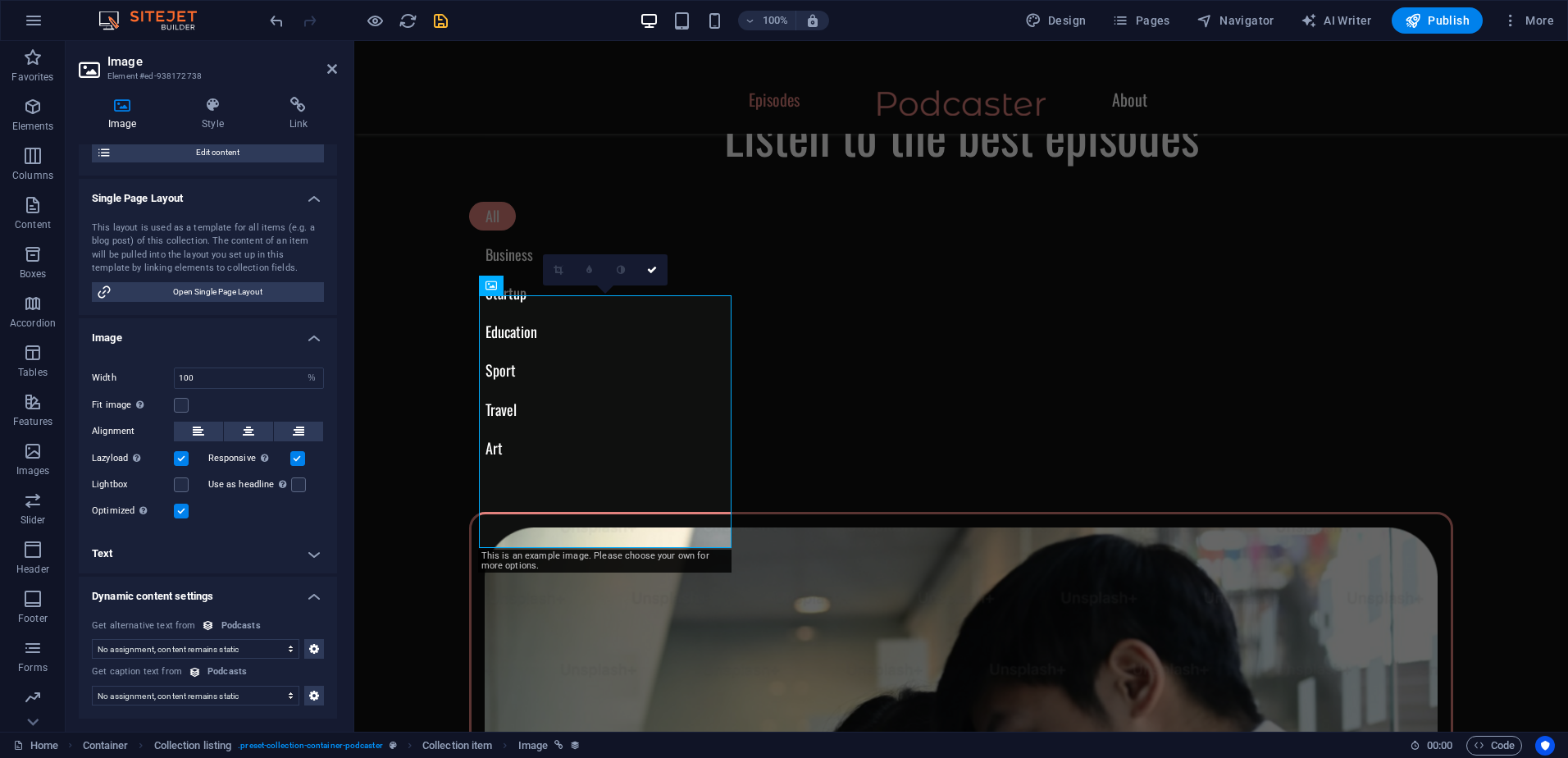
scroll to position [0, 0]
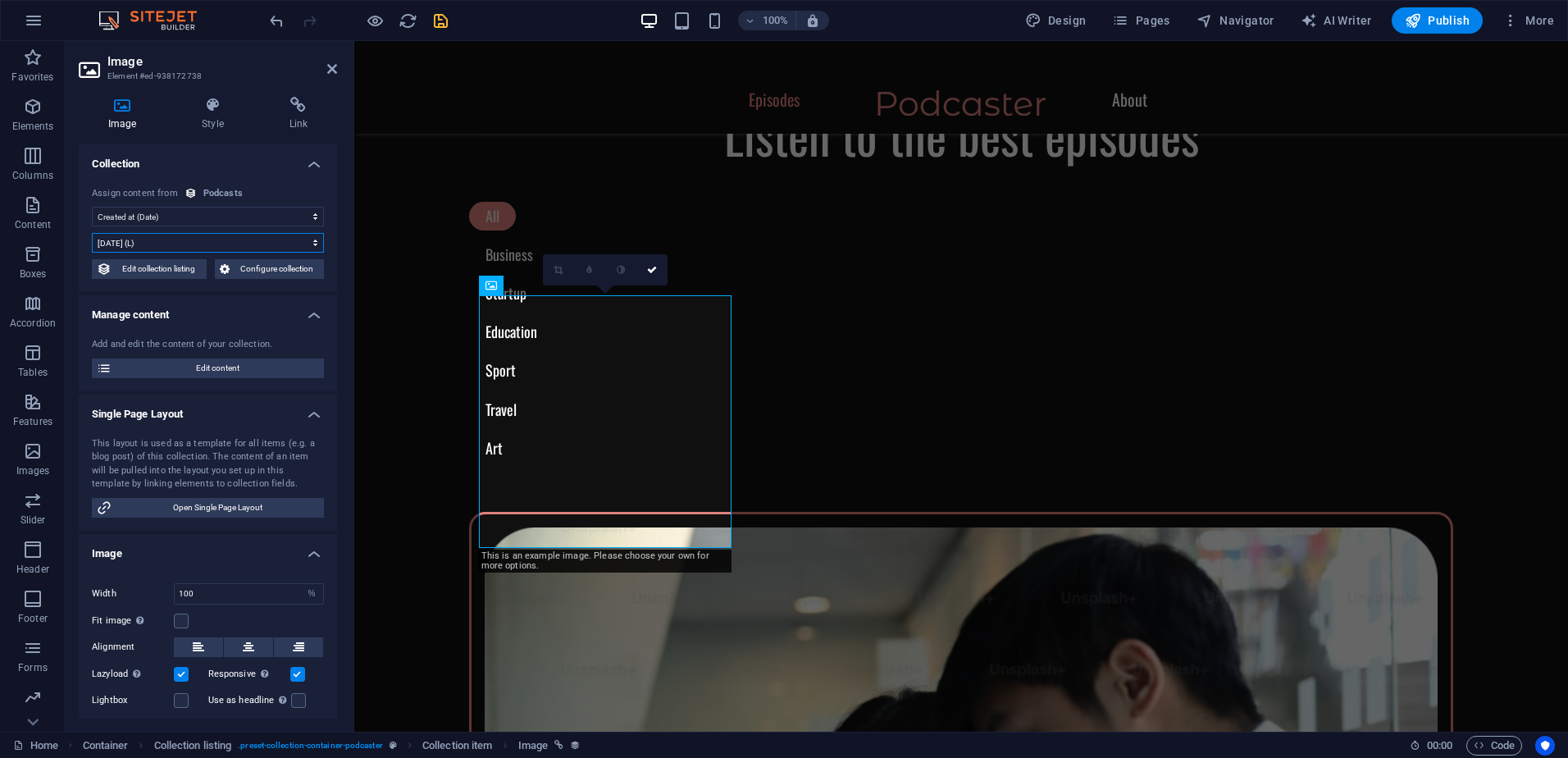
click at [221, 241] on select "[DATE] (l) [DATE] (L) [DATE] (ll) [DATE] (LL) [DATE] 3:42 PM (lll) [DATE] 3:42 …" at bounding box center [208, 243] width 232 height 20
click at [213, 218] on select "No assignment, content remains static Created at (Date) Updated at (Date) Podca…" at bounding box center [208, 217] width 232 height 20
select select "podcast-image"
click at [92, 207] on select "No assignment, content remains static Created at (Date) Updated at (Date) Podca…" at bounding box center [208, 217] width 232 height 20
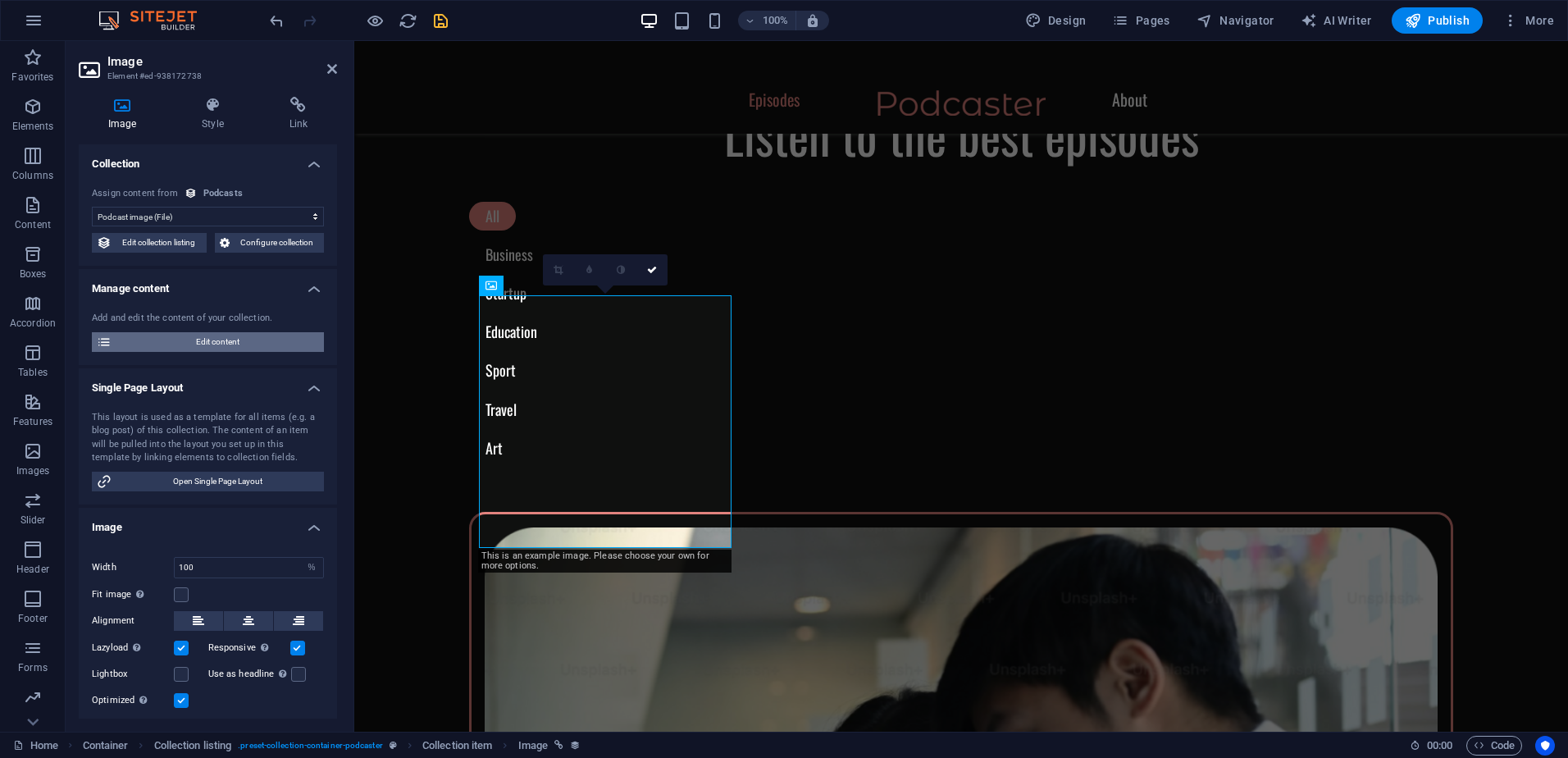
click at [210, 344] on span "Edit content" at bounding box center [218, 343] width 203 height 20
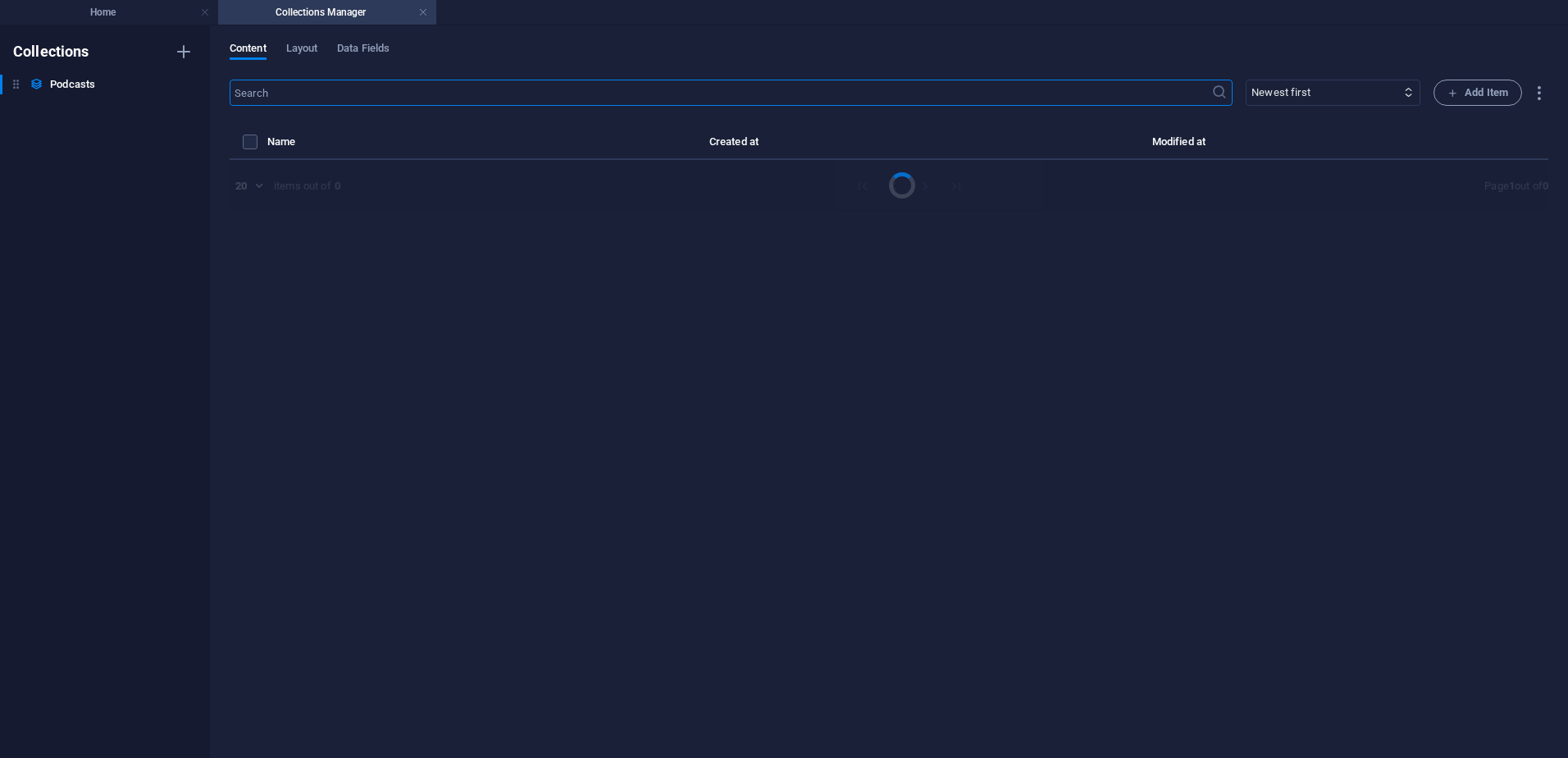
select select "Business"
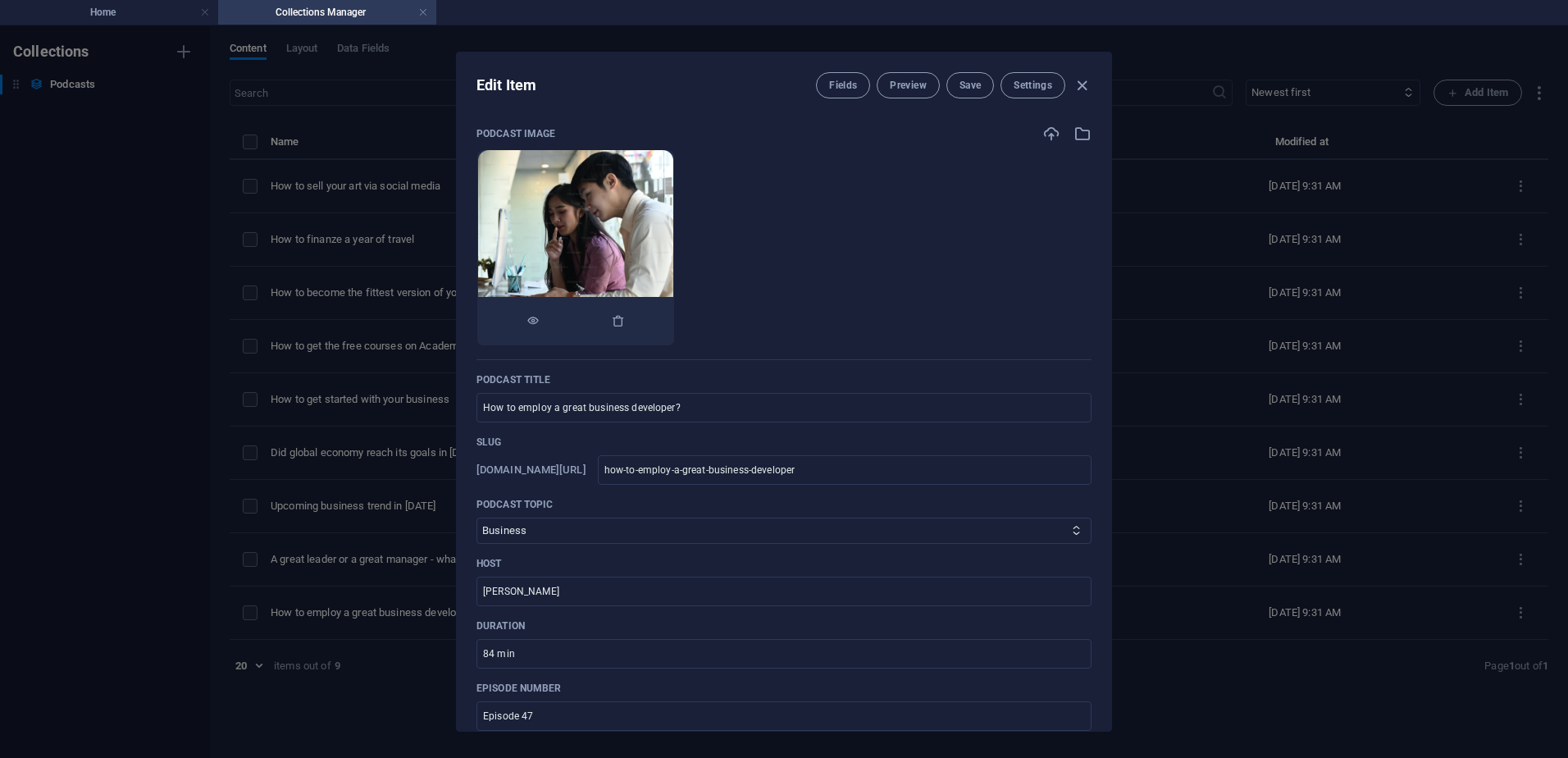
click at [596, 218] on img at bounding box center [575, 247] width 195 height 195
click at [625, 316] on icon "button" at bounding box center [619, 321] width 13 height 13
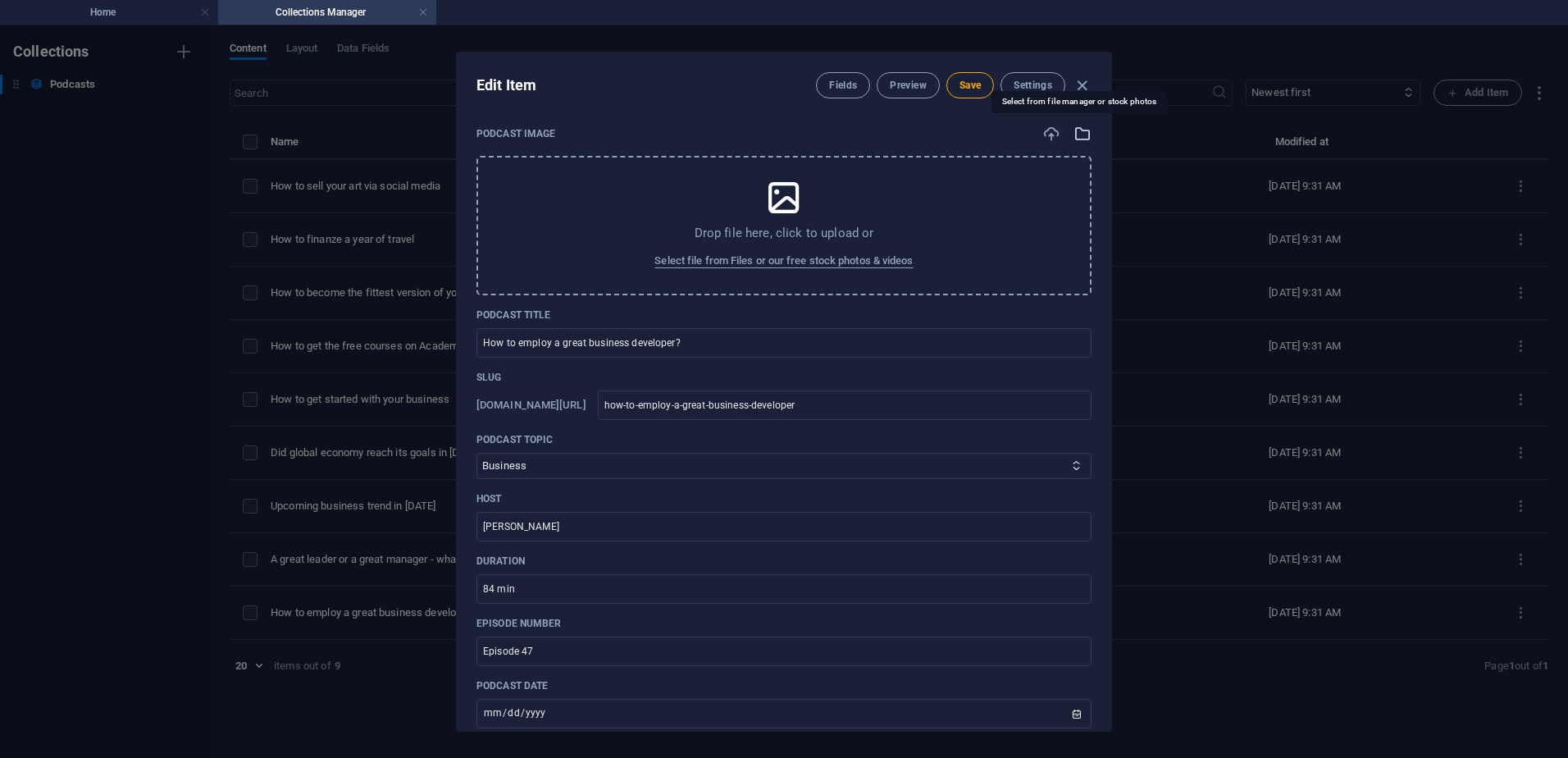
click at [1073, 135] on icon "button" at bounding box center [1082, 134] width 18 height 18
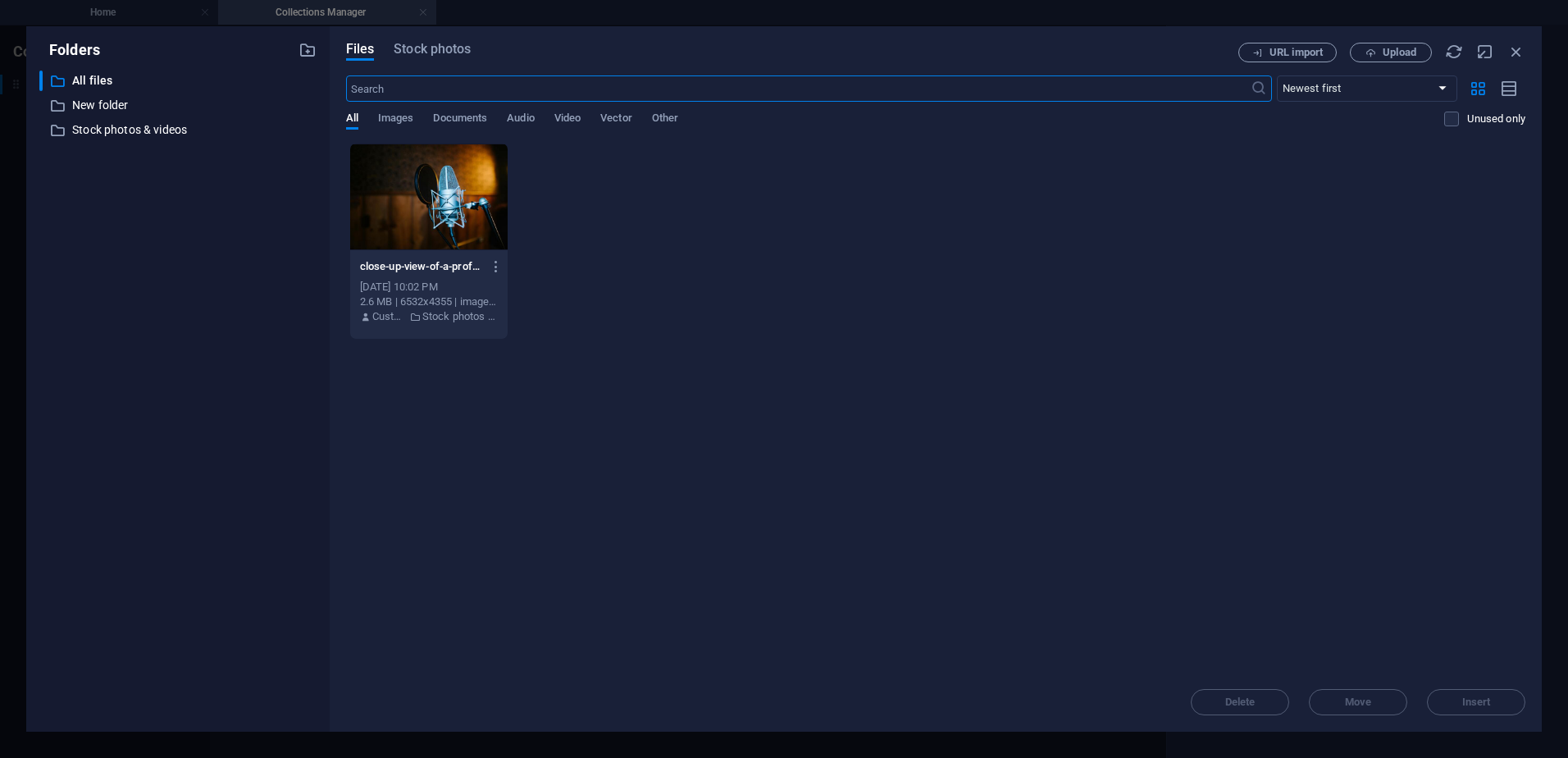
click at [448, 199] on div at bounding box center [429, 196] width 157 height 106
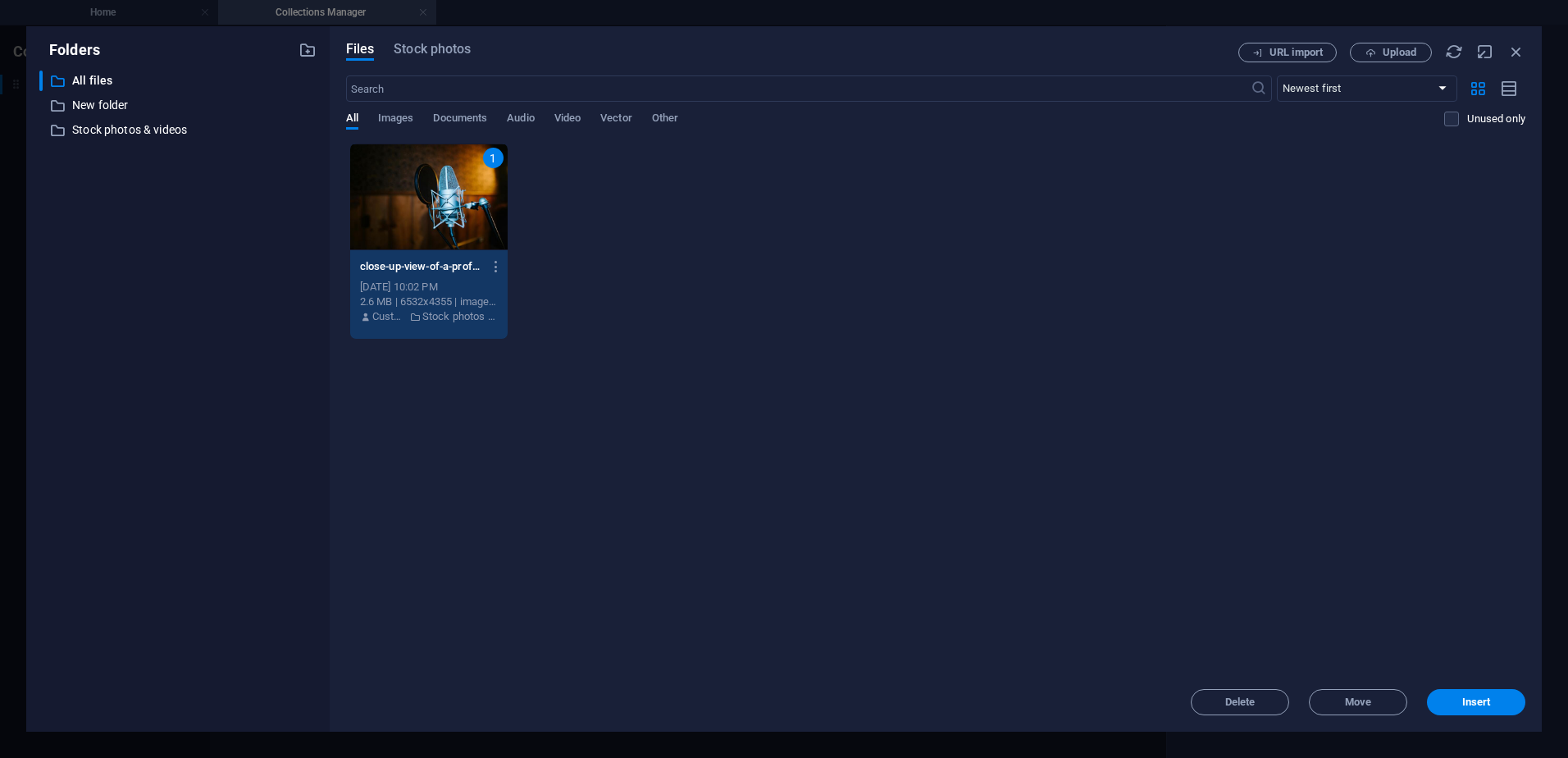
click at [448, 199] on div "1" at bounding box center [429, 196] width 157 height 106
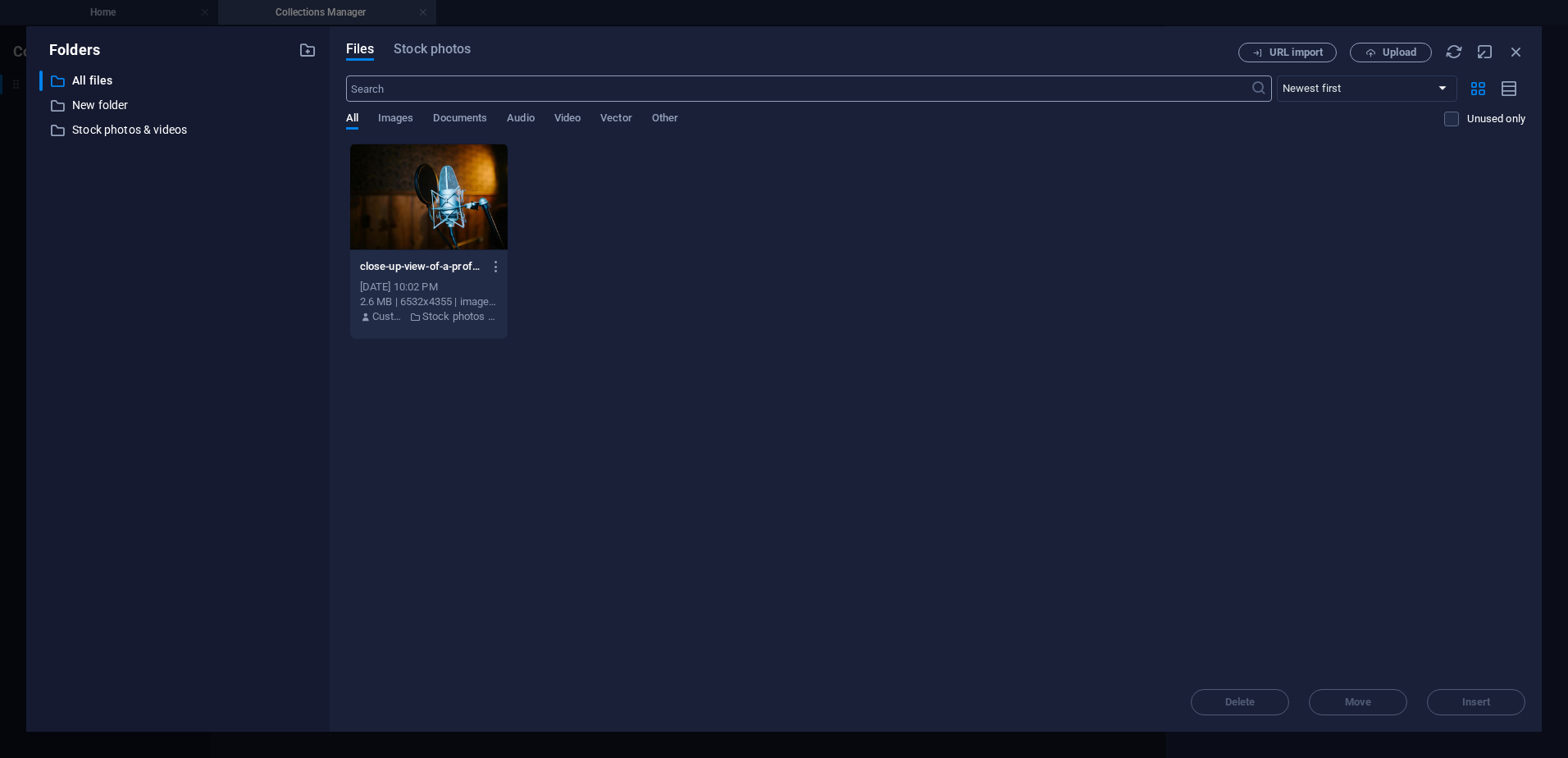
click at [444, 90] on input "text" at bounding box center [798, 88] width 905 height 26
click at [401, 111] on div "​ Newest first Oldest first Name (A-Z) Name (Z-A) Size (0-9) Size (9-0) Resolut…" at bounding box center [935, 109] width 1180 height 67
click at [401, 114] on span "Images" at bounding box center [396, 119] width 36 height 23
click at [352, 120] on span "All" at bounding box center [352, 119] width 13 height 23
click at [402, 77] on input "text" at bounding box center [798, 88] width 905 height 26
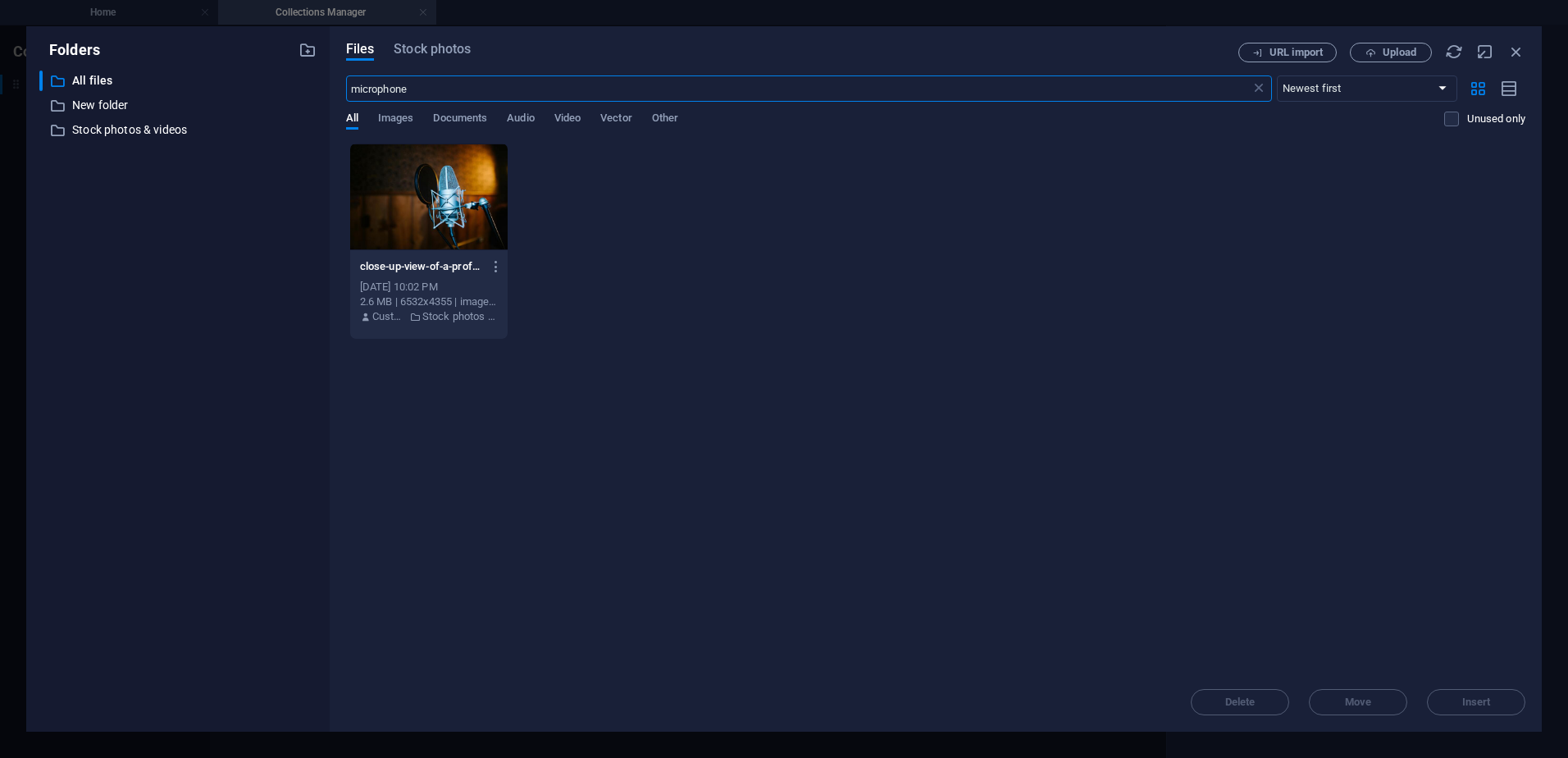
type input "microphone"
click at [429, 92] on input "microphone" at bounding box center [798, 88] width 905 height 26
click at [429, 49] on span "Stock photos" at bounding box center [432, 49] width 77 height 20
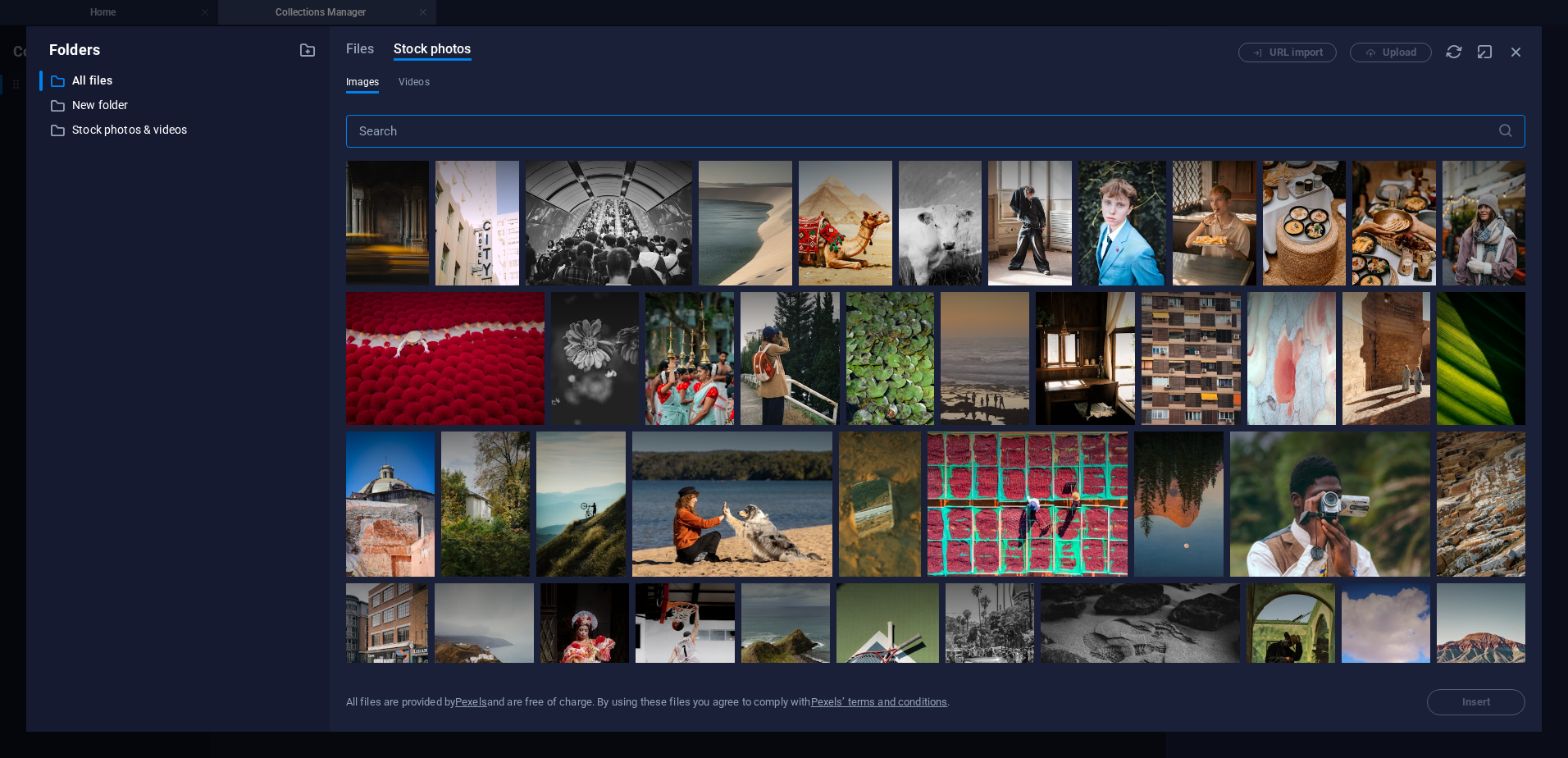
click at [444, 132] on input "text" at bounding box center [922, 131] width 1152 height 33
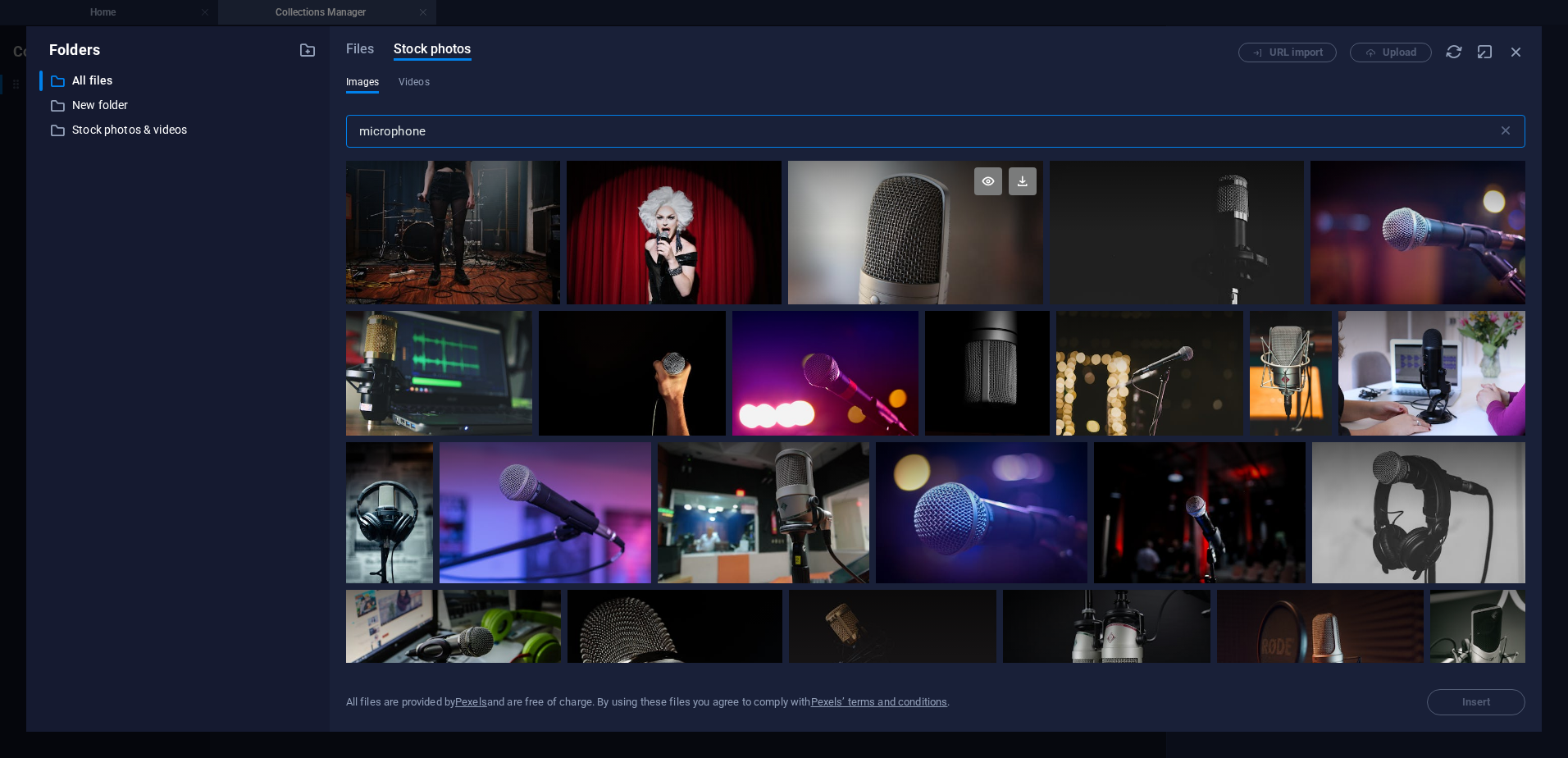
type input "microphone"
click at [902, 228] on div at bounding box center [915, 196] width 255 height 71
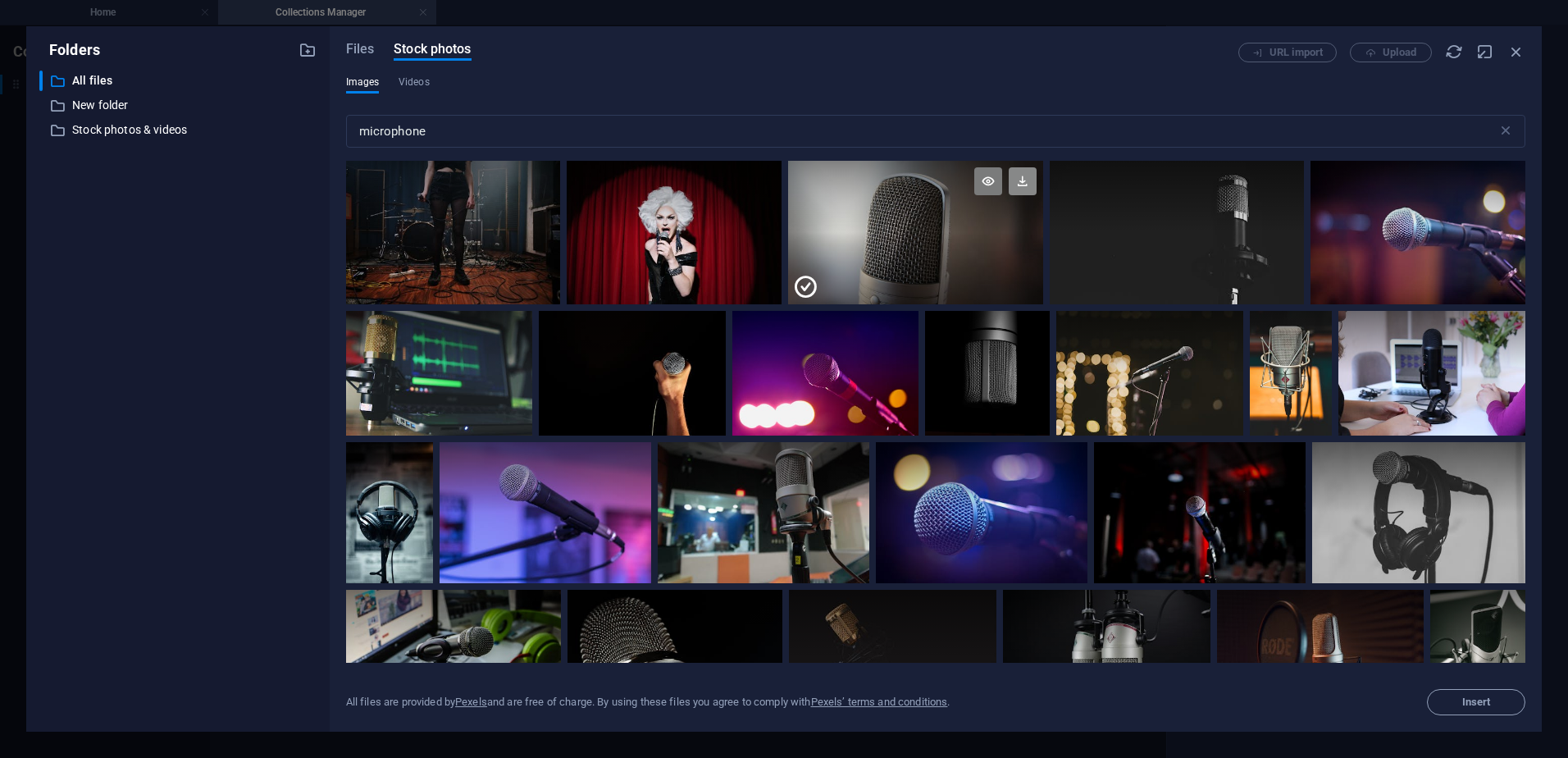
click at [1026, 180] on icon at bounding box center [1022, 181] width 28 height 28
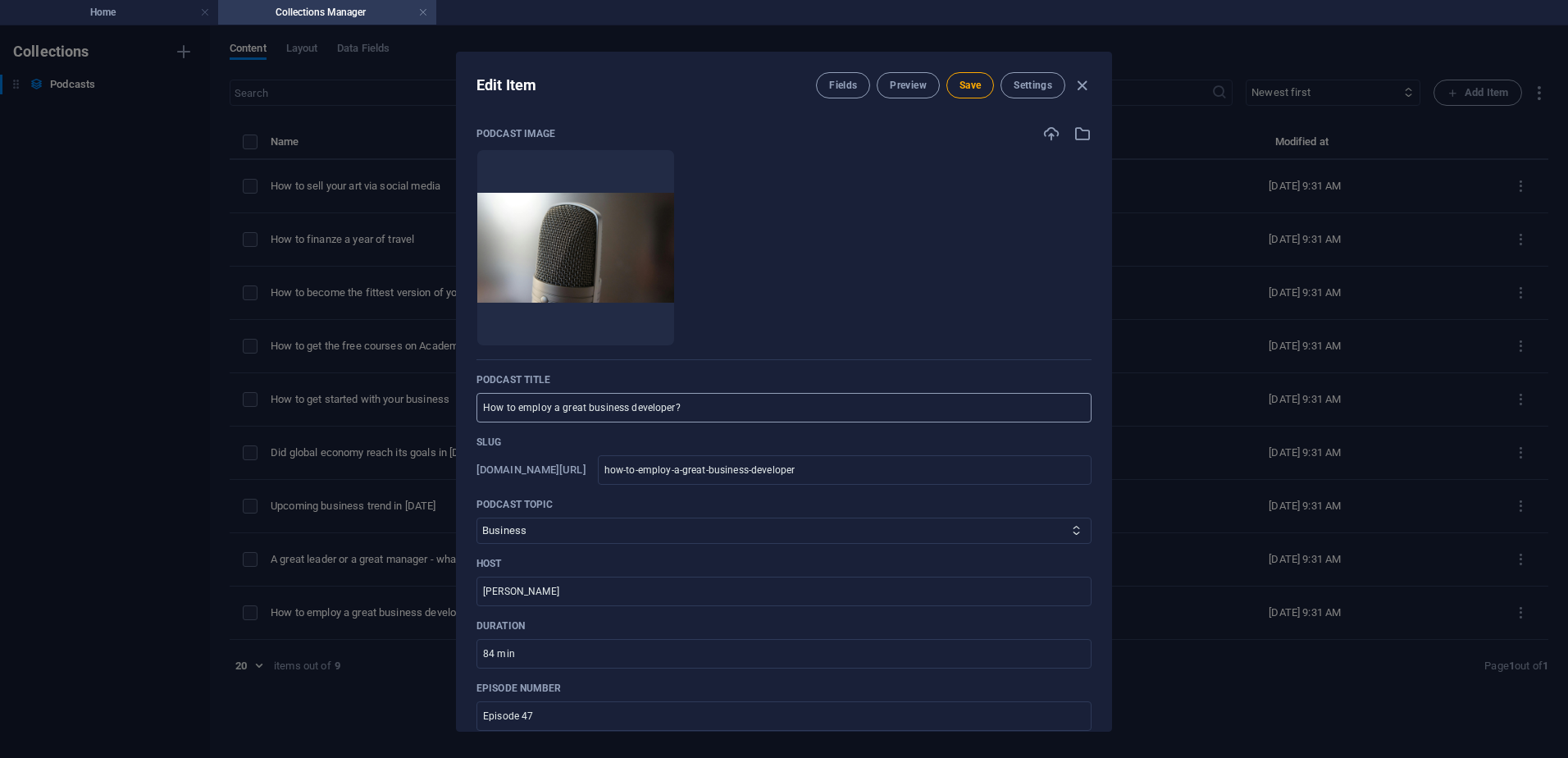
click at [717, 411] on input "How to employ a great business developer?" at bounding box center [784, 407] width 615 height 29
drag, startPoint x: 734, startPoint y: 403, endPoint x: 473, endPoint y: 410, distance: 261.1
click at [473, 410] on div "Podcast image Drop files here to upload them instantly Podcast title How to emp…" at bounding box center [784, 421] width 655 height 620
click at [985, 250] on ul "Drop files here to upload them instantly" at bounding box center [784, 247] width 615 height 197
click at [969, 85] on span "Save" at bounding box center [969, 85] width 21 height 13
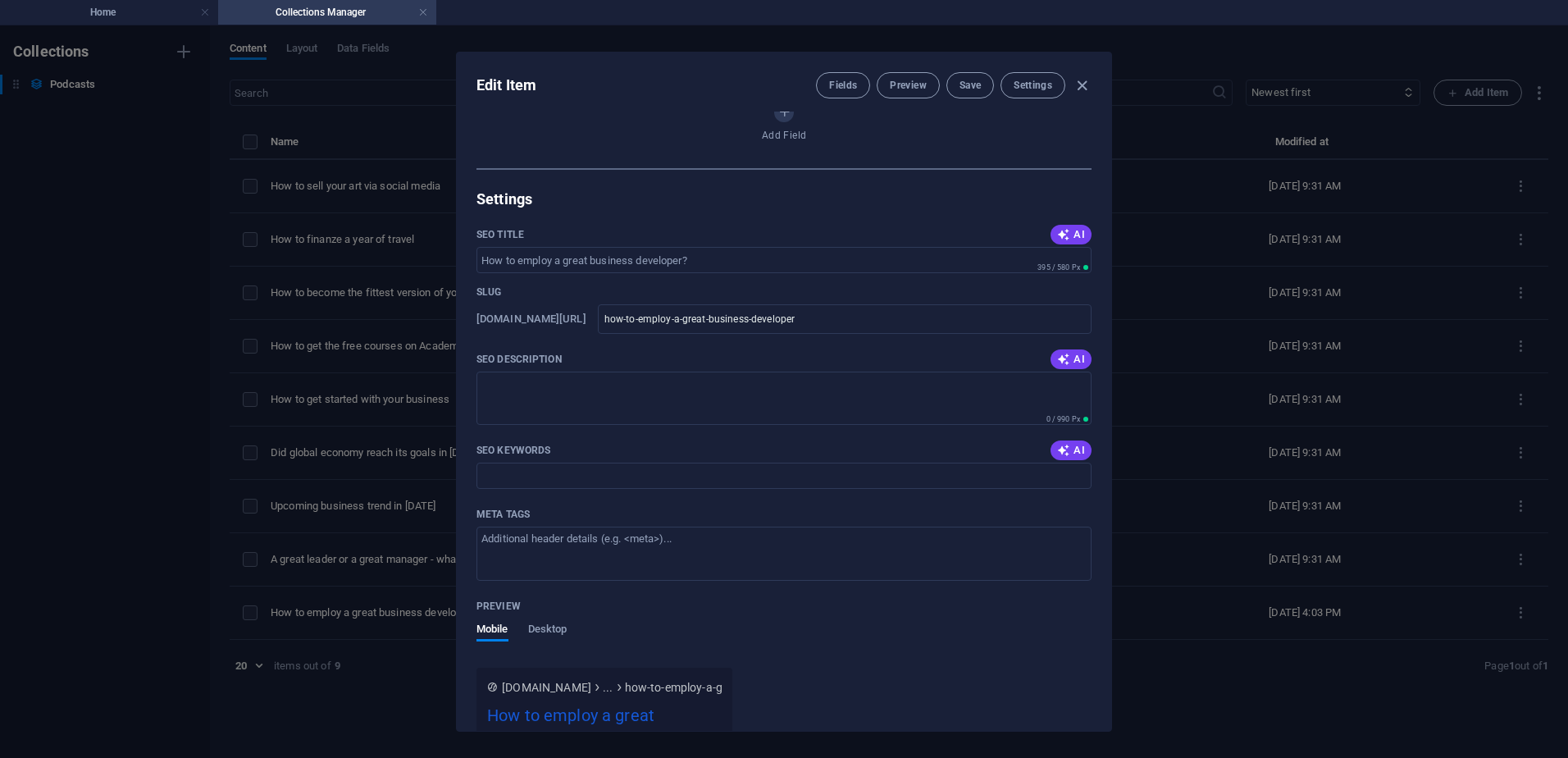
scroll to position [1287, 0]
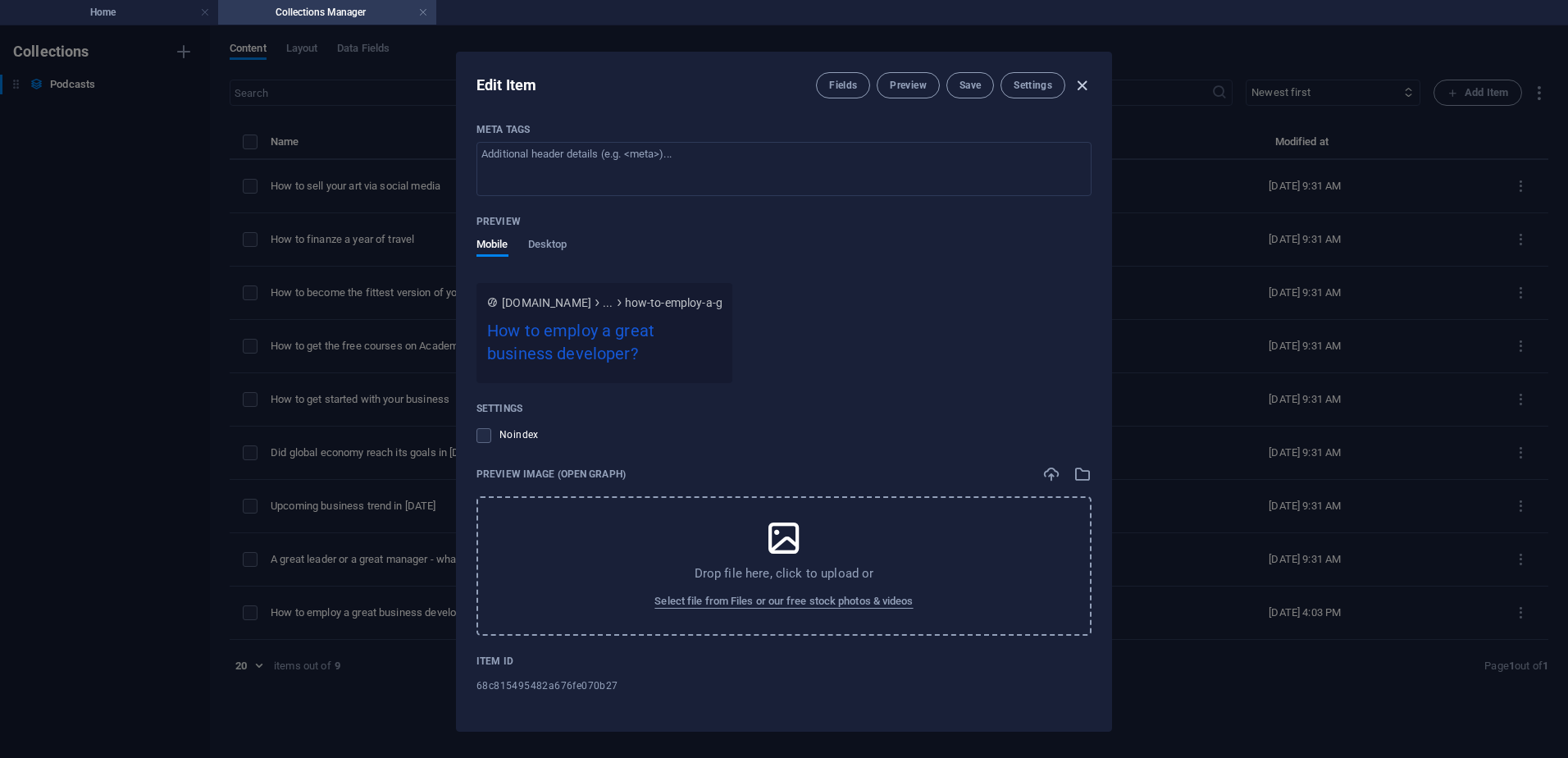
click at [1085, 86] on icon "button" at bounding box center [1082, 85] width 19 height 19
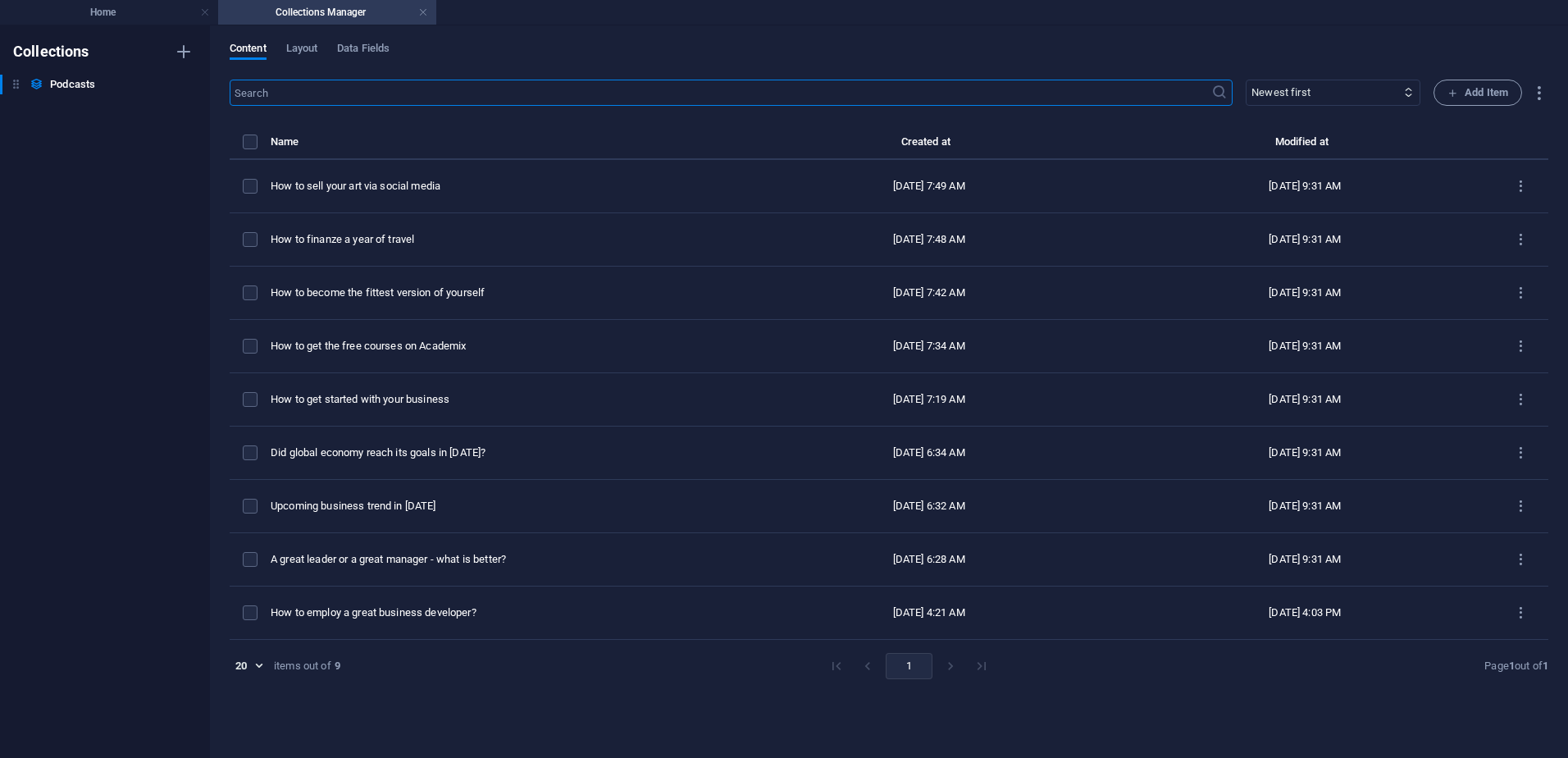
type input "[DATE]"
type input "how-to-employ-a-great-business-developer"
click at [60, 81] on h6 "Podcasts" at bounding box center [73, 85] width 45 height 20
click at [95, 17] on h4 "Home" at bounding box center [109, 13] width 218 height 18
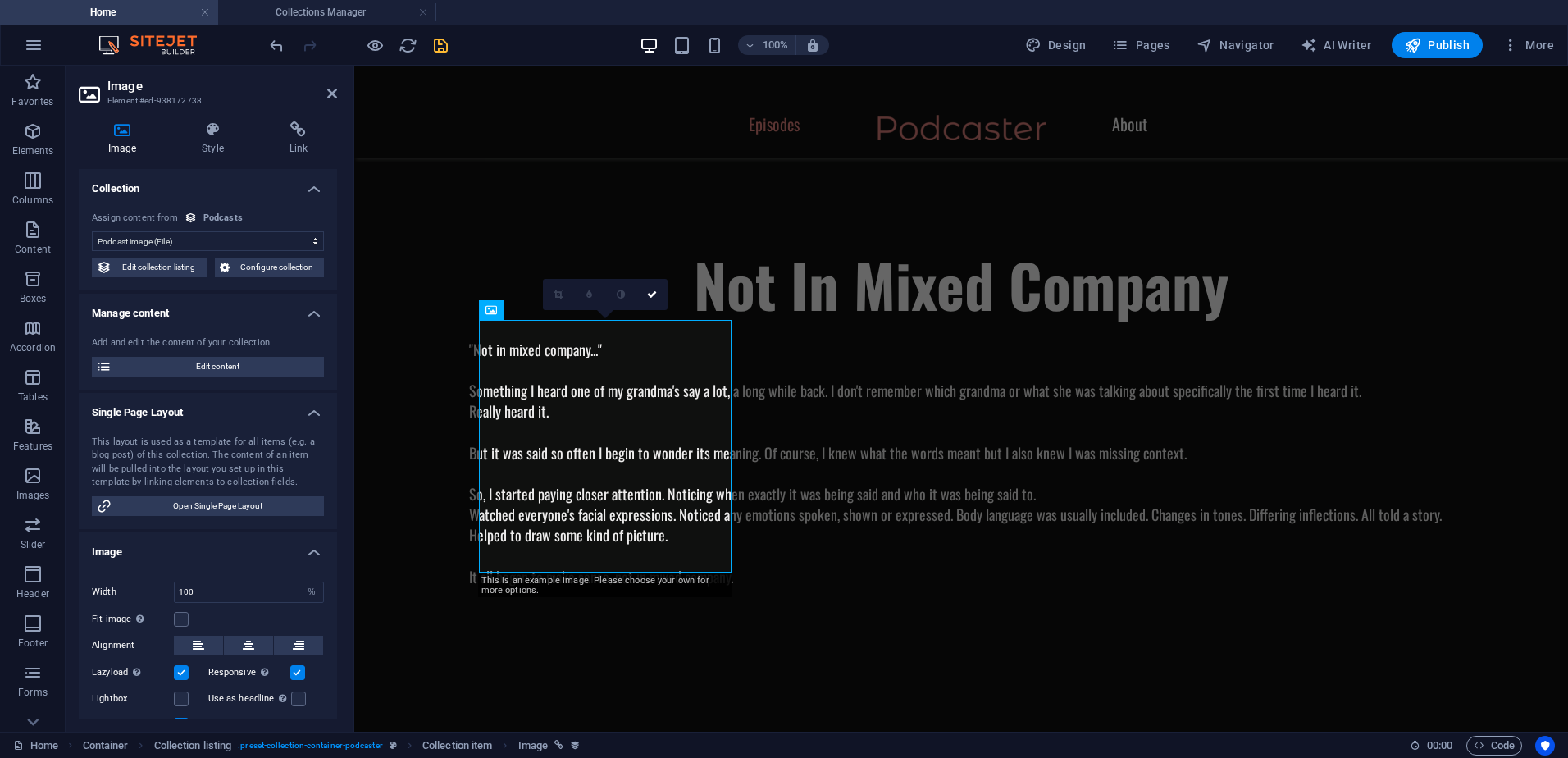
scroll to position [657, 0]
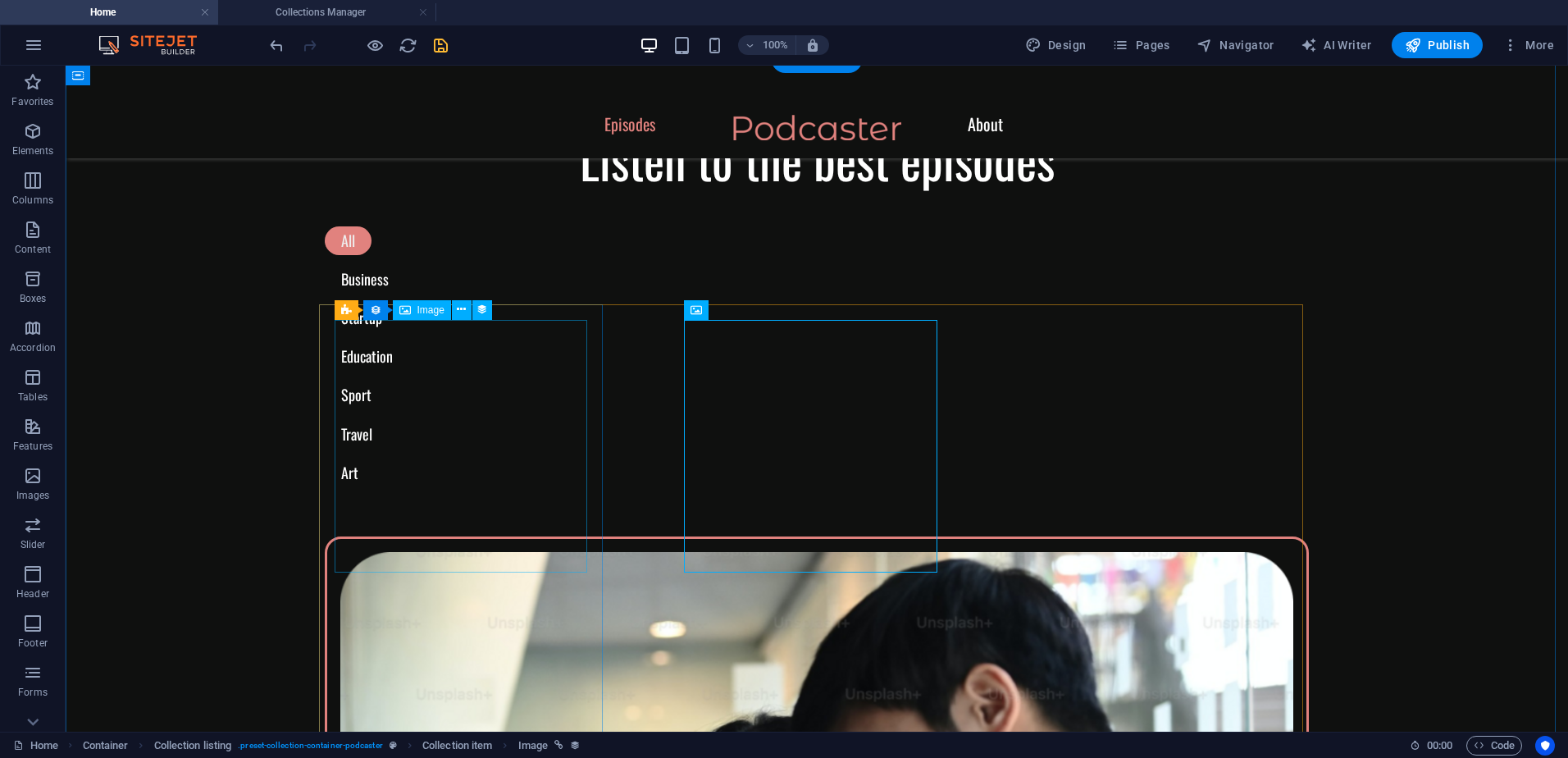
click at [428, 314] on span "Image" at bounding box center [431, 310] width 27 height 10
click at [429, 303] on div "Image" at bounding box center [422, 311] width 59 height 20
select select "podcast-image"
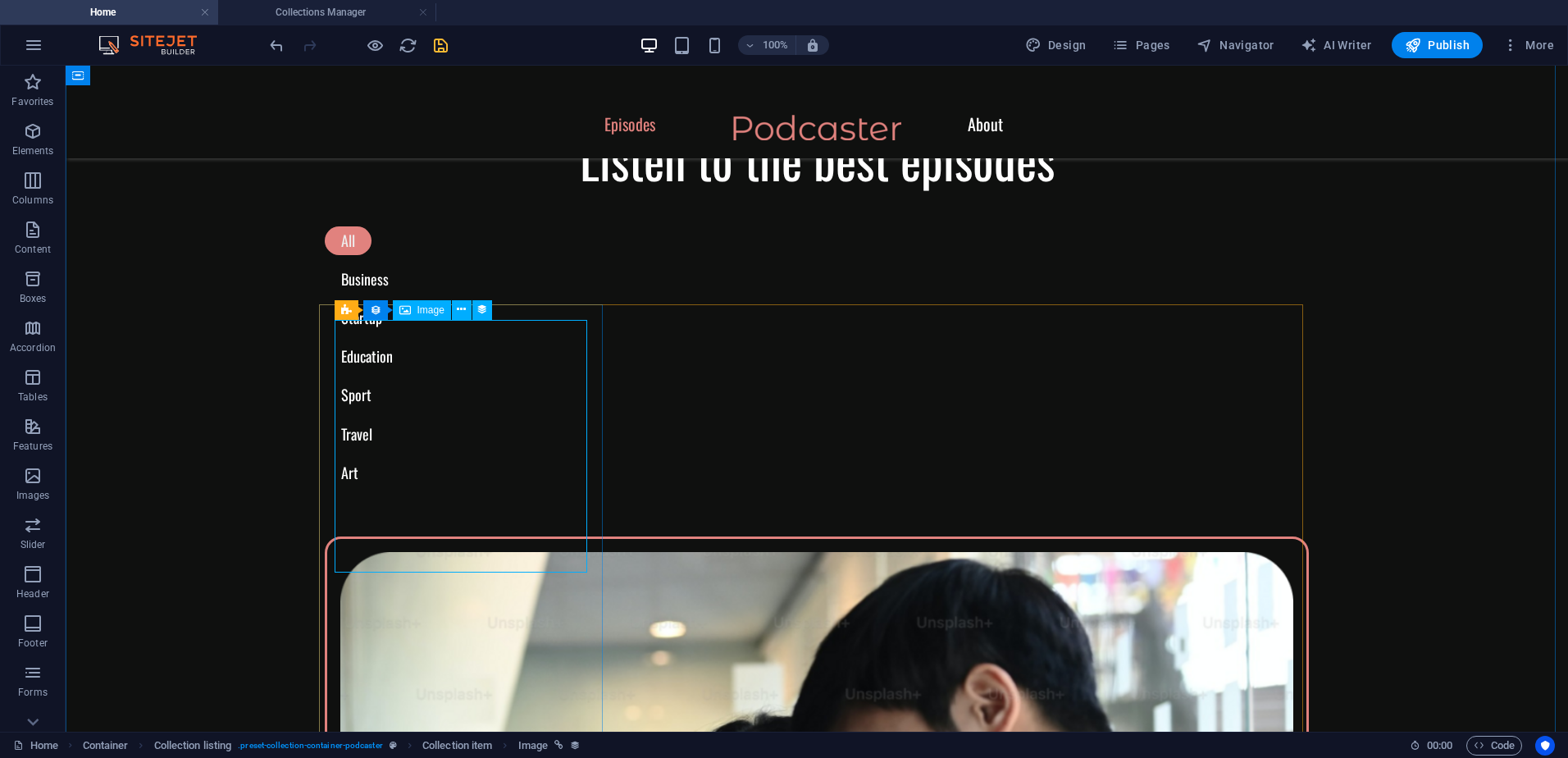
select select "%"
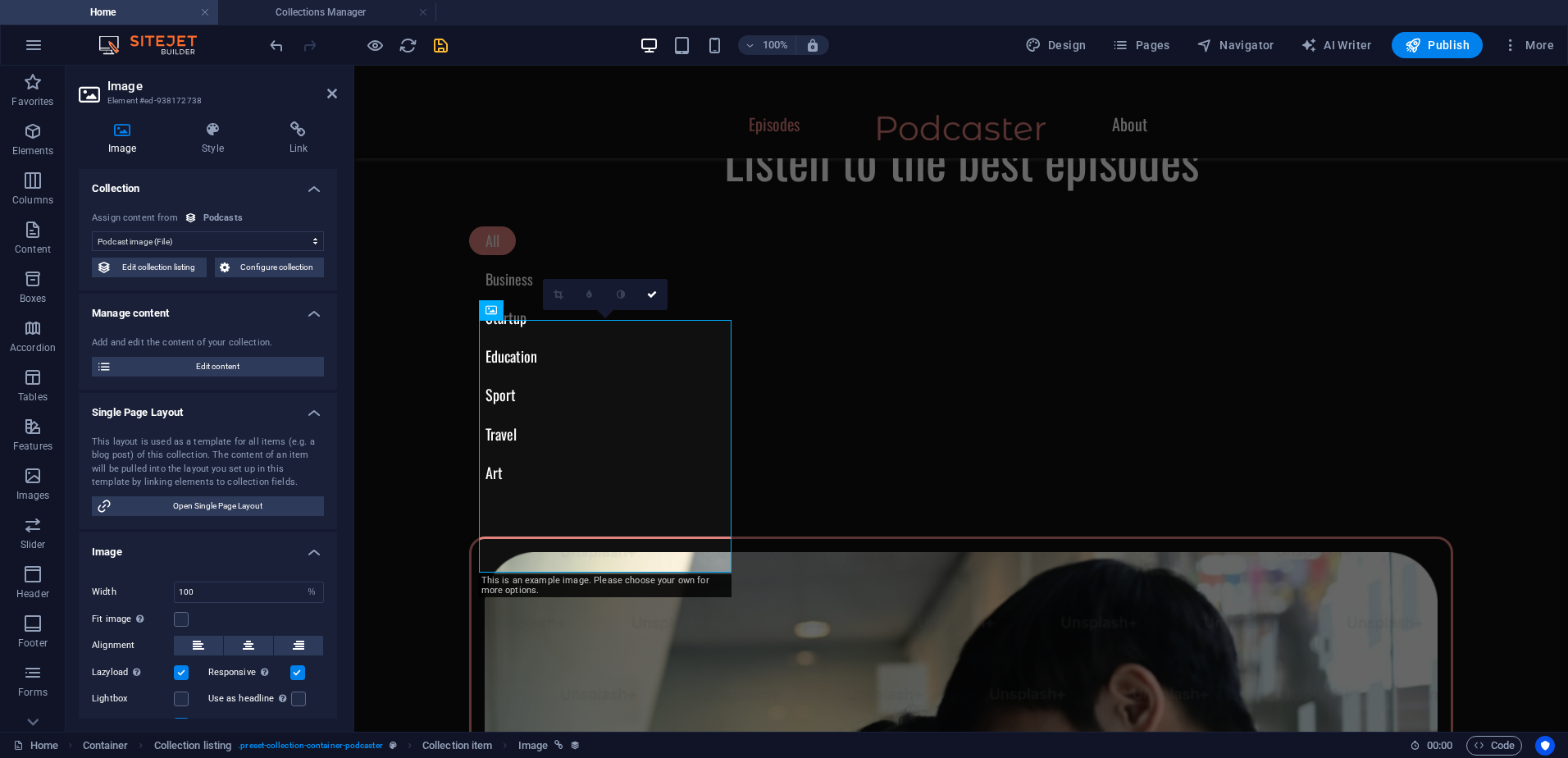
click at [199, 240] on select "No assignment, content remains static Created at (Date) Updated at (Date) Podca…" at bounding box center [208, 241] width 232 height 20
click at [169, 267] on span "Edit collection listing" at bounding box center [159, 268] width 85 height 20
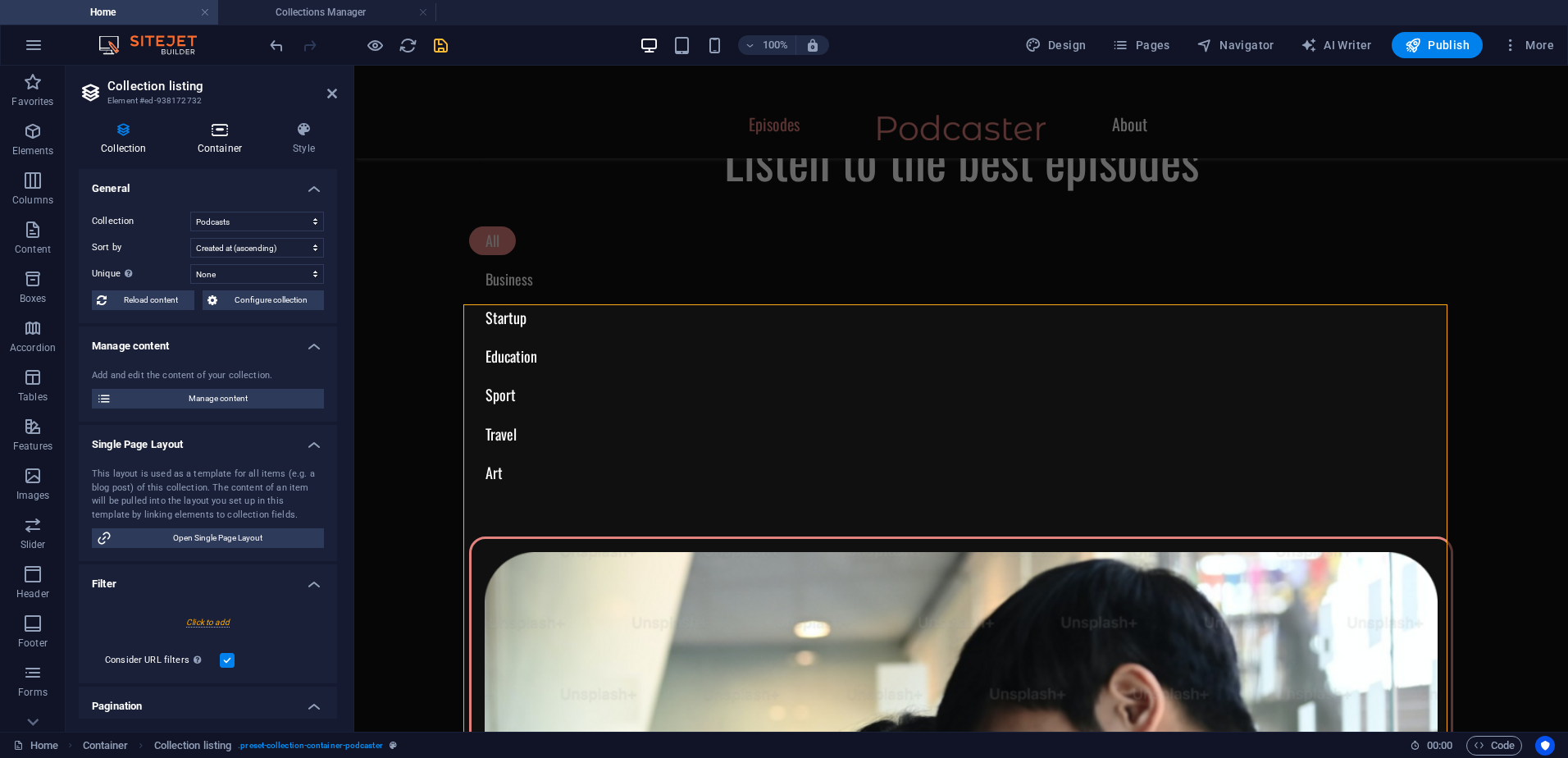
click at [221, 137] on icon at bounding box center [220, 130] width 89 height 17
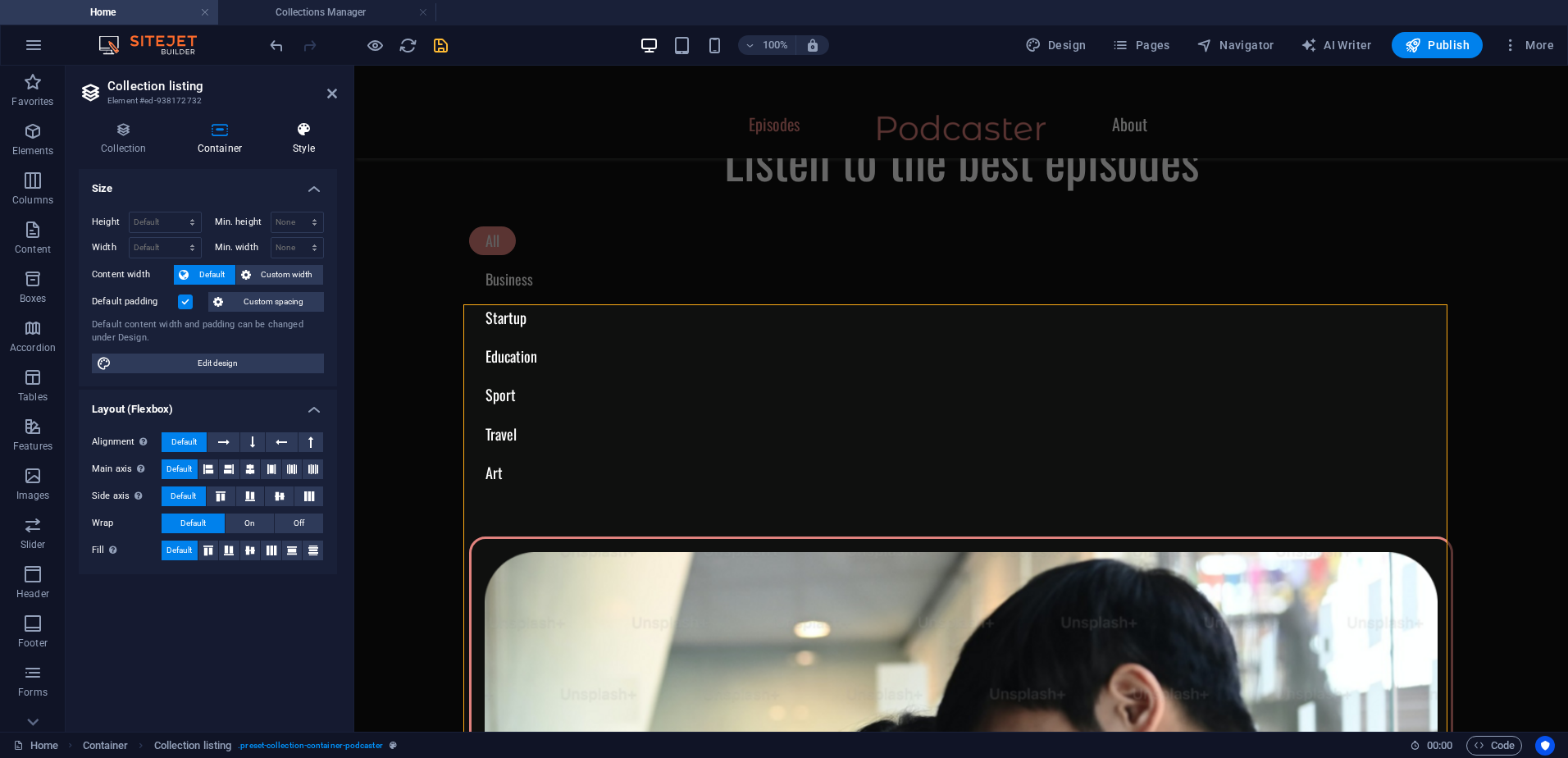
click at [299, 137] on icon at bounding box center [303, 130] width 66 height 17
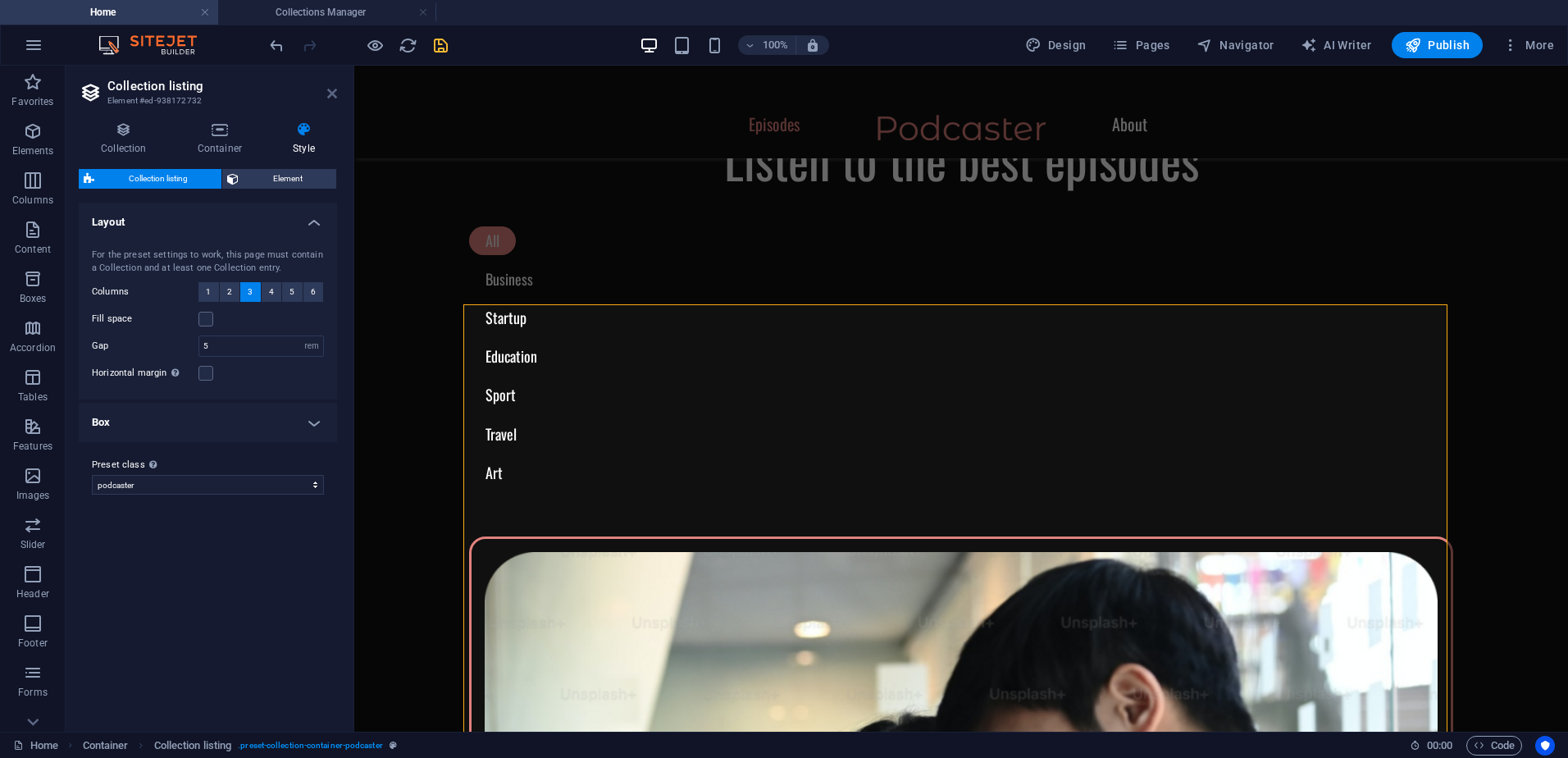
click at [331, 94] on icon at bounding box center [332, 94] width 10 height 13
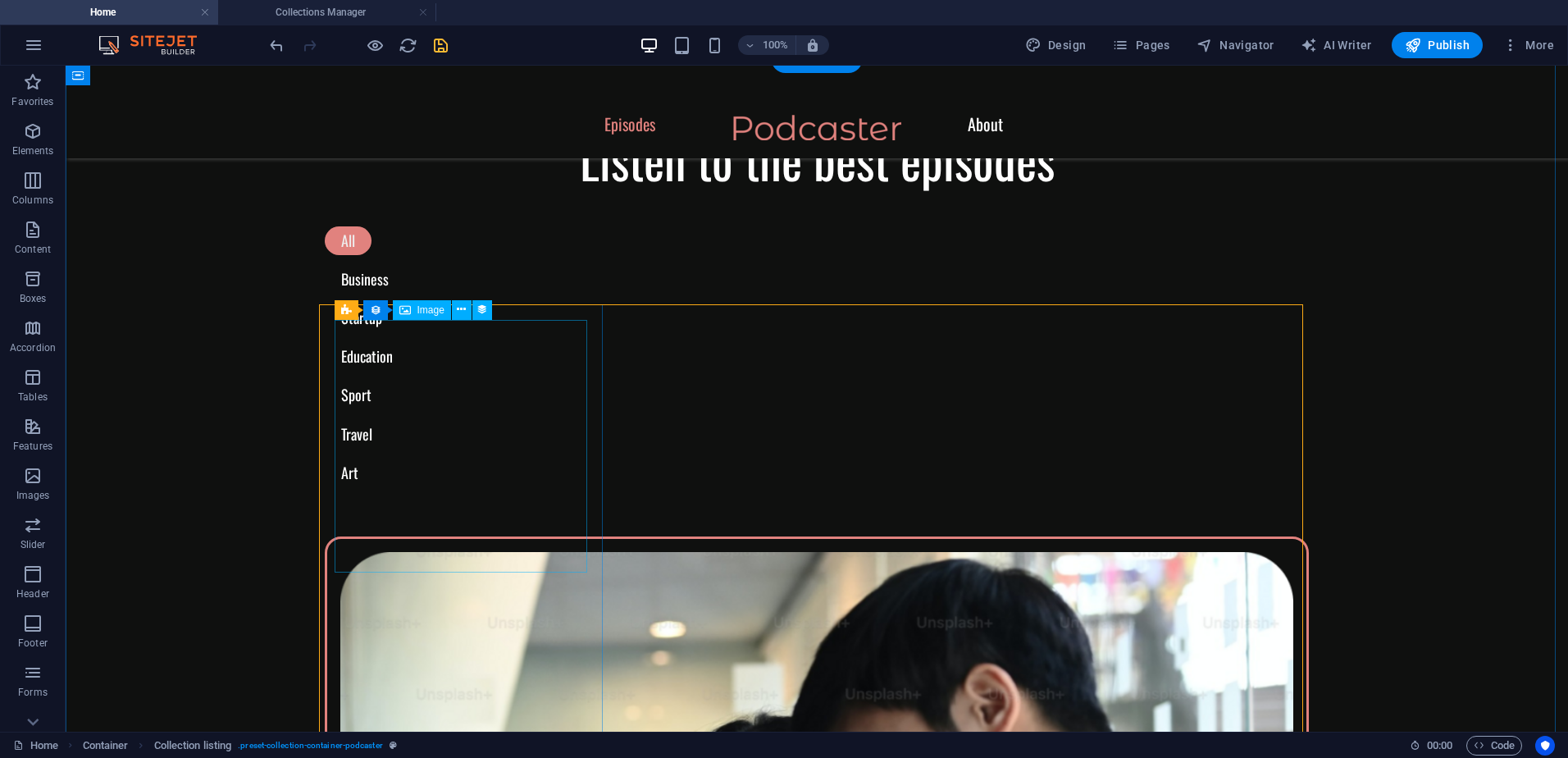
select select "podcast-image"
select select "%"
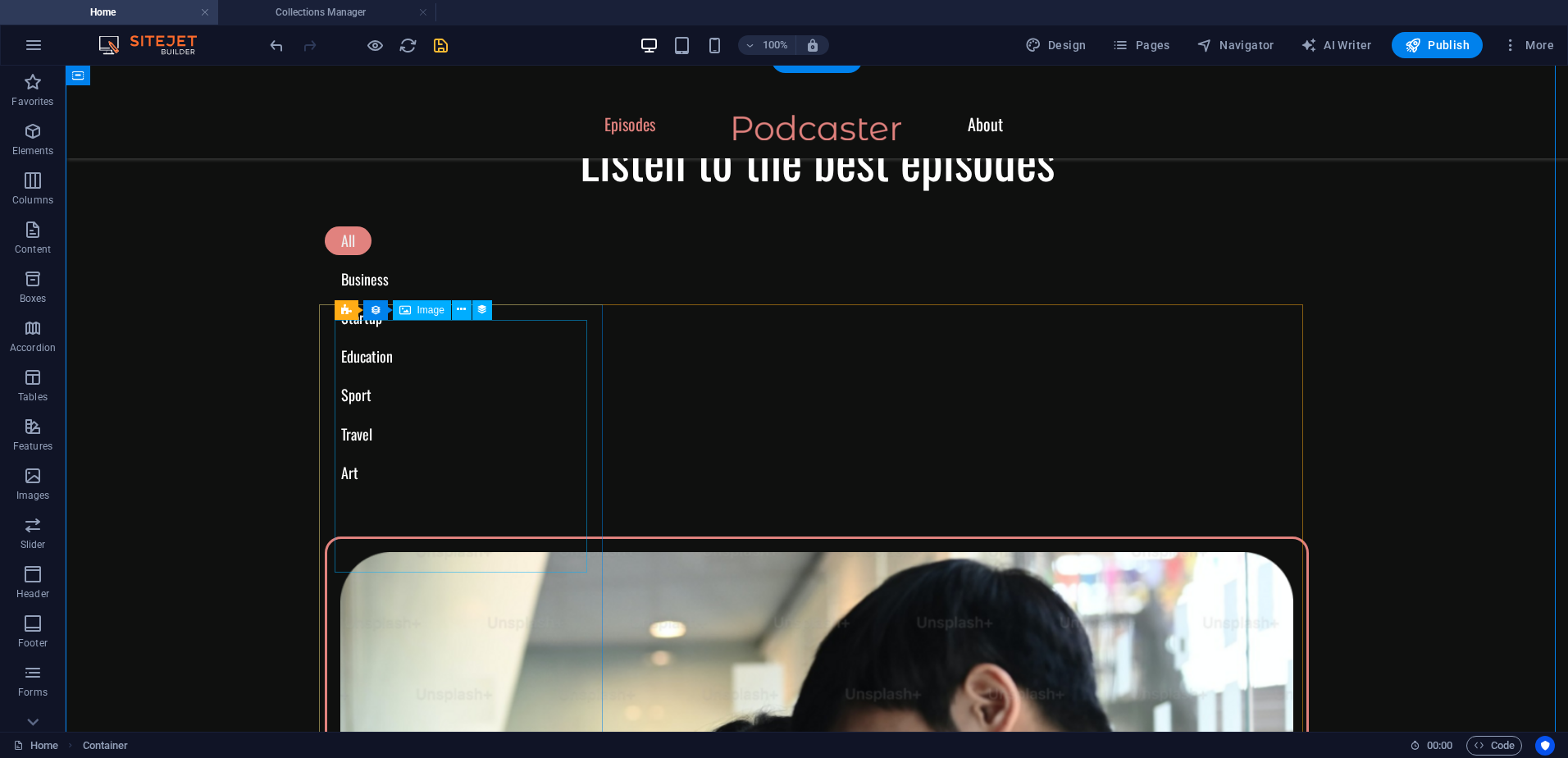
select select "podcast-image"
select select "%"
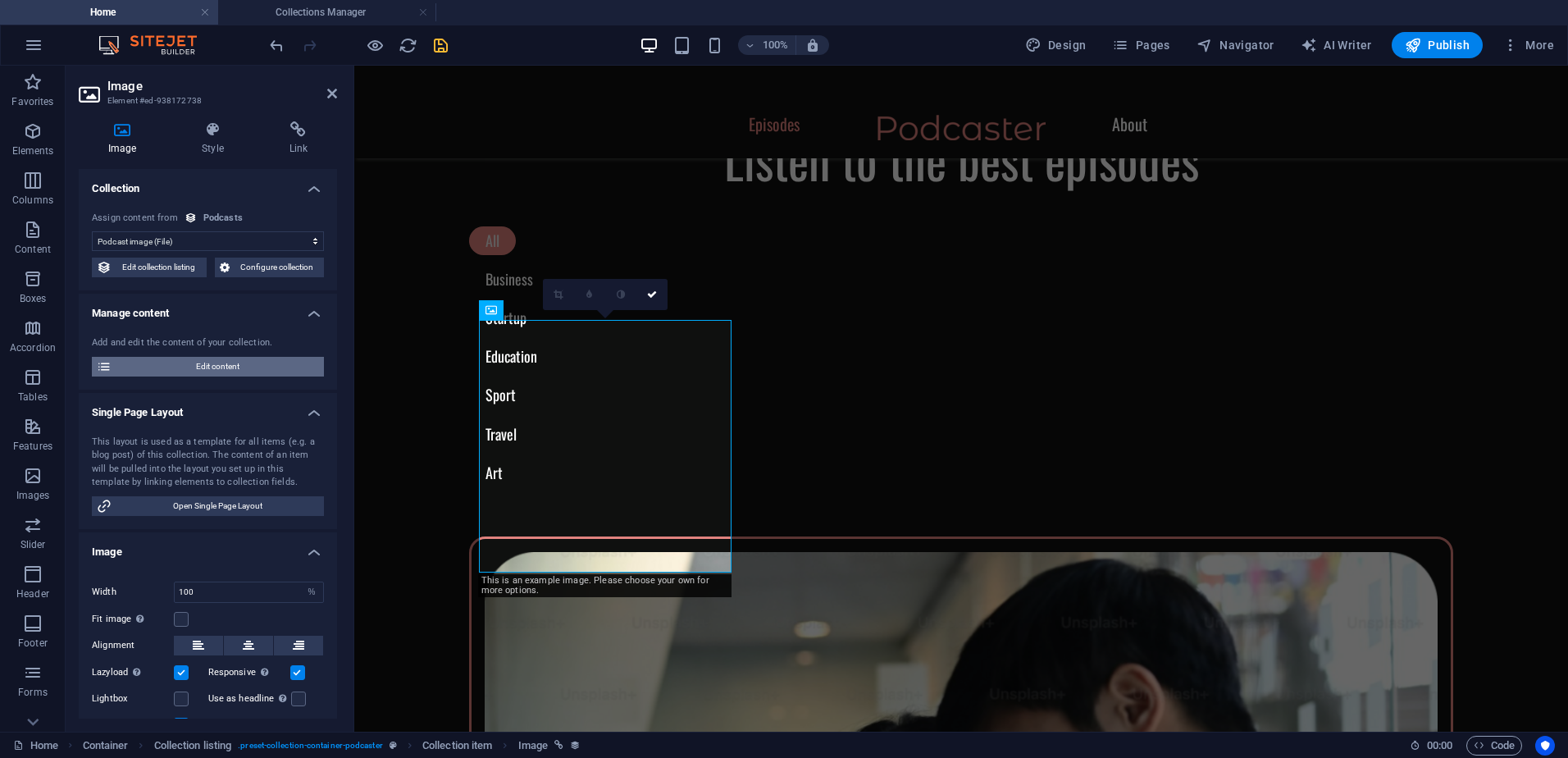
click at [216, 367] on span "Edit content" at bounding box center [218, 367] width 203 height 20
select select "Business"
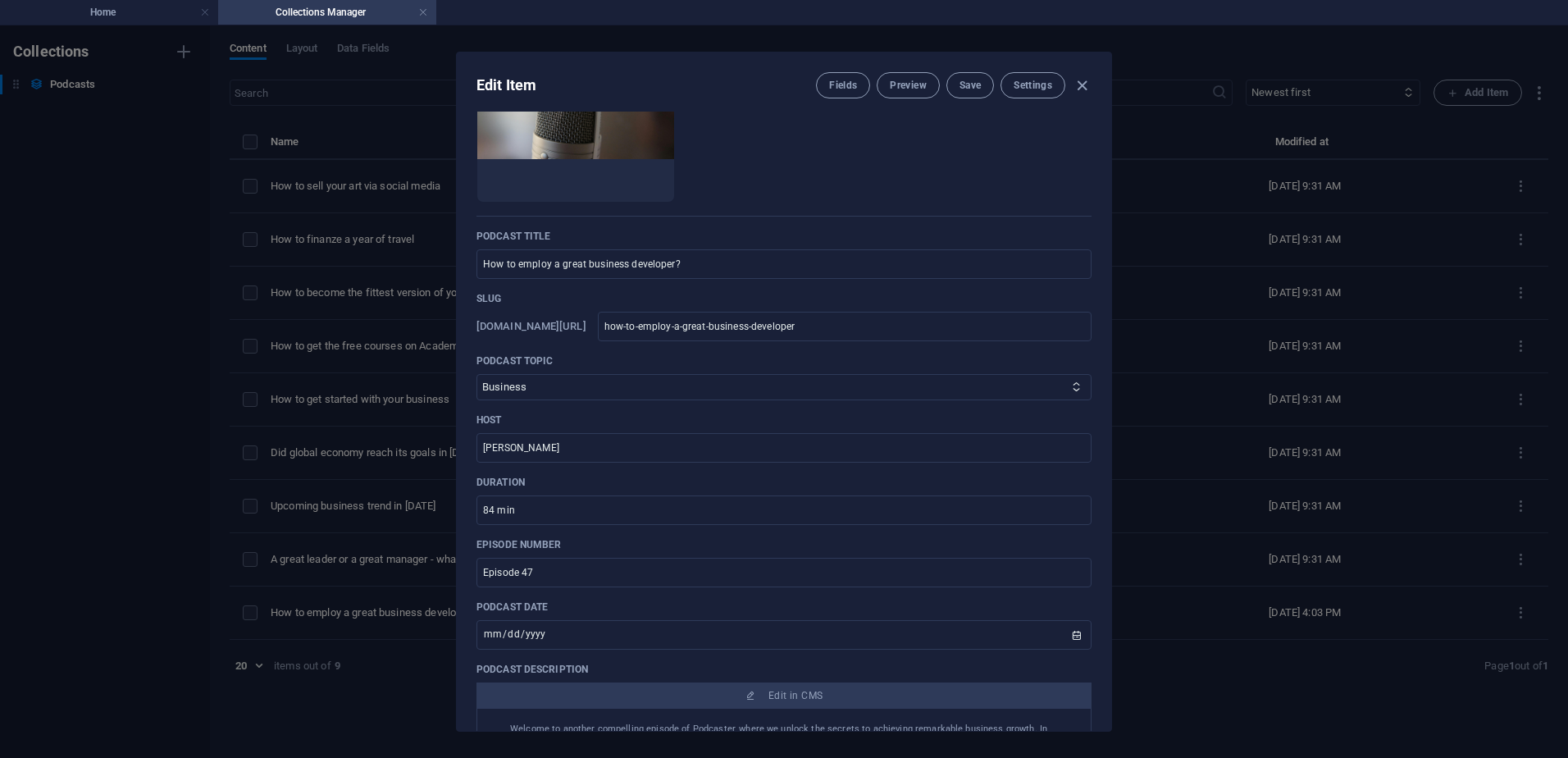
scroll to position [164, 0]
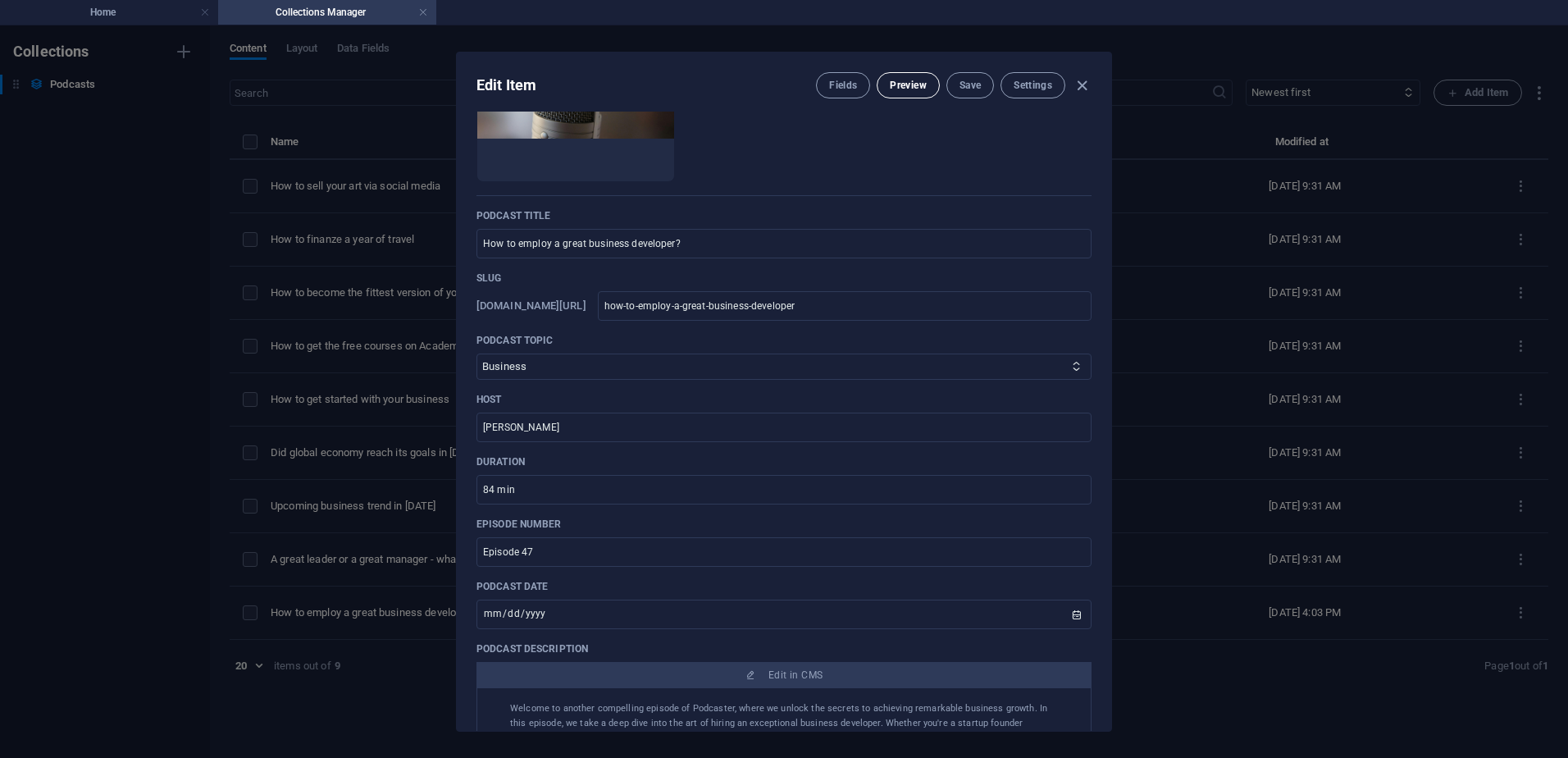
click at [912, 88] on span "Preview" at bounding box center [907, 85] width 36 height 13
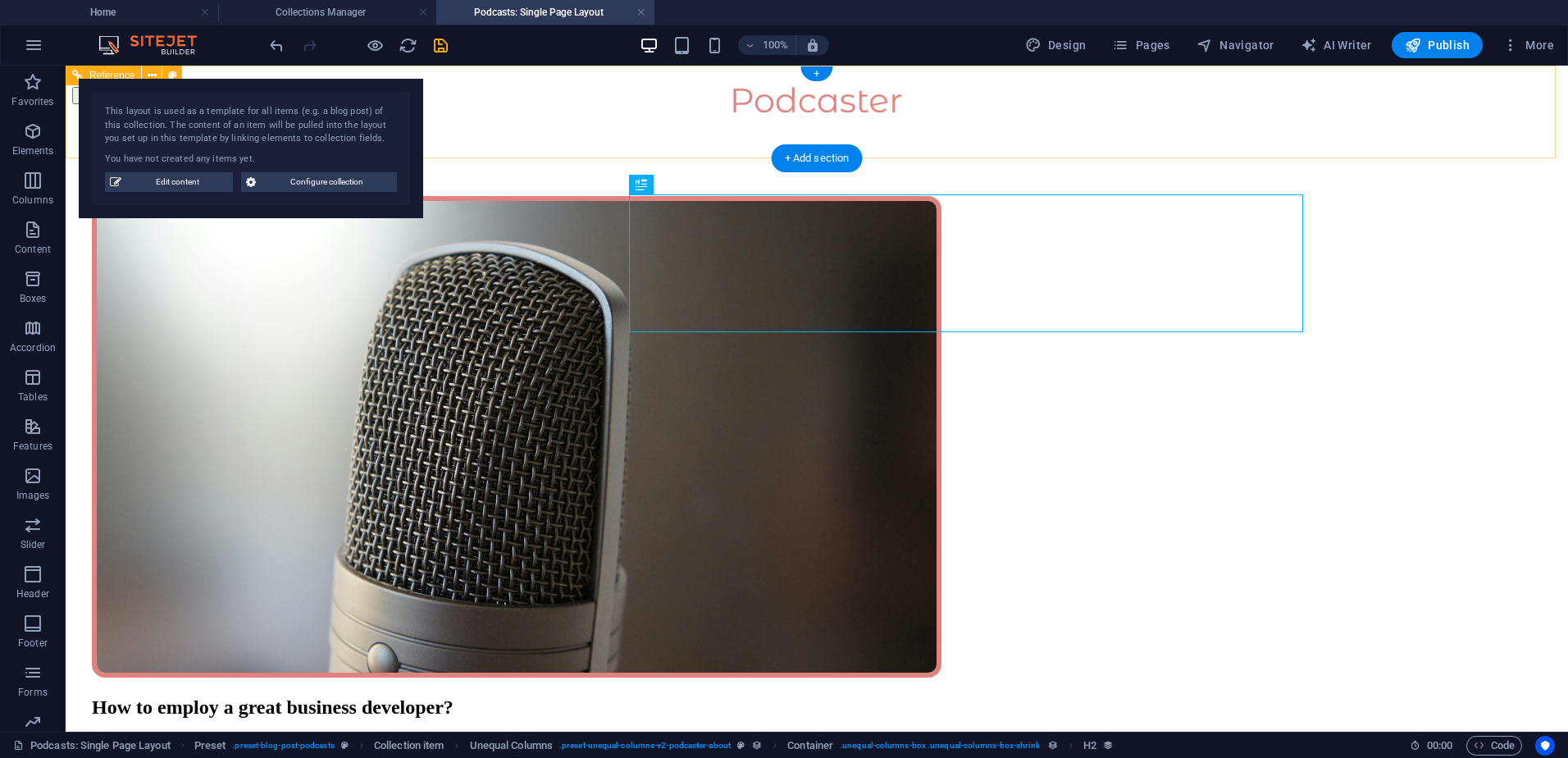
scroll to position [0, 0]
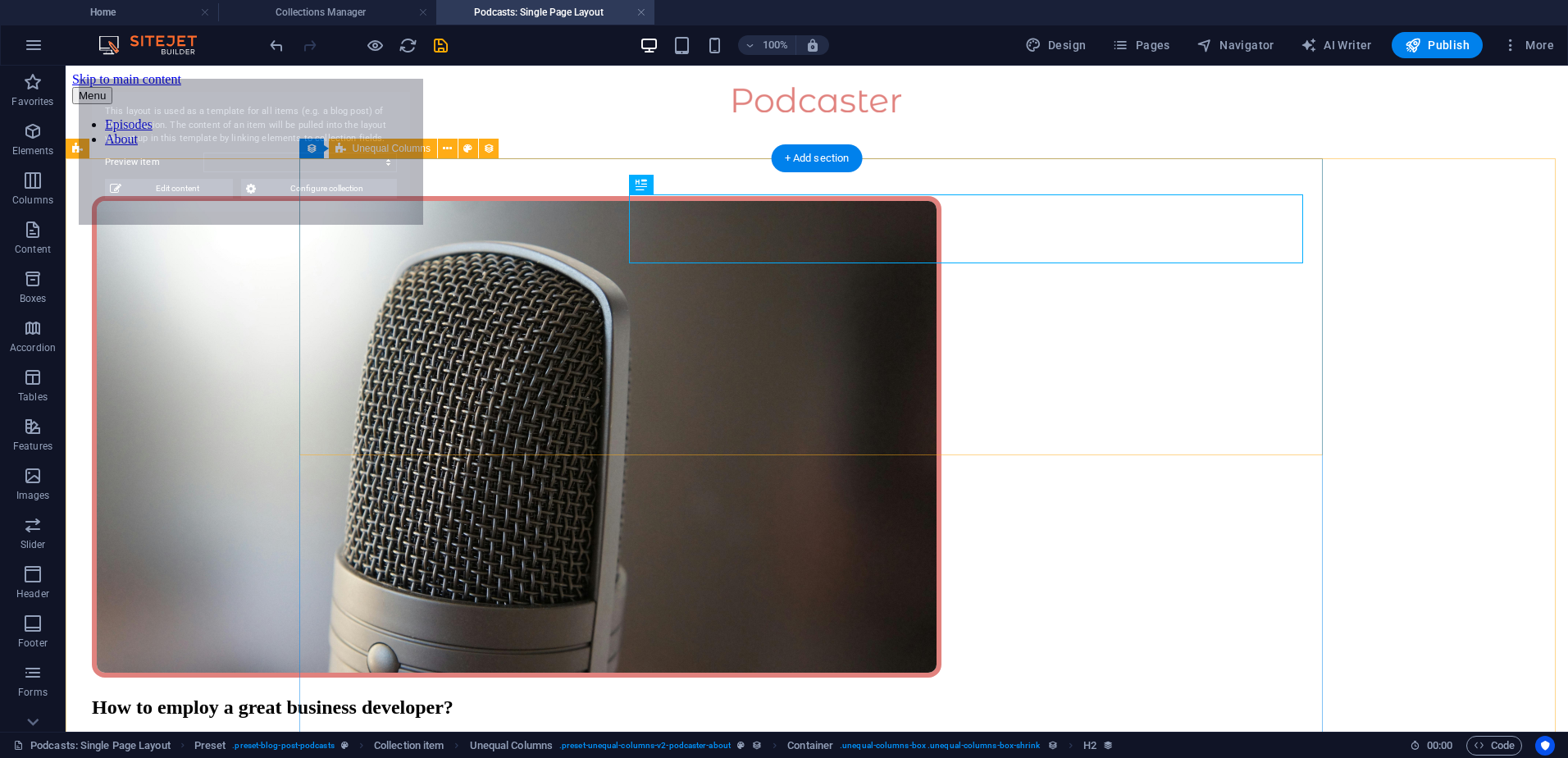
select select "68c815495482a676fe070b27"
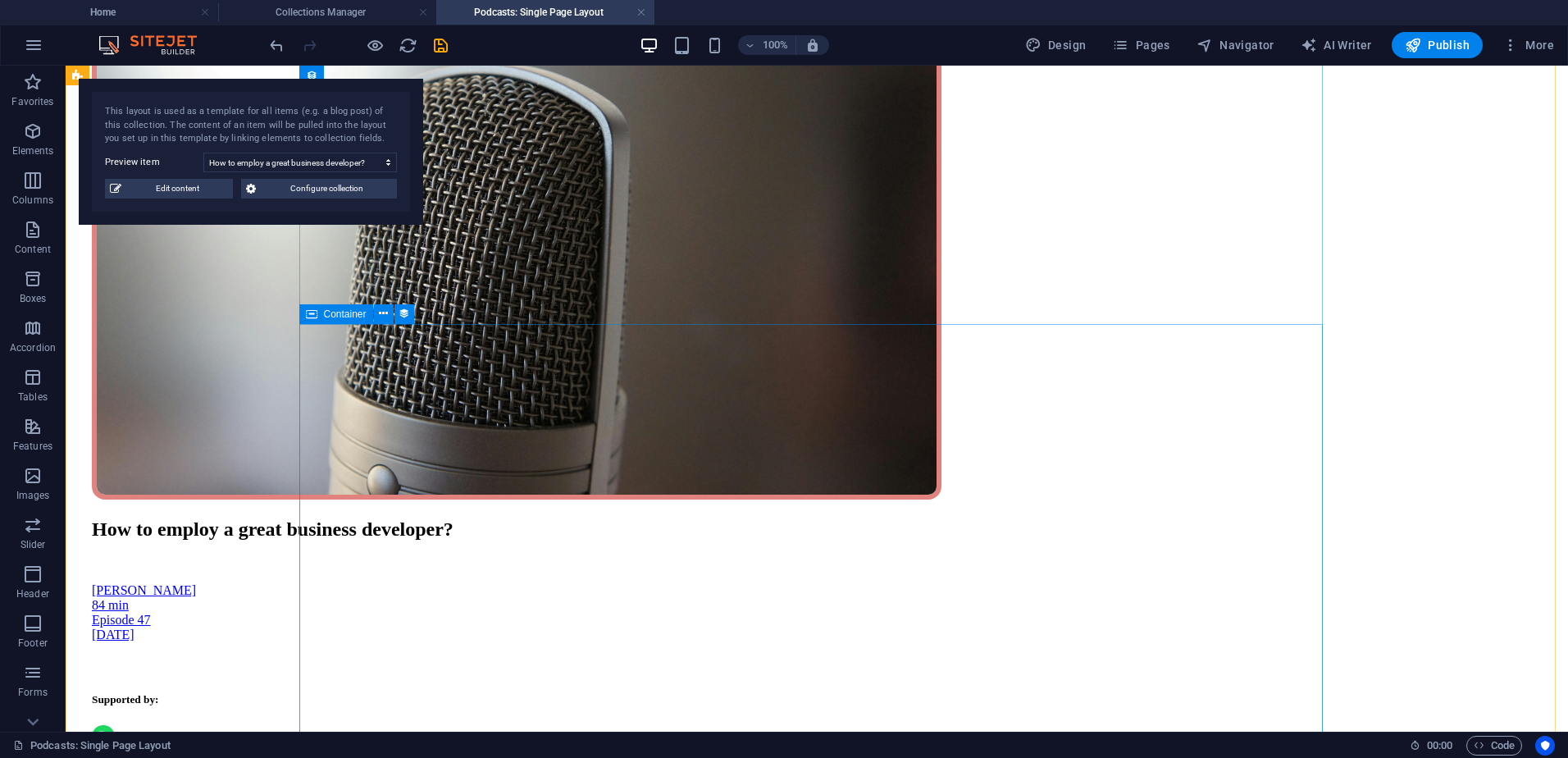
scroll to position [164, 0]
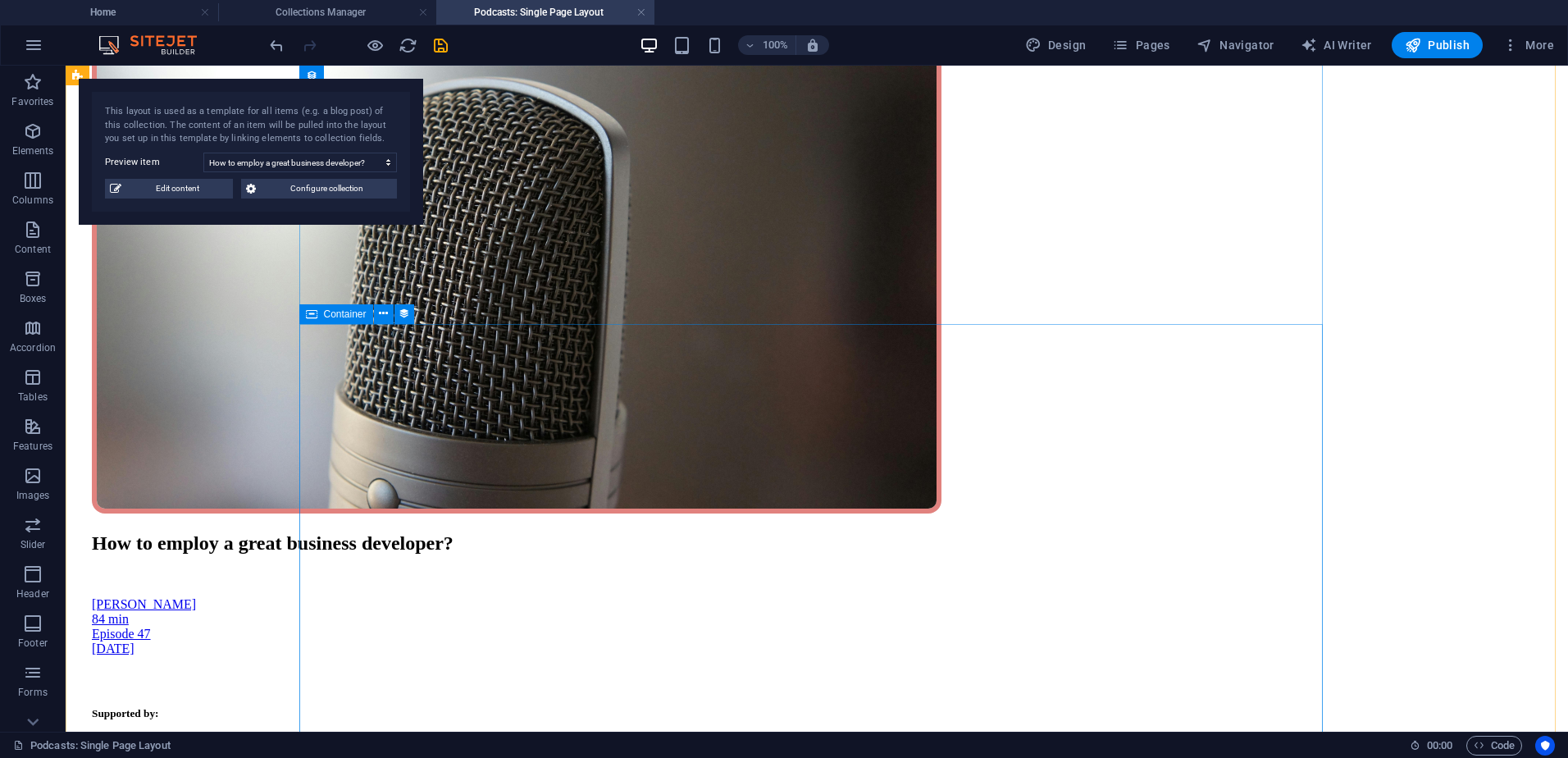
select select "podcast-description"
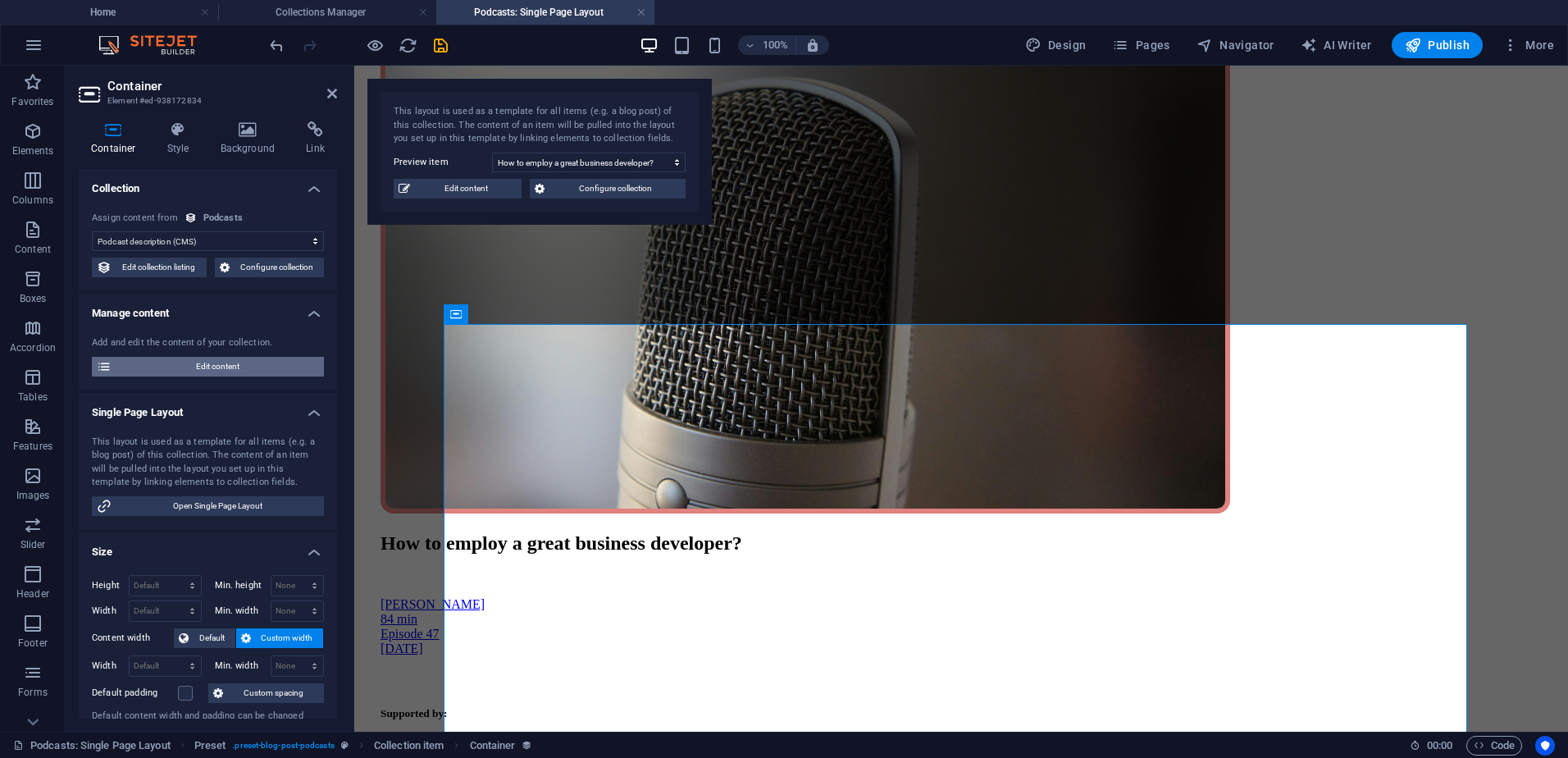
click at [183, 369] on span "Edit content" at bounding box center [218, 367] width 203 height 20
type input "[DATE]"
type input "how-to-employ-a-great-business-developer"
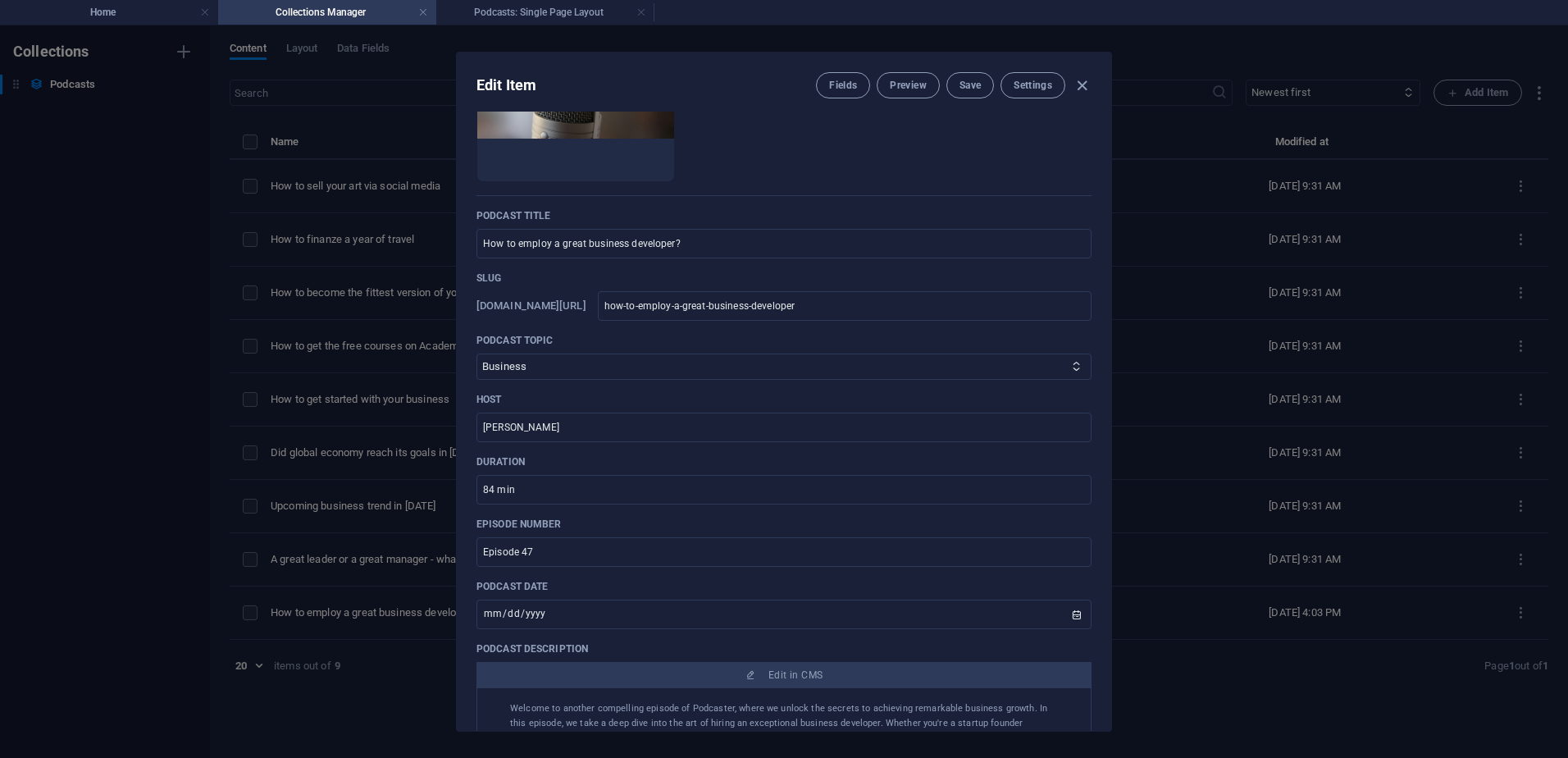
scroll to position [0, 0]
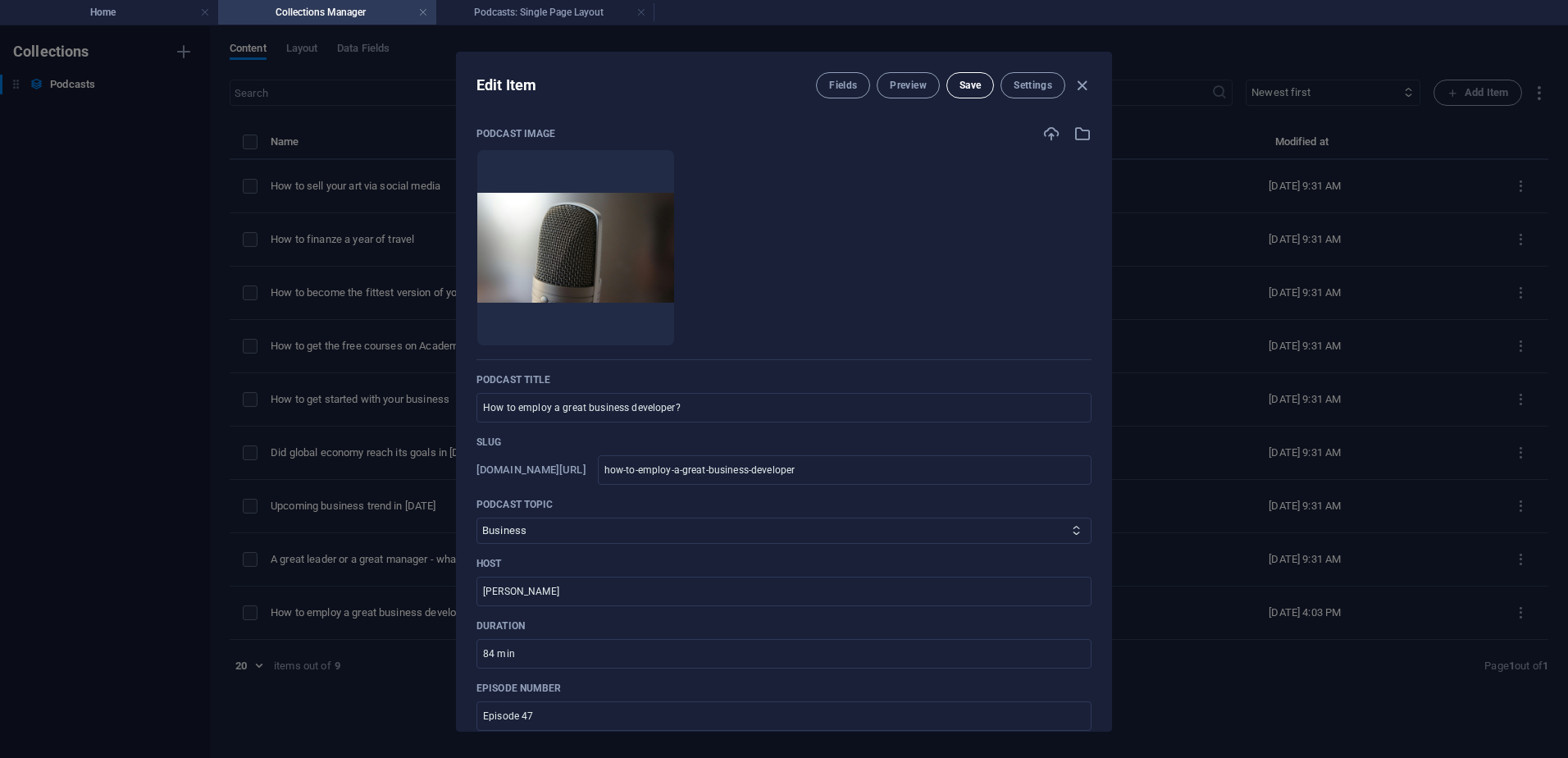
click at [968, 89] on span "Save" at bounding box center [969, 85] width 21 height 13
click at [1082, 89] on icon "button" at bounding box center [1082, 85] width 19 height 19
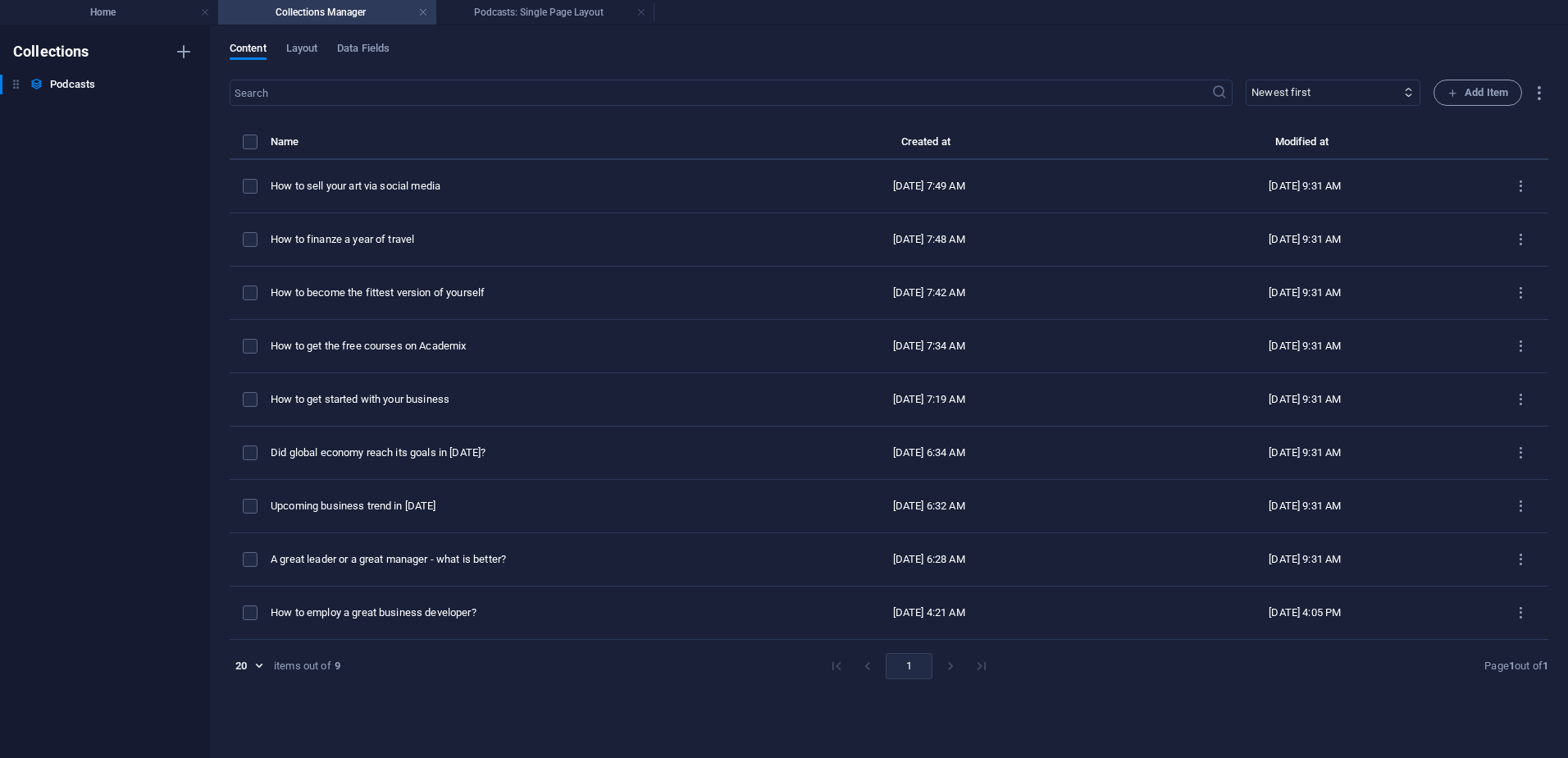
type input "[DATE]"
type input "how-to-employ-a-great-business-developer"
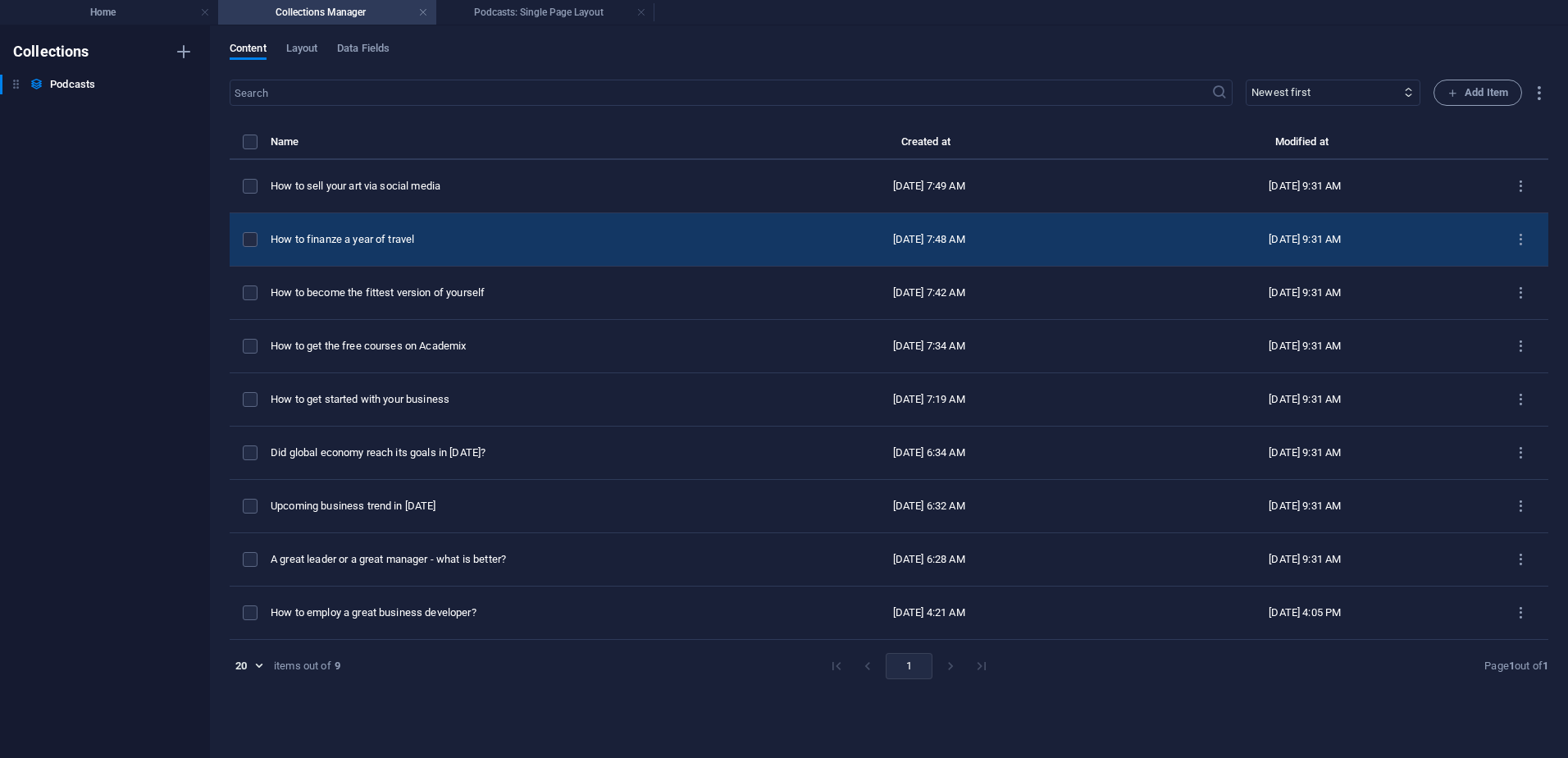
click at [373, 240] on div "How to finanze a year of travel" at bounding box center [499, 240] width 457 height 15
select select "Travel"
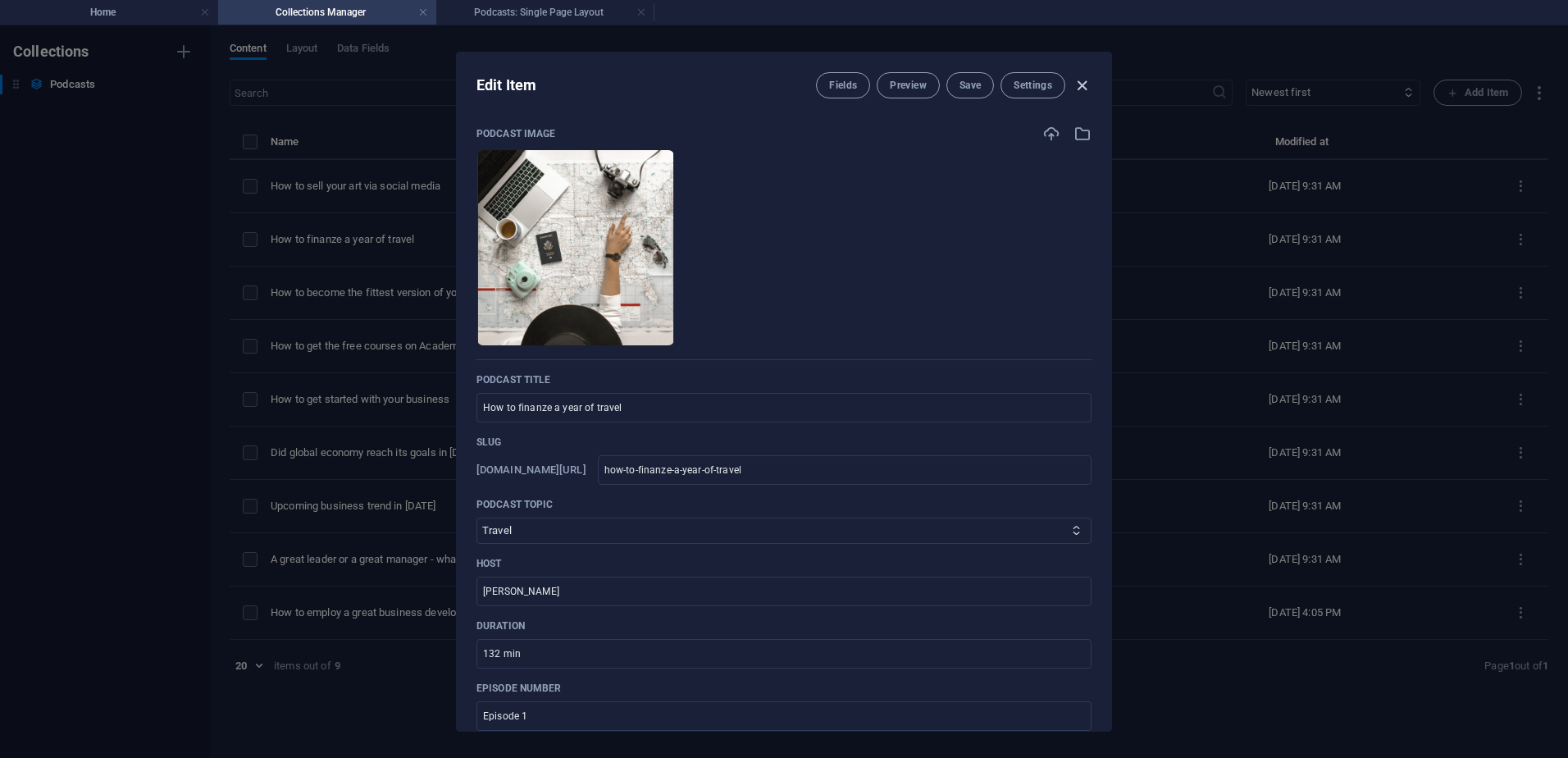
click at [1085, 87] on icon "button" at bounding box center [1082, 85] width 19 height 19
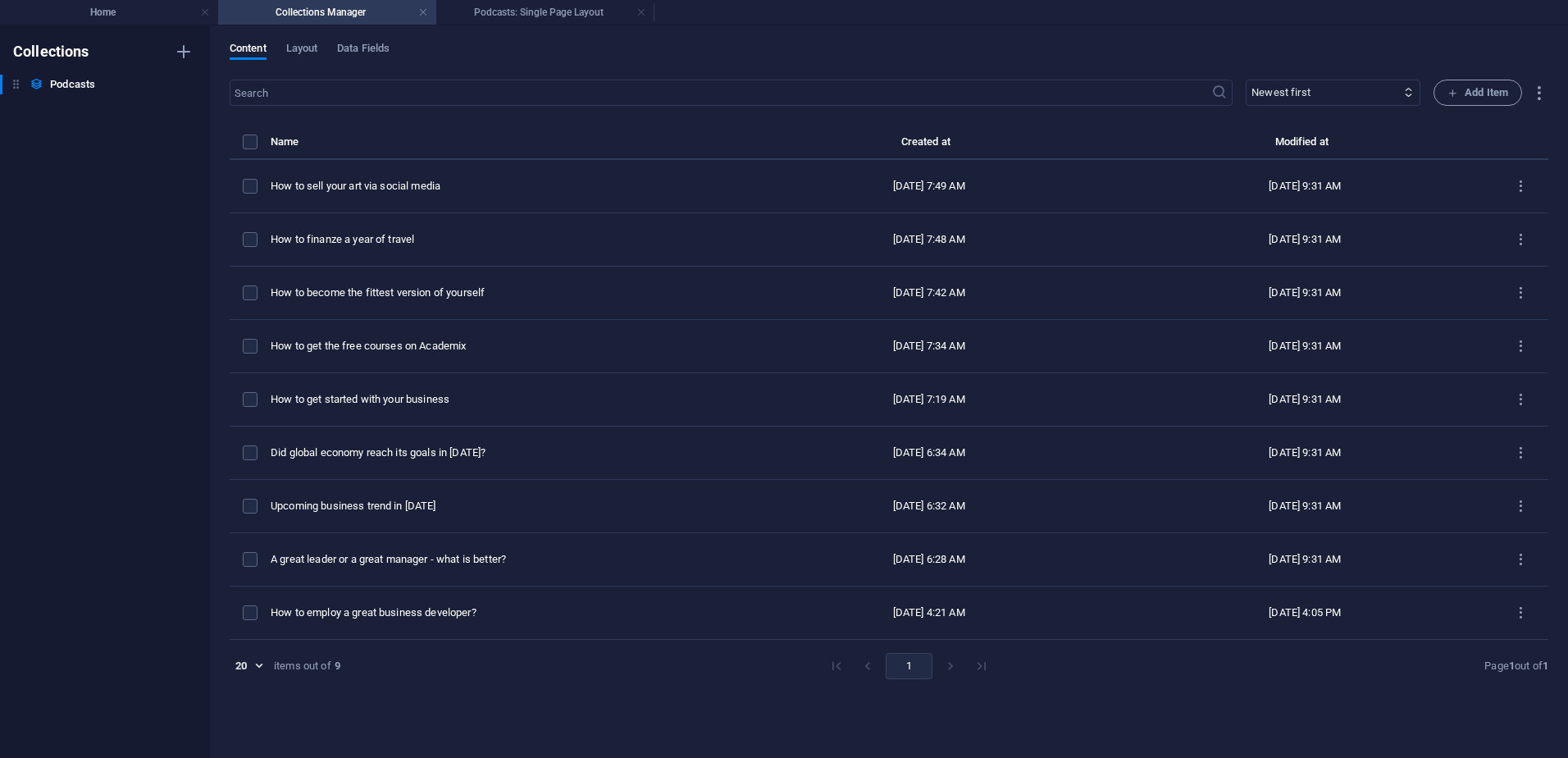
type input "[DATE]"
type input "how-to-finanze-a-year-of-travel"
click at [108, 14] on h4 "Home" at bounding box center [109, 13] width 218 height 18
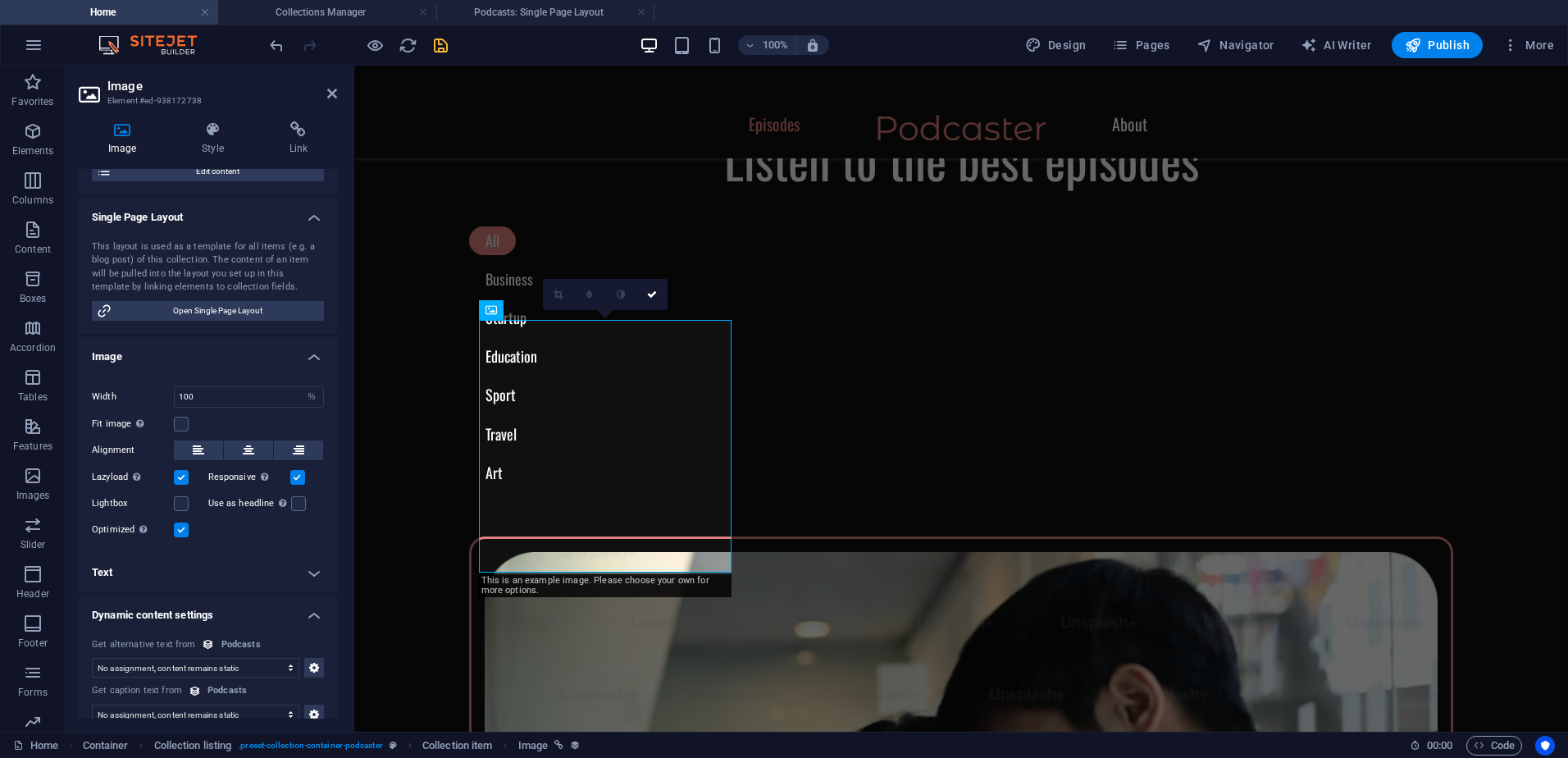
scroll to position [214, 0]
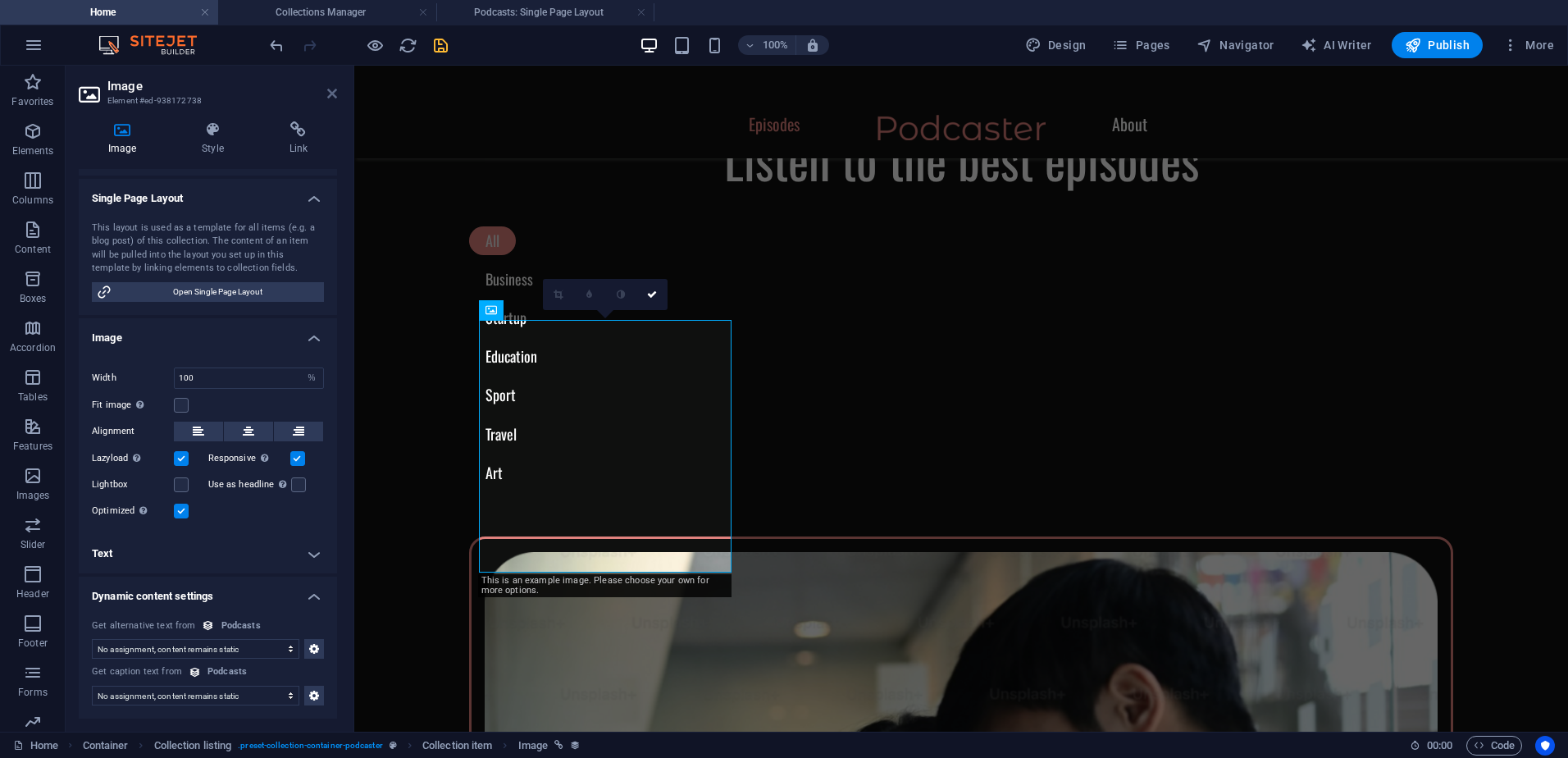
click at [330, 96] on icon at bounding box center [332, 94] width 10 height 13
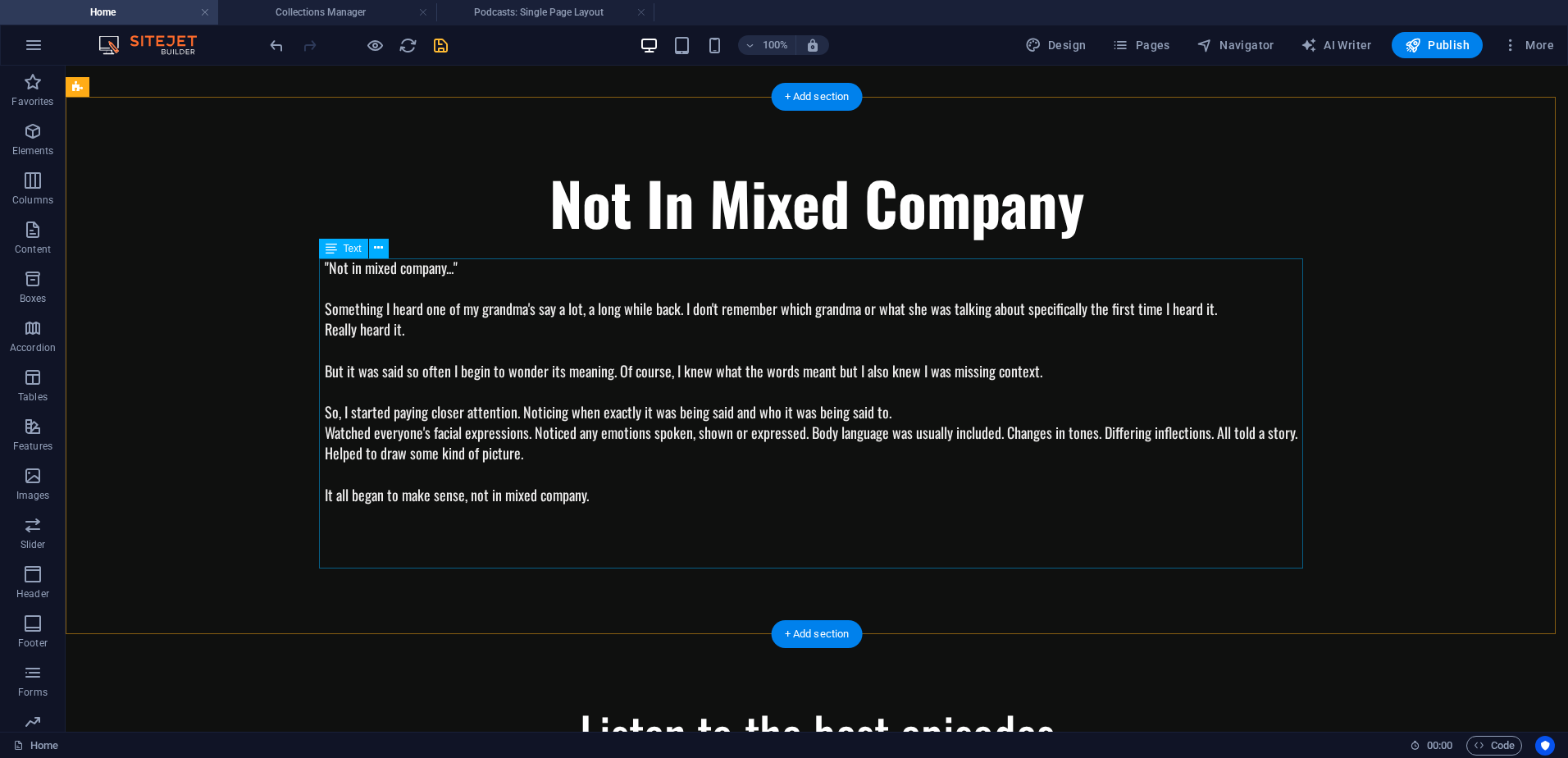
scroll to position [0, 0]
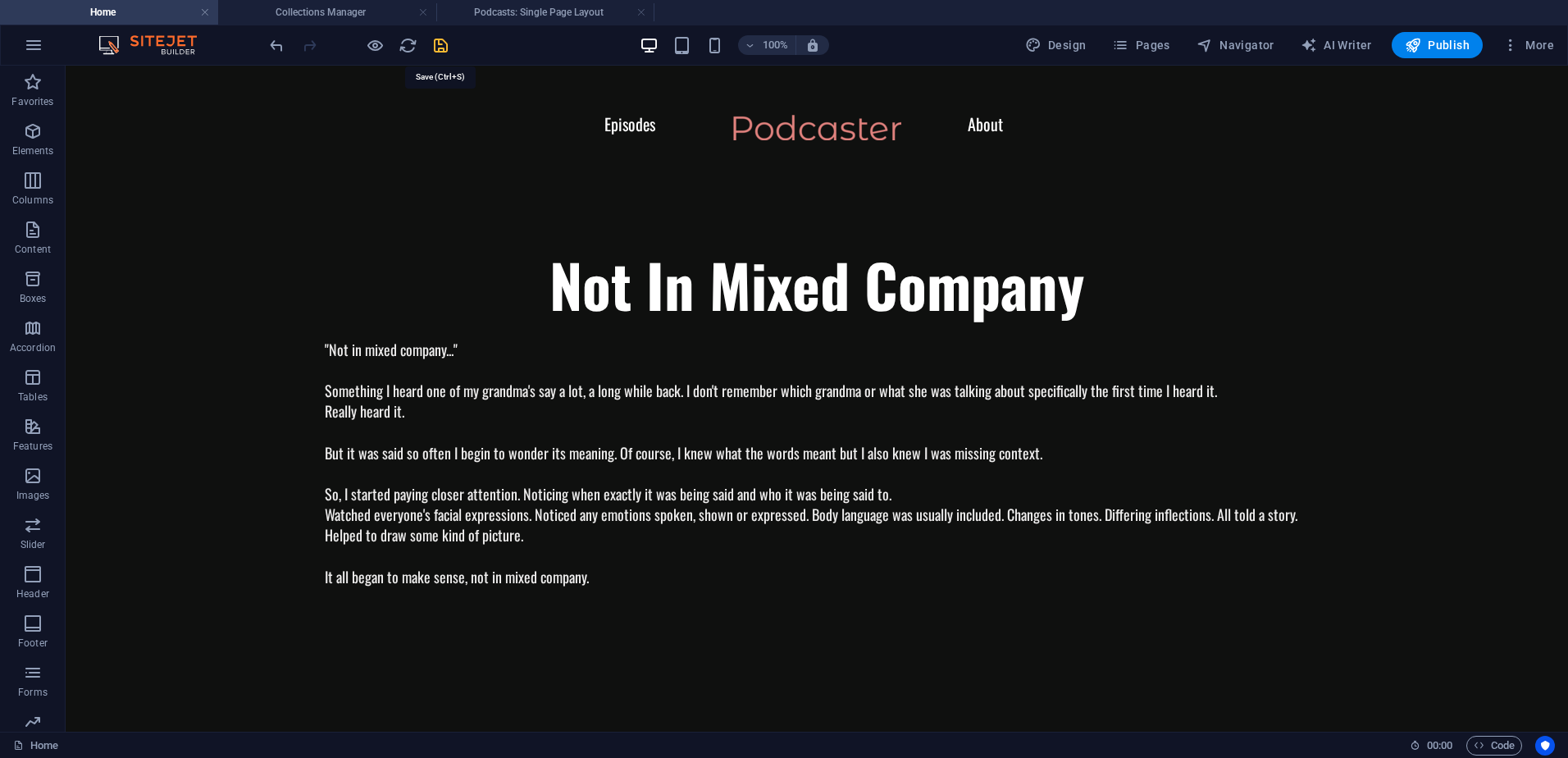
click at [434, 41] on icon "save" at bounding box center [440, 45] width 19 height 19
checkbox input "false"
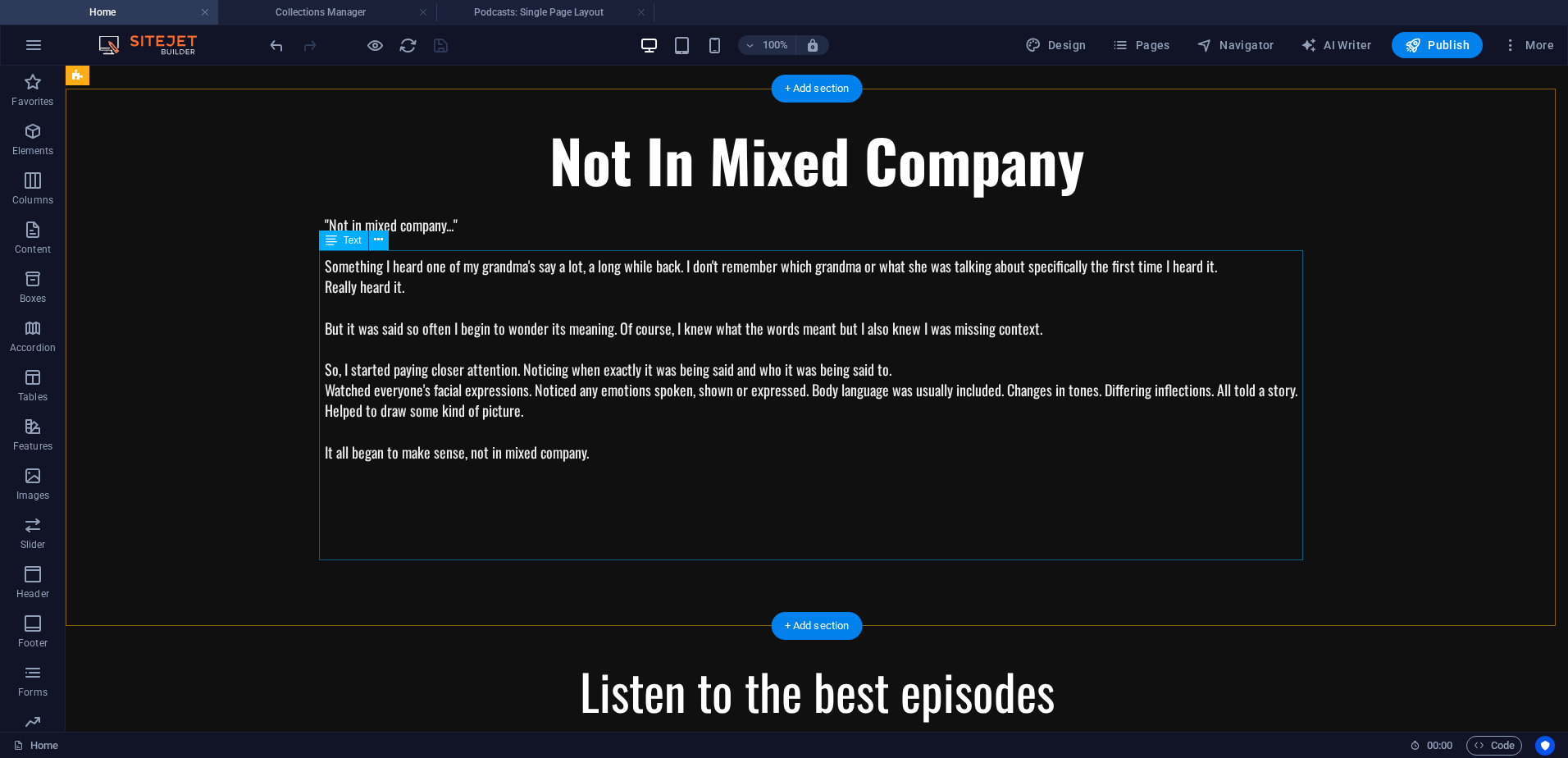
scroll to position [82, 0]
